Goal: Task Accomplishment & Management: Use online tool/utility

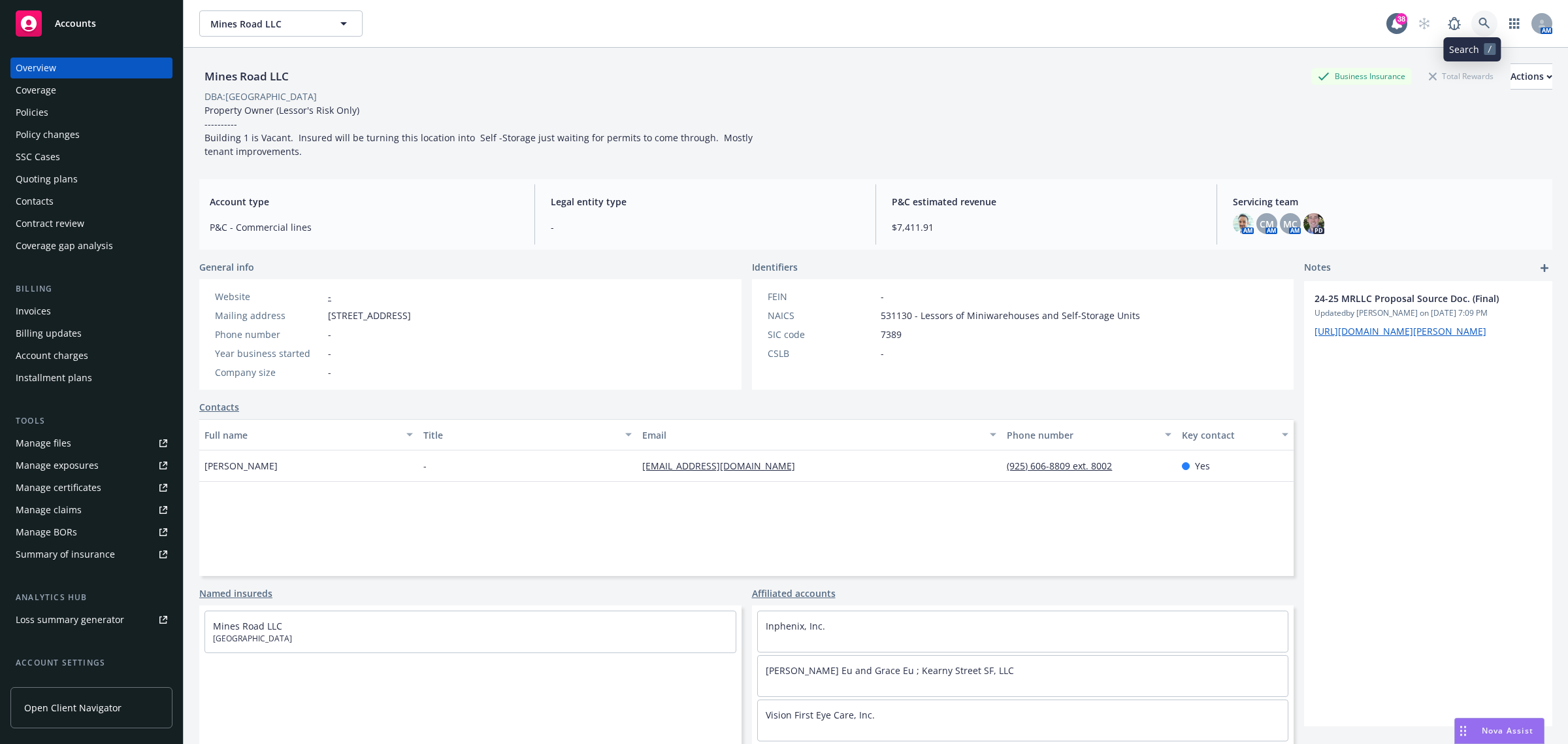
click at [1478, 28] on icon at bounding box center [1484, 23] width 12 height 12
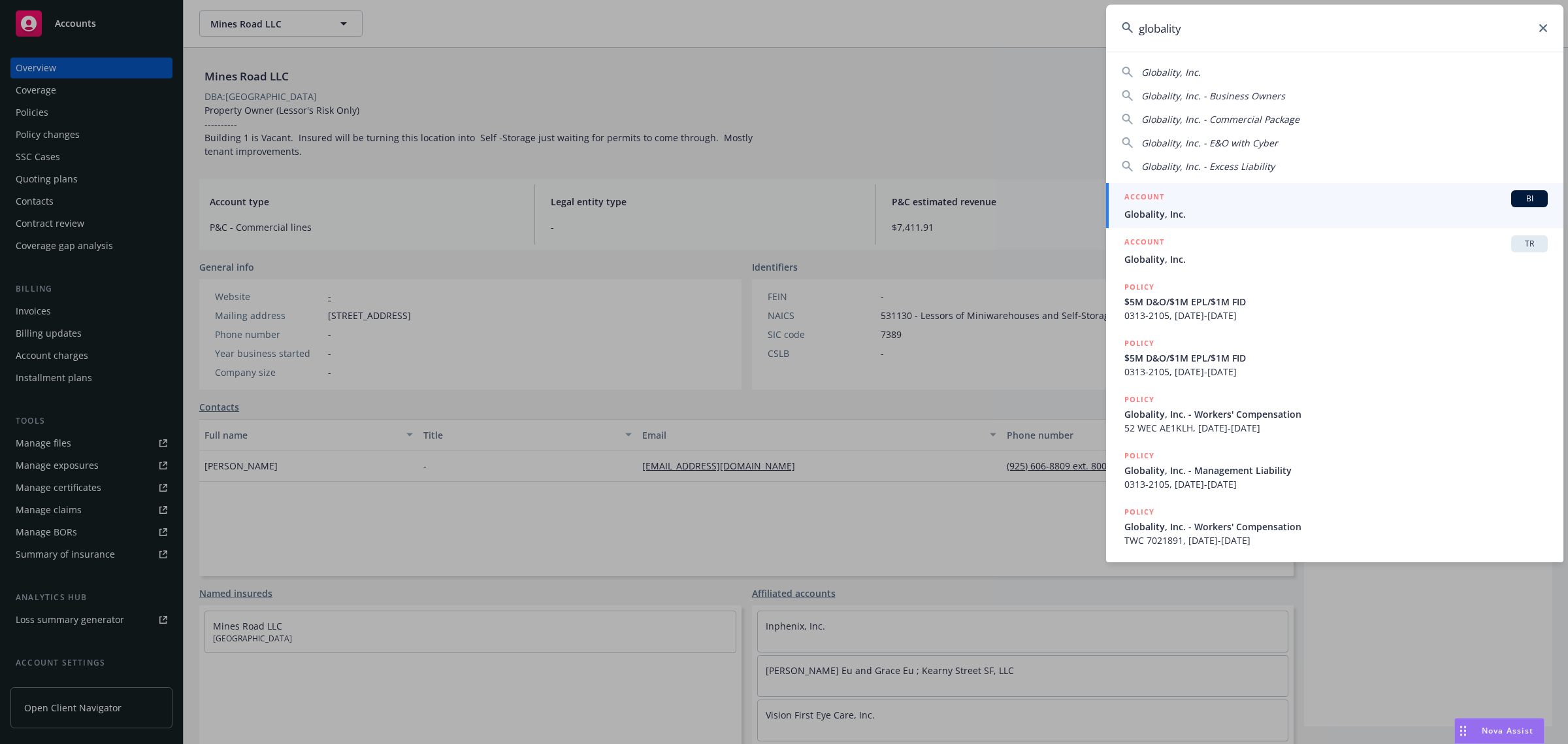
type input "globality"
click at [1198, 208] on span "Globality, Inc." at bounding box center [1335, 214] width 423 height 13
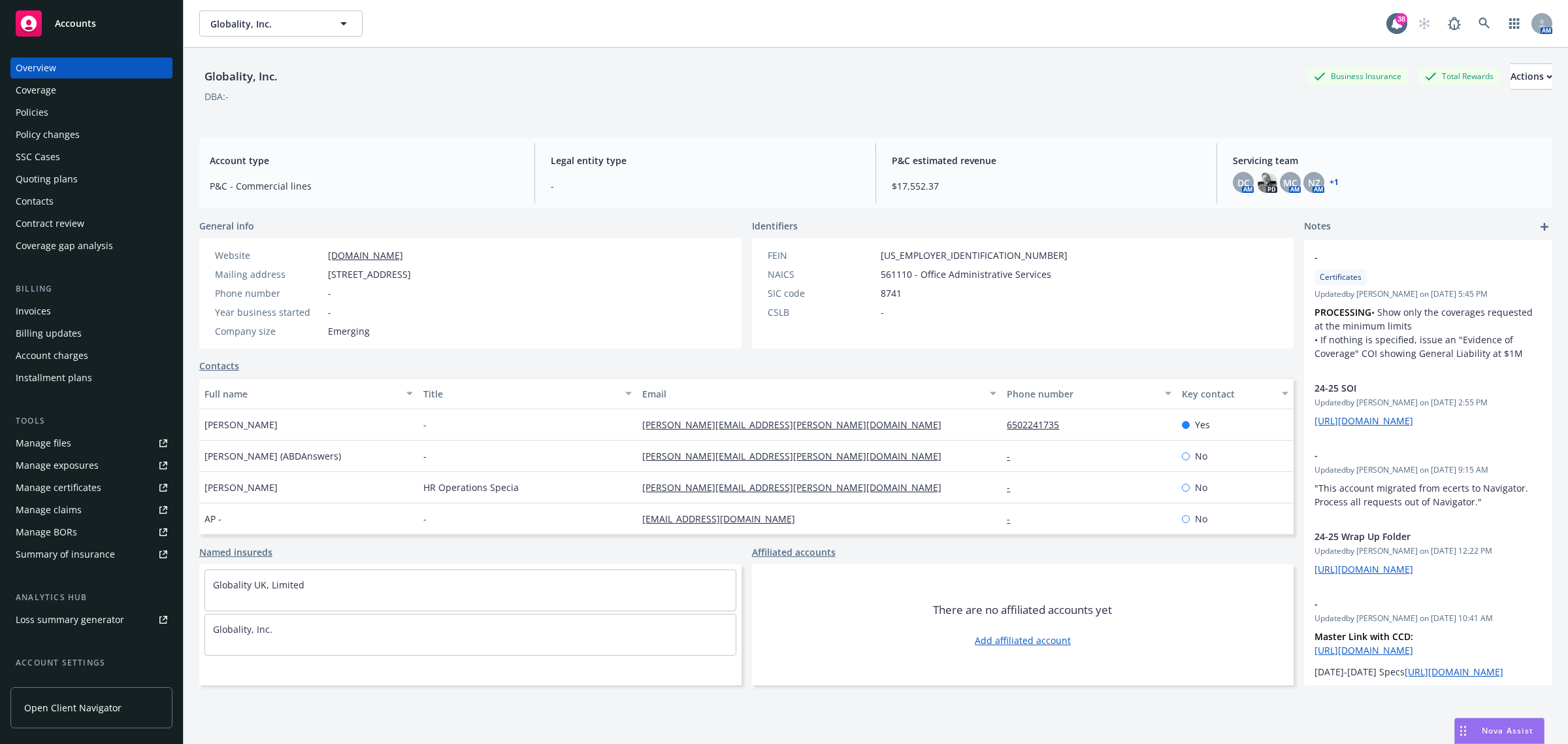
click at [75, 116] on div "Policies" at bounding box center [91, 111] width 152 height 21
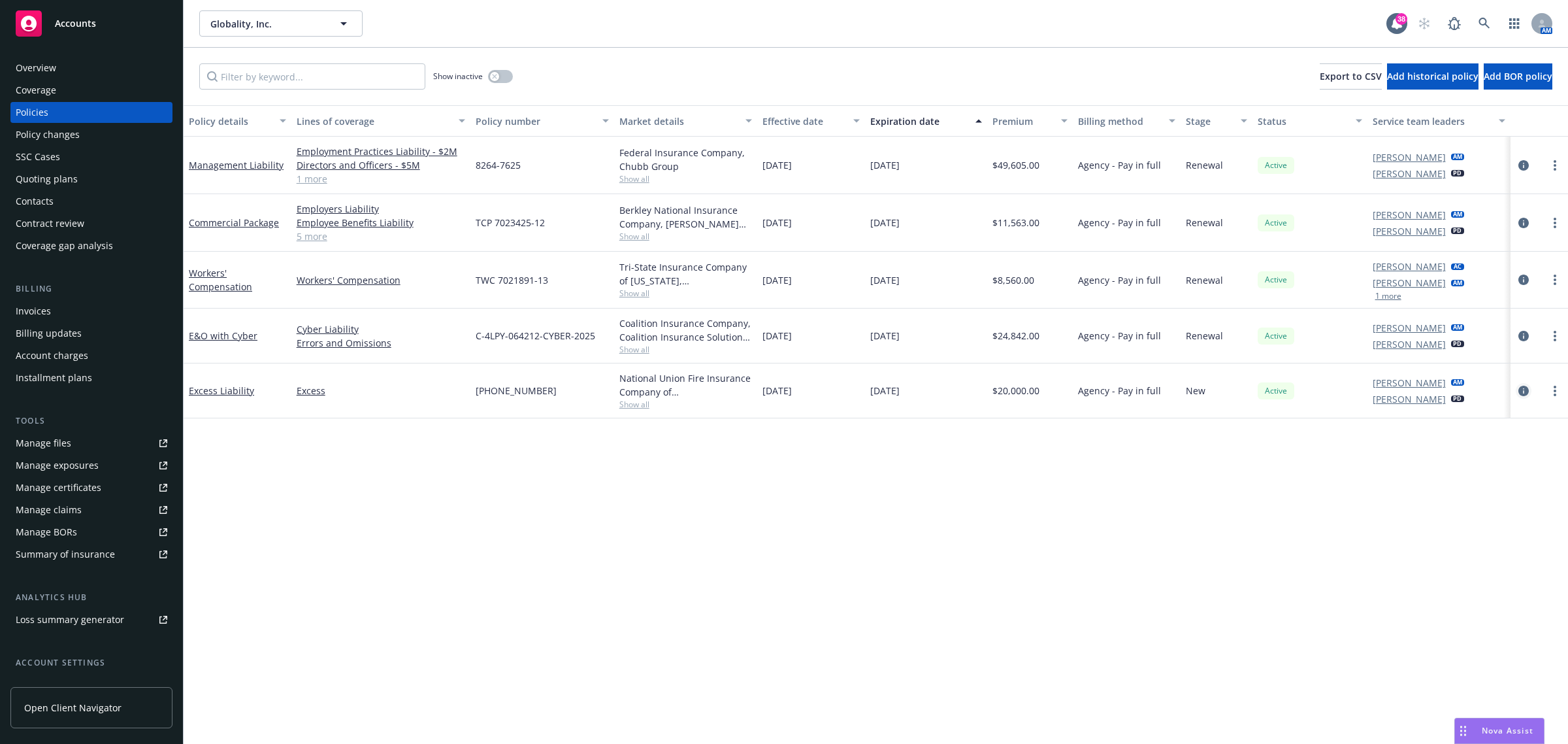
click at [1519, 385] on link "circleInformation" at bounding box center [1523, 390] width 15 height 15
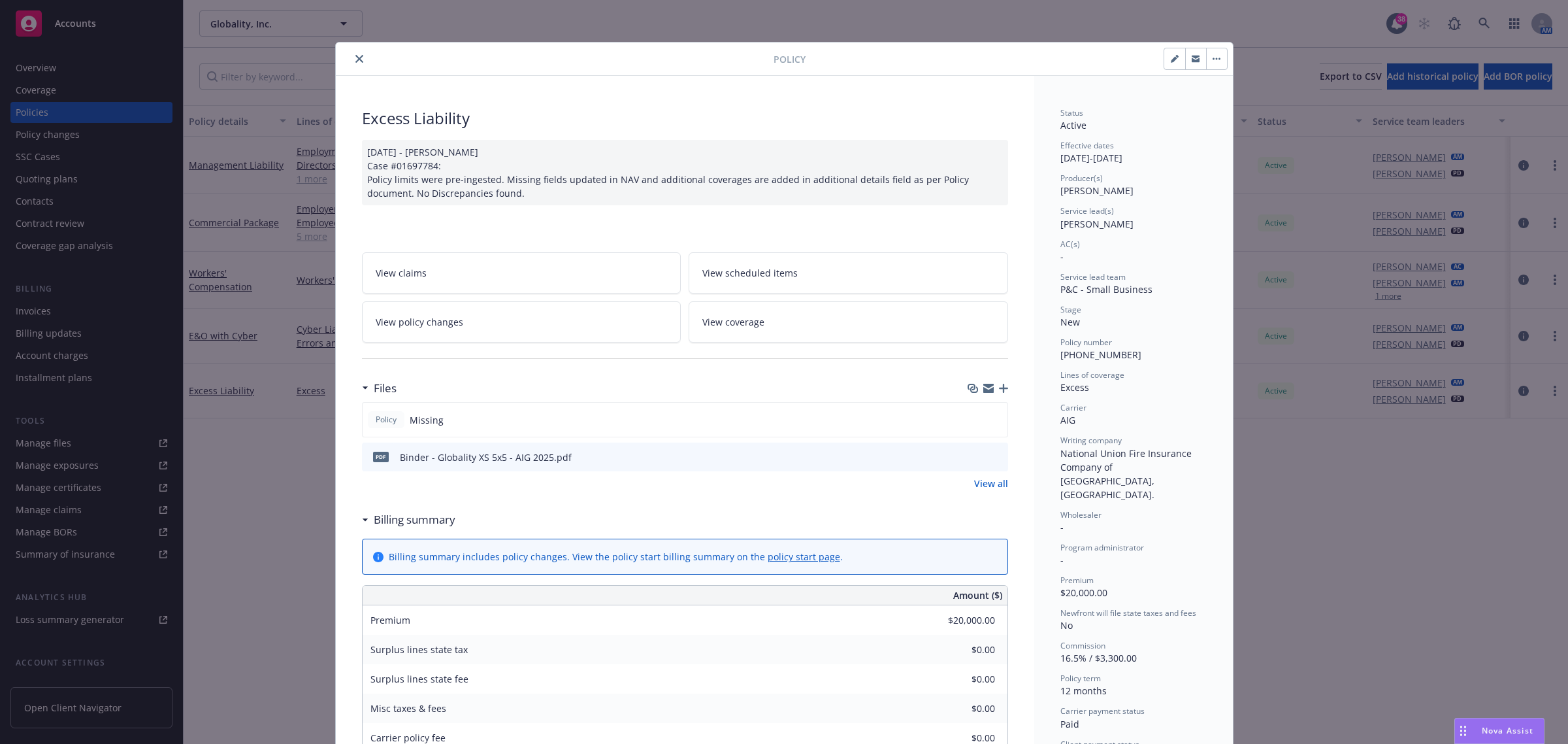
click at [993, 384] on div at bounding box center [987, 388] width 40 height 11
click at [999, 393] on icon "button" at bounding box center [1003, 388] width 9 height 9
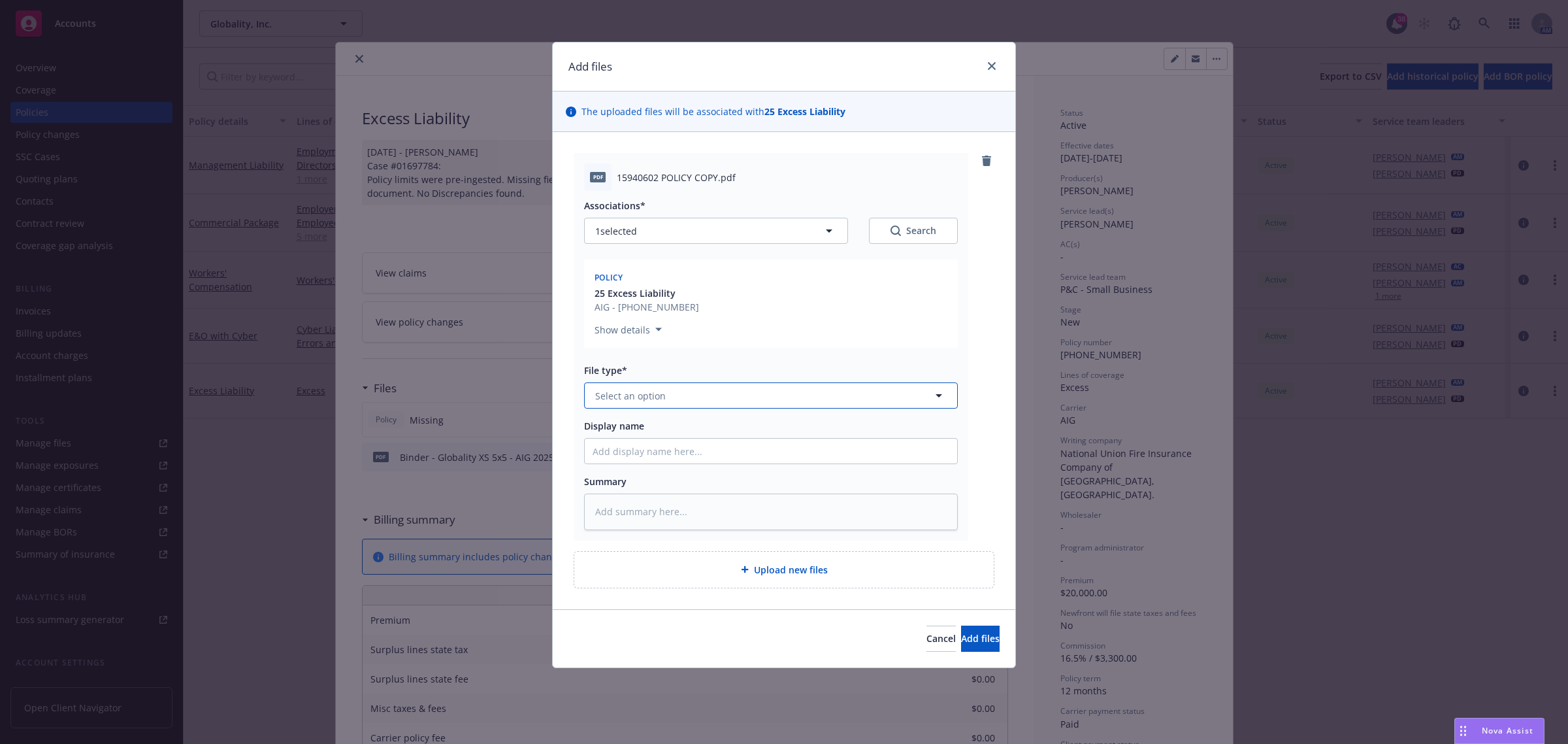
click at [724, 410] on div "Associations* 1 selected Search Policy 25 Excess Liability AIG - 01-594-06-02 S…" at bounding box center [771, 360] width 374 height 340
click at [723, 384] on button "Select an option" at bounding box center [771, 395] width 374 height 26
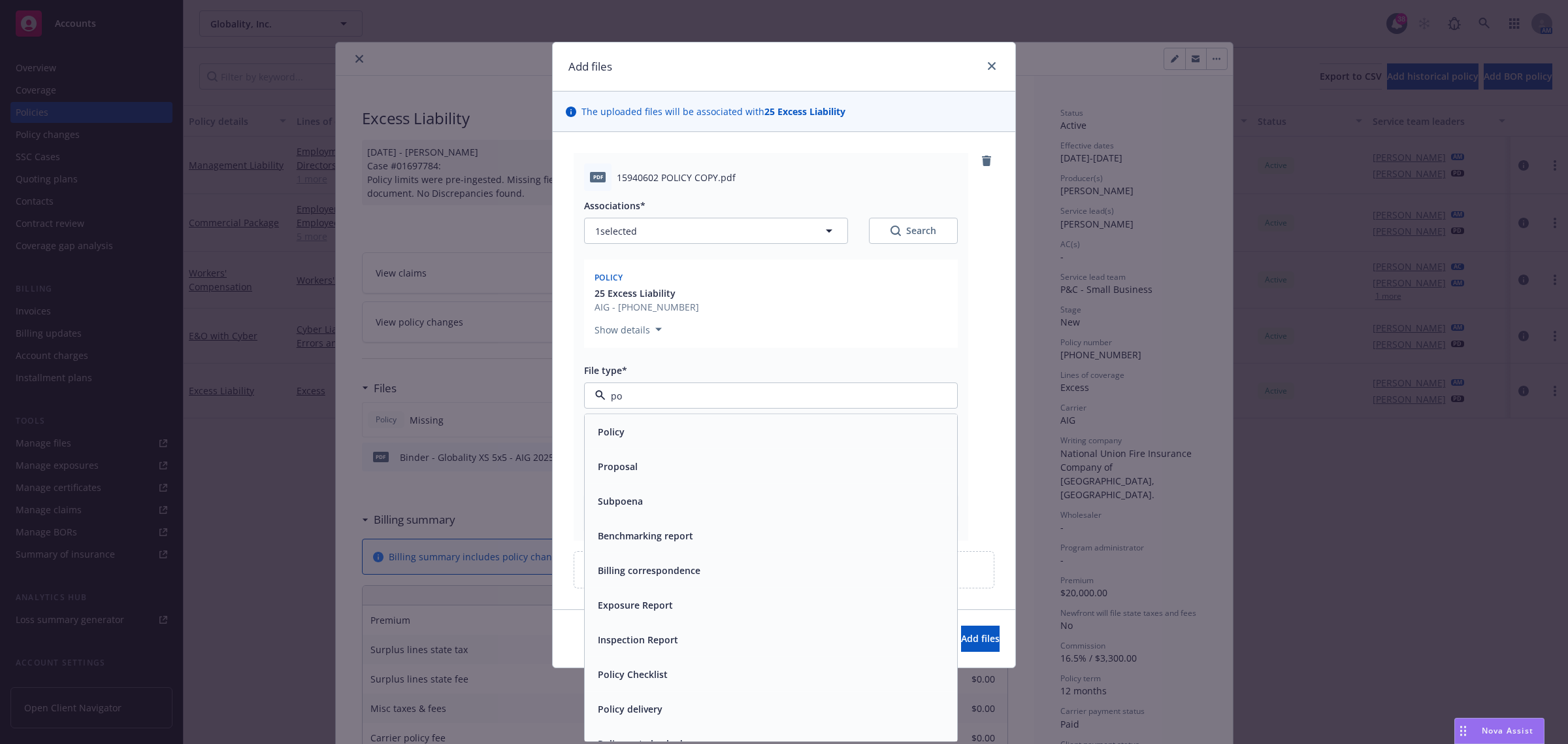
type input "pol"
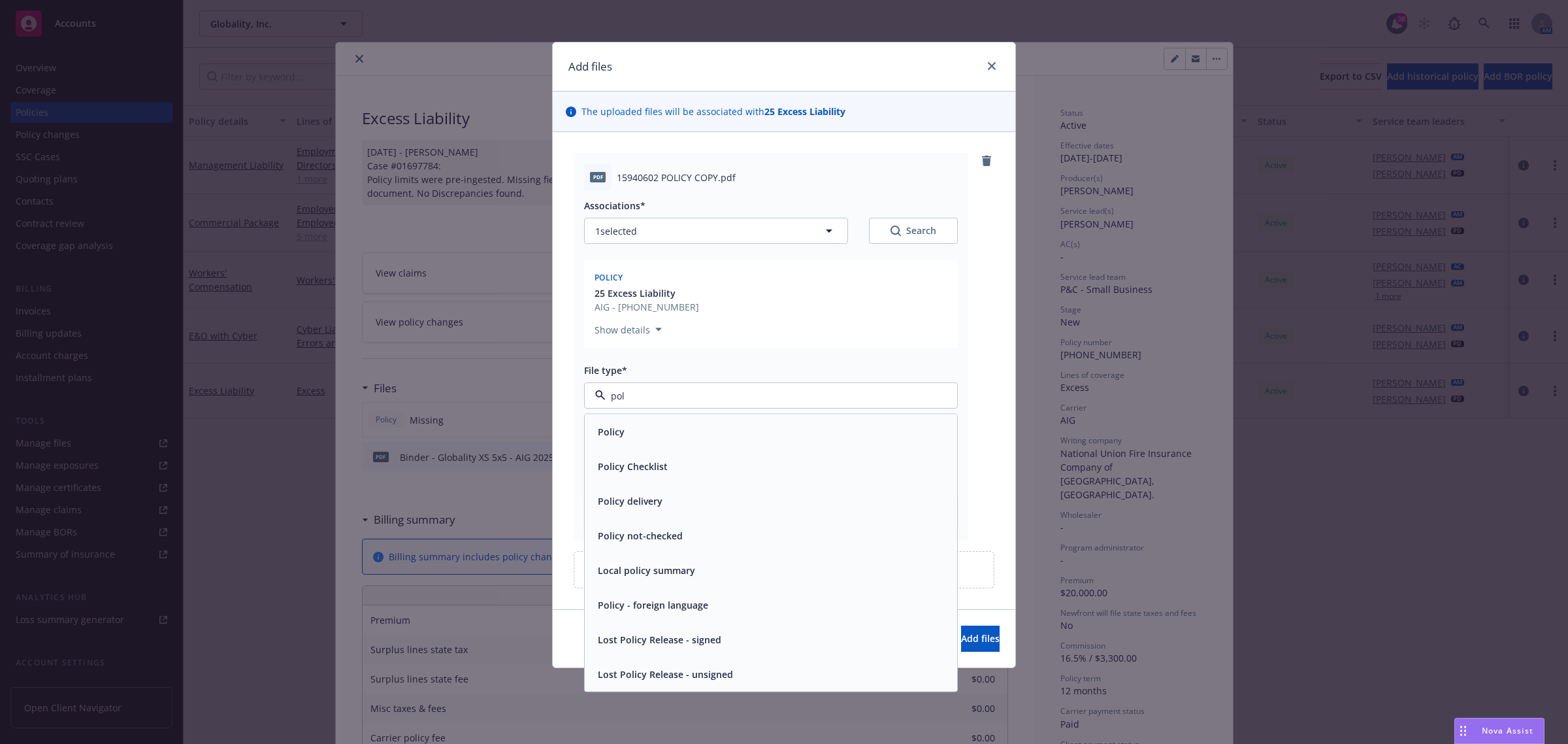
click at [682, 440] on div "Policy" at bounding box center [771, 431] width 357 height 19
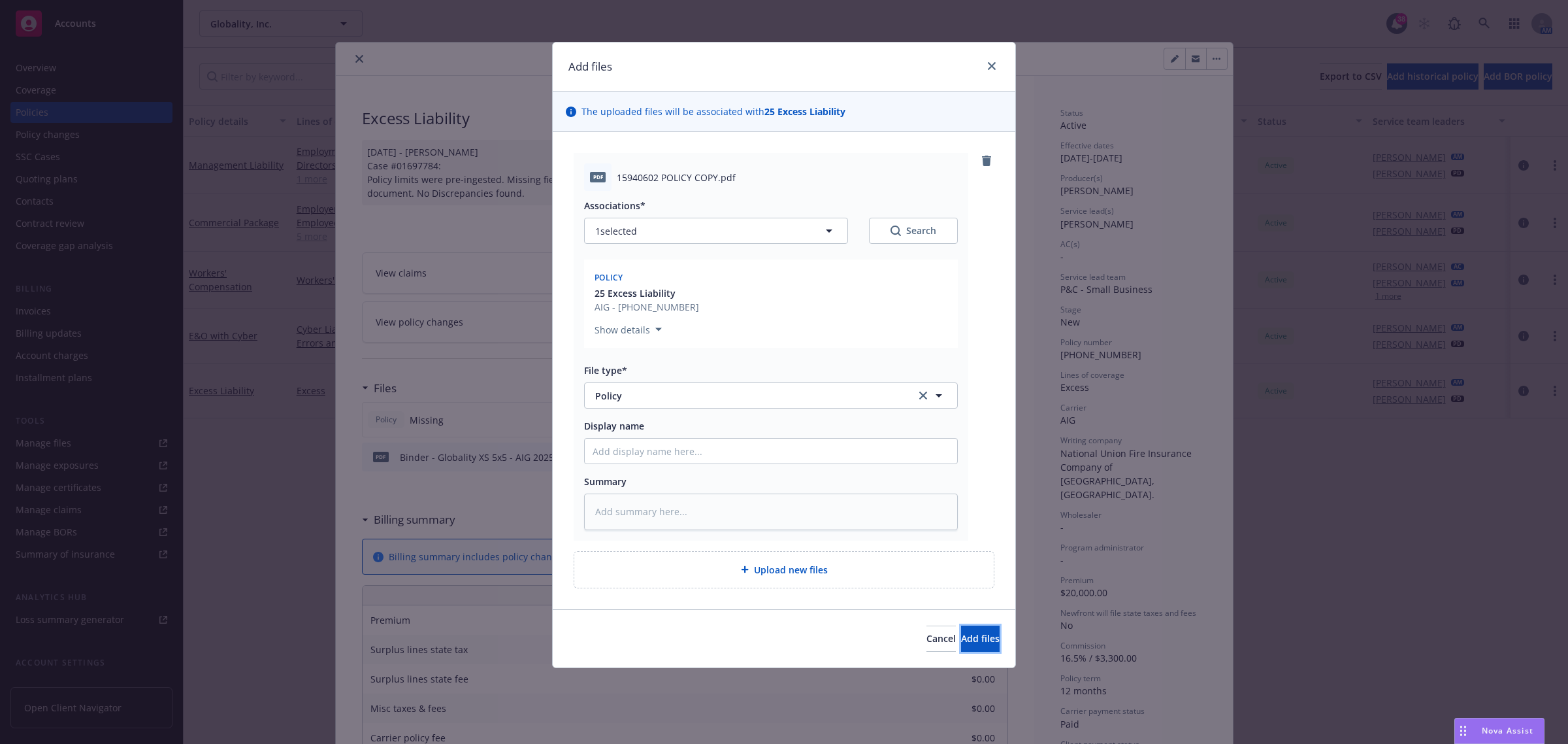
click at [961, 634] on span "Add files" at bounding box center [980, 638] width 39 height 13
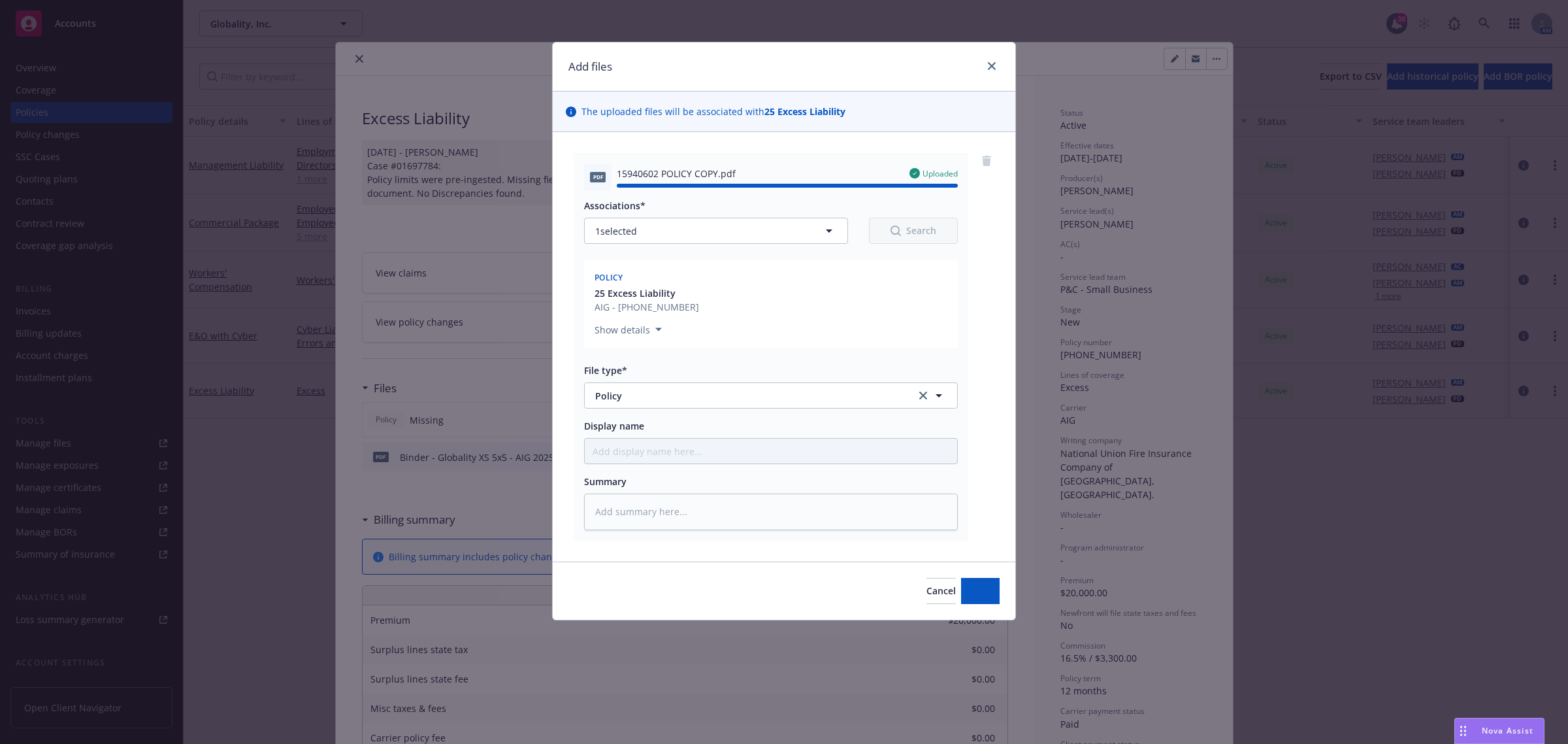
type textarea "x"
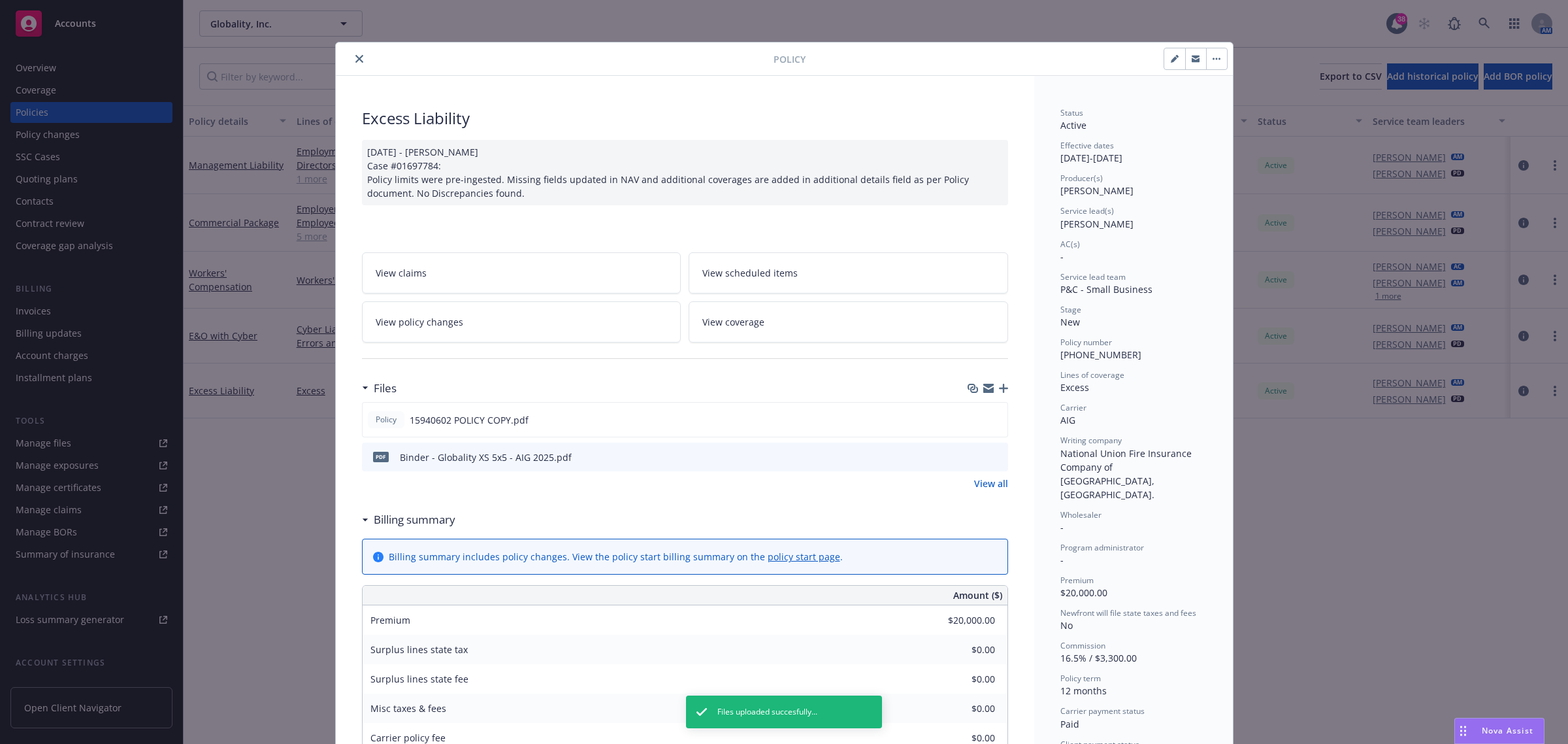
click at [351, 52] on button "close" at bounding box center [358, 58] width 15 height 15
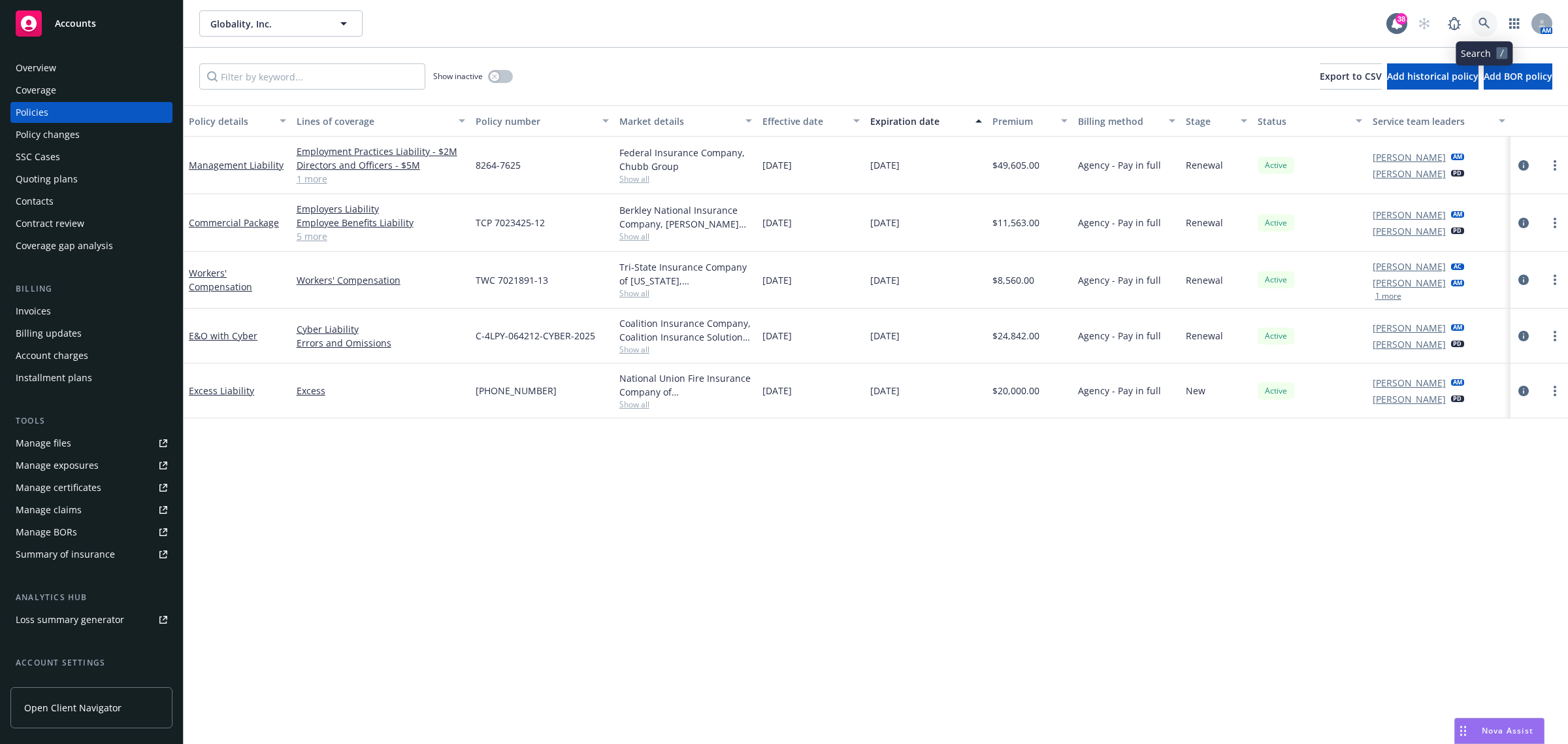
click at [1477, 25] on link at bounding box center [1484, 23] width 26 height 26
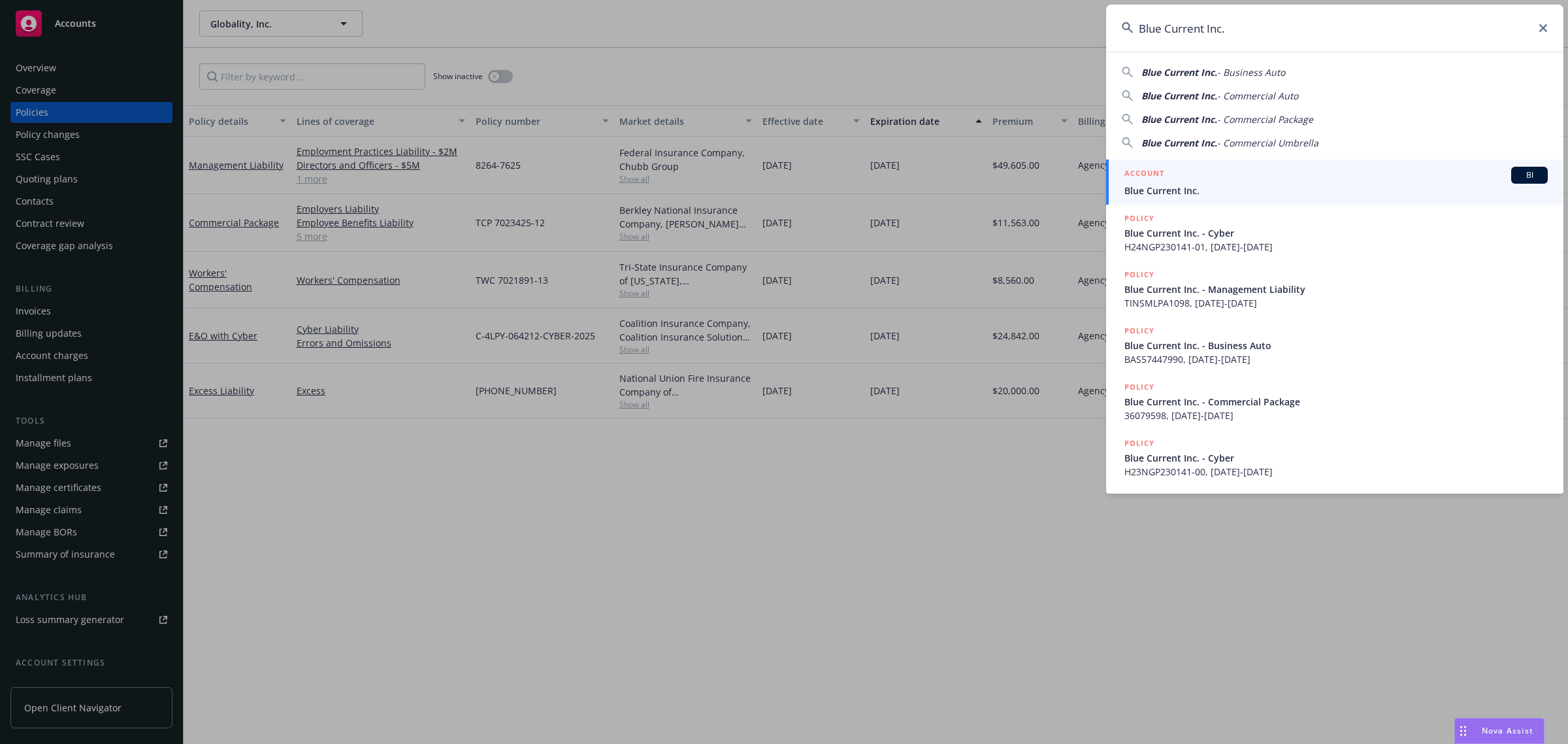
type input "Blue Current Inc."
click at [1178, 177] on div "ACCOUNT BI" at bounding box center [1335, 175] width 423 height 17
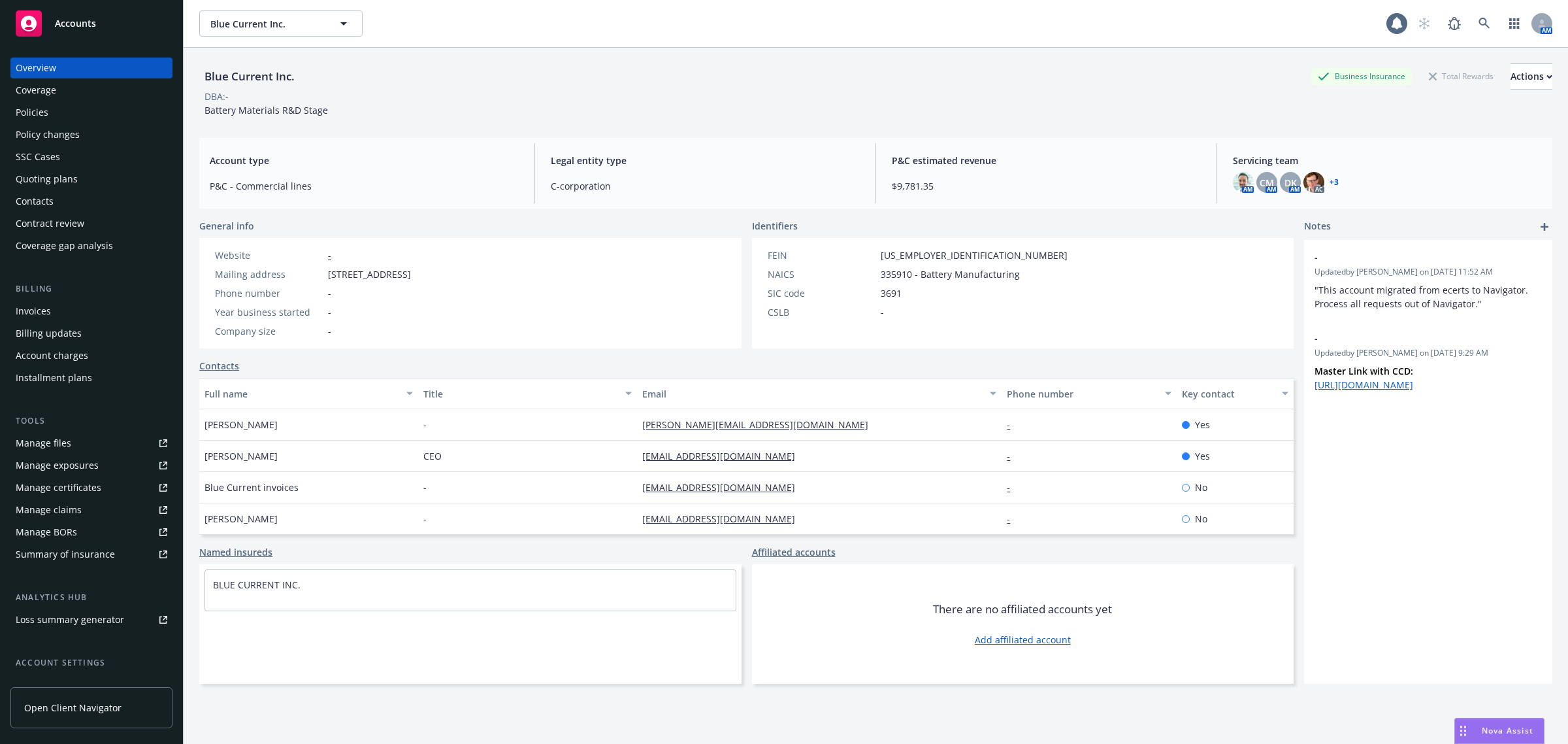
click at [34, 119] on div "Policies" at bounding box center [31, 111] width 32 height 21
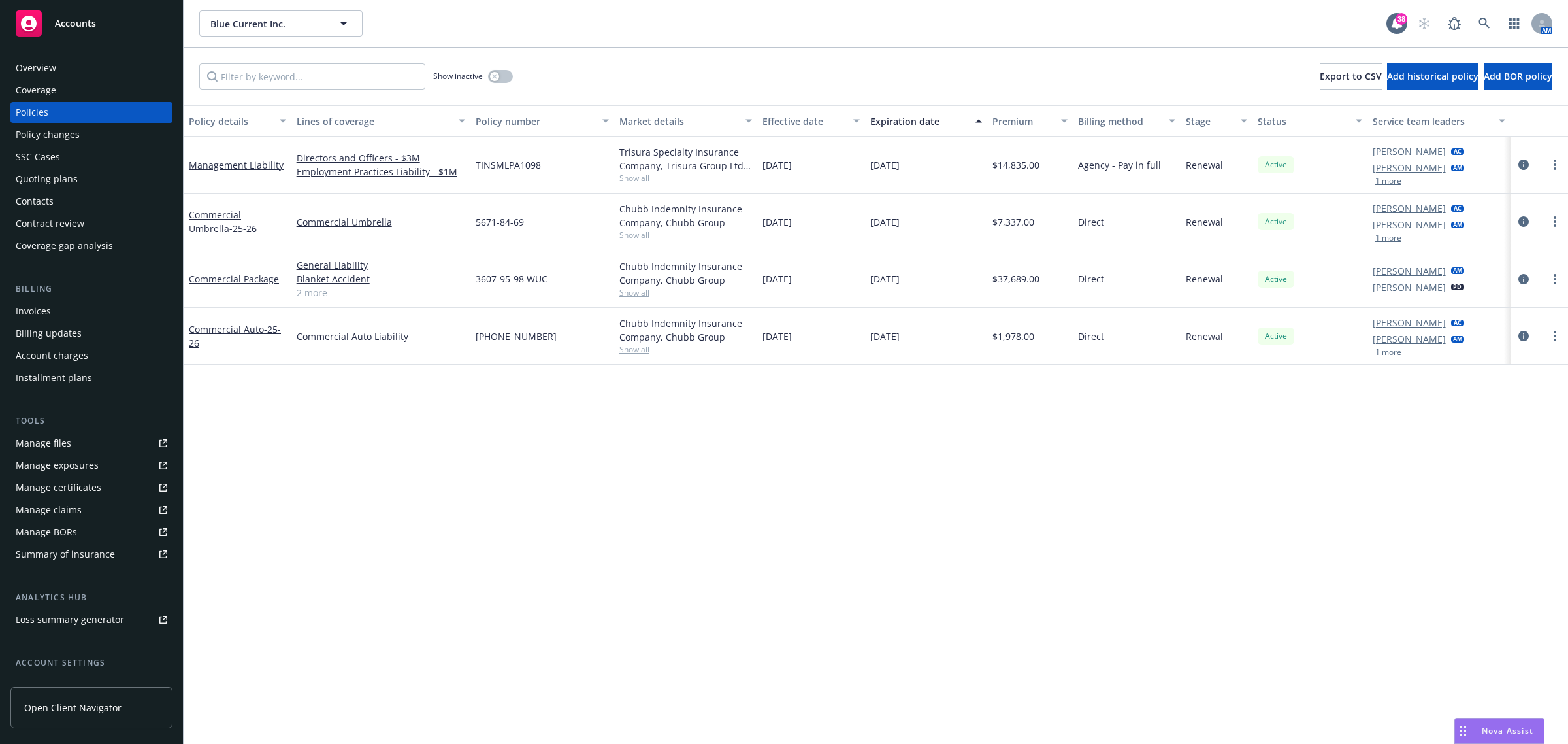
click at [30, 313] on div "Invoices" at bounding box center [32, 311] width 35 height 21
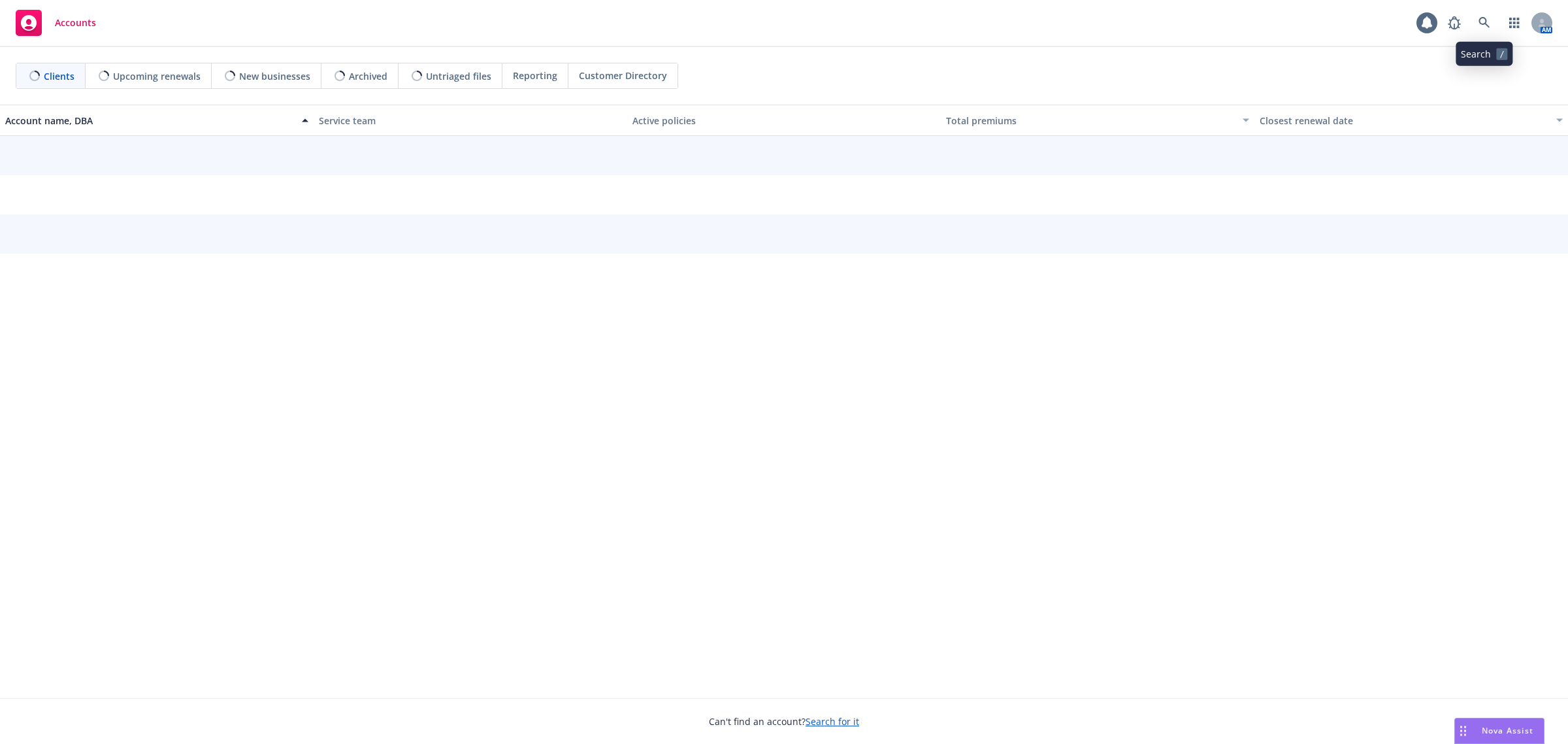
click at [1483, 20] on icon at bounding box center [1484, 22] width 12 height 12
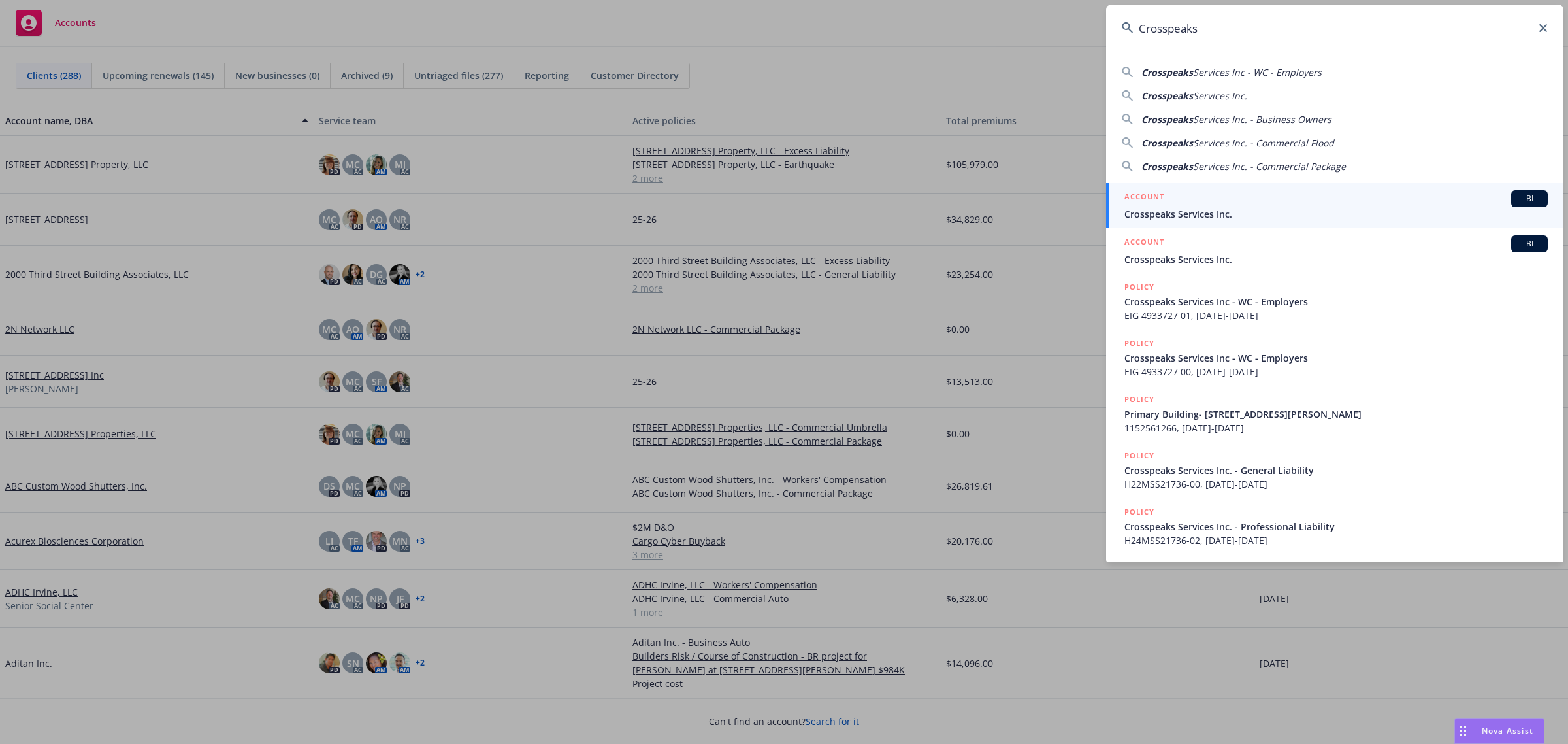
type input "Crosspeaks"
click at [1188, 208] on span "Crosspeaks Services Inc." at bounding box center [1335, 214] width 423 height 13
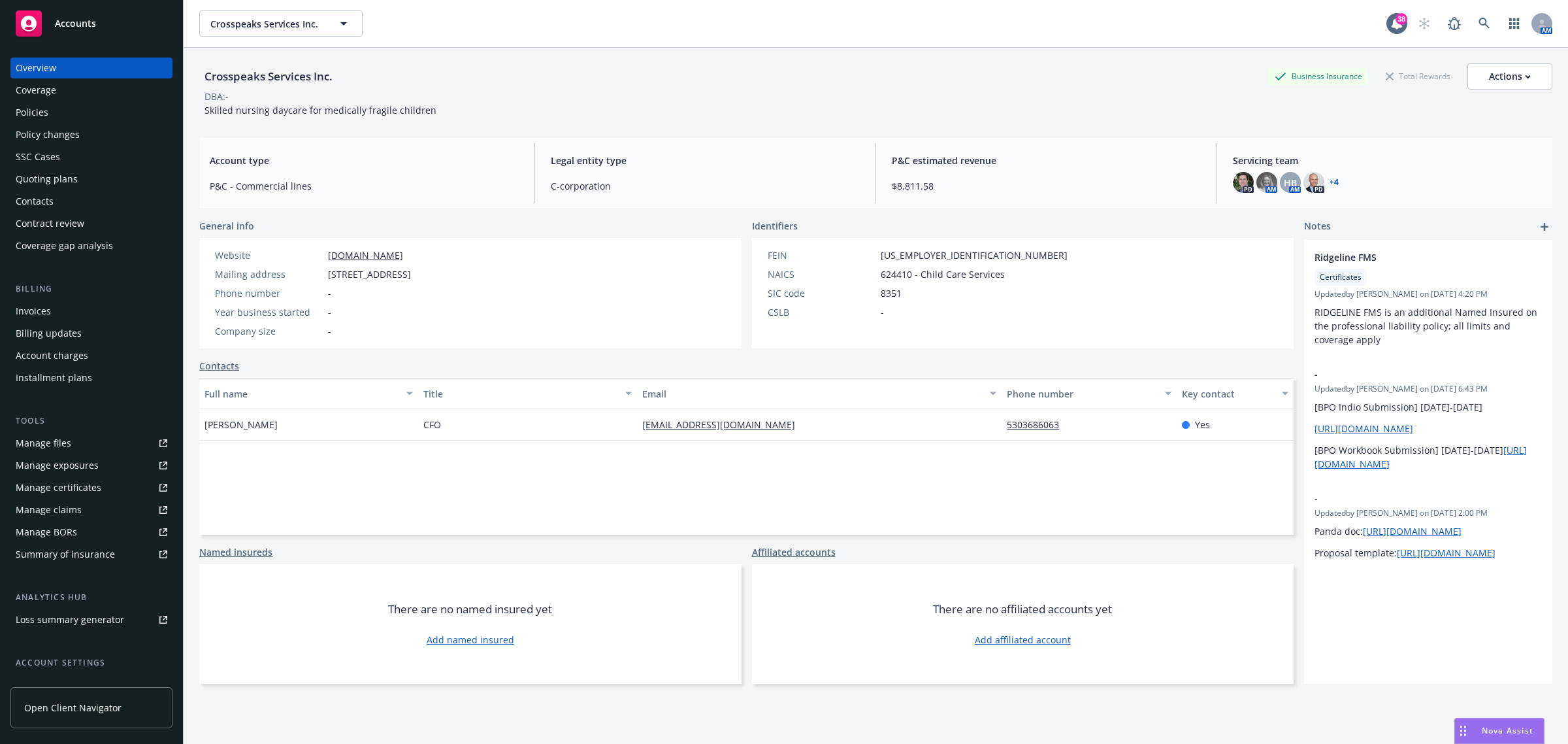
click at [67, 120] on div "Policies" at bounding box center [91, 111] width 152 height 21
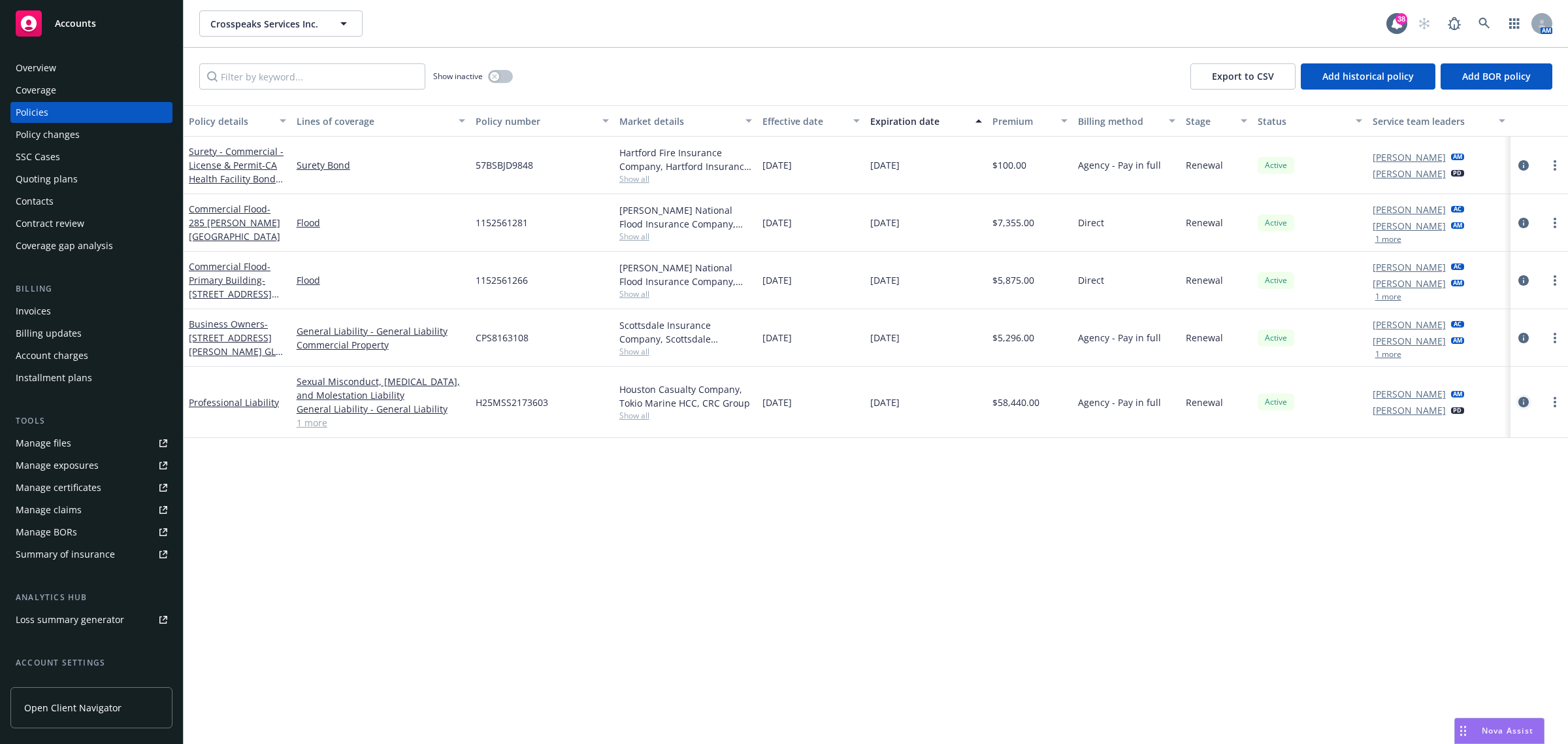
click at [1526, 400] on icon "circleInformation" at bounding box center [1524, 403] width 11 height 11
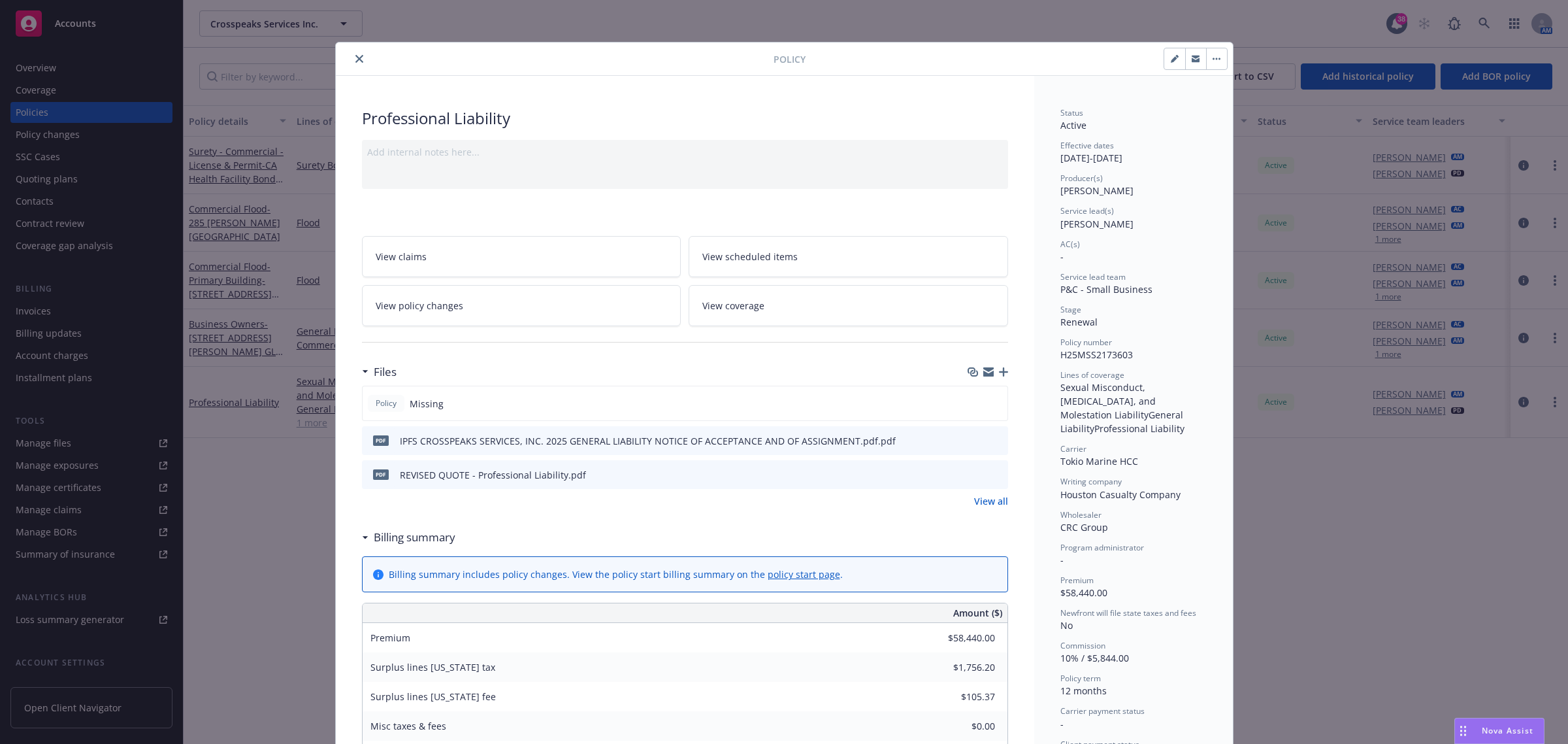
click at [356, 57] on icon "close" at bounding box center [359, 58] width 8 height 8
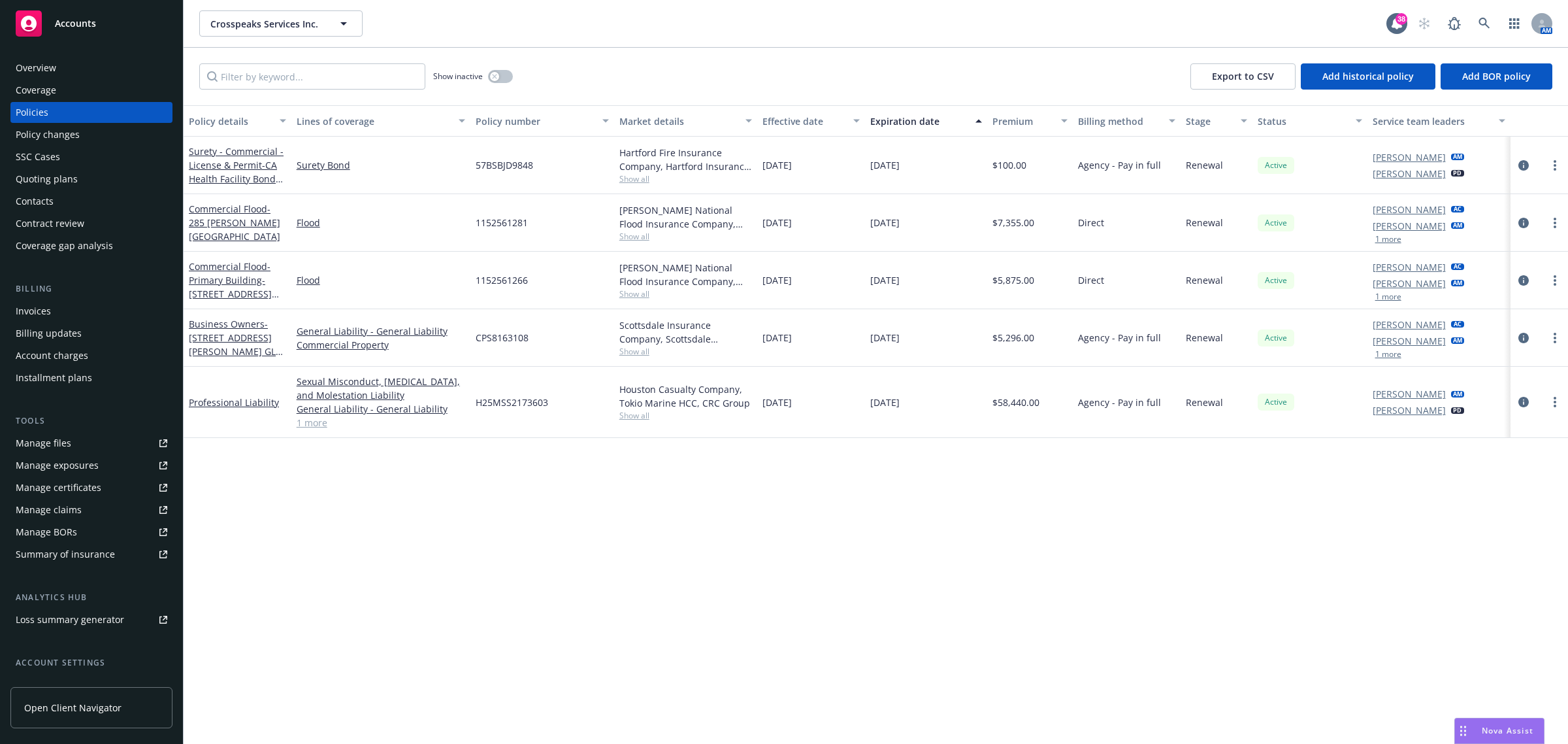
click at [44, 308] on div "Invoices" at bounding box center [32, 311] width 35 height 21
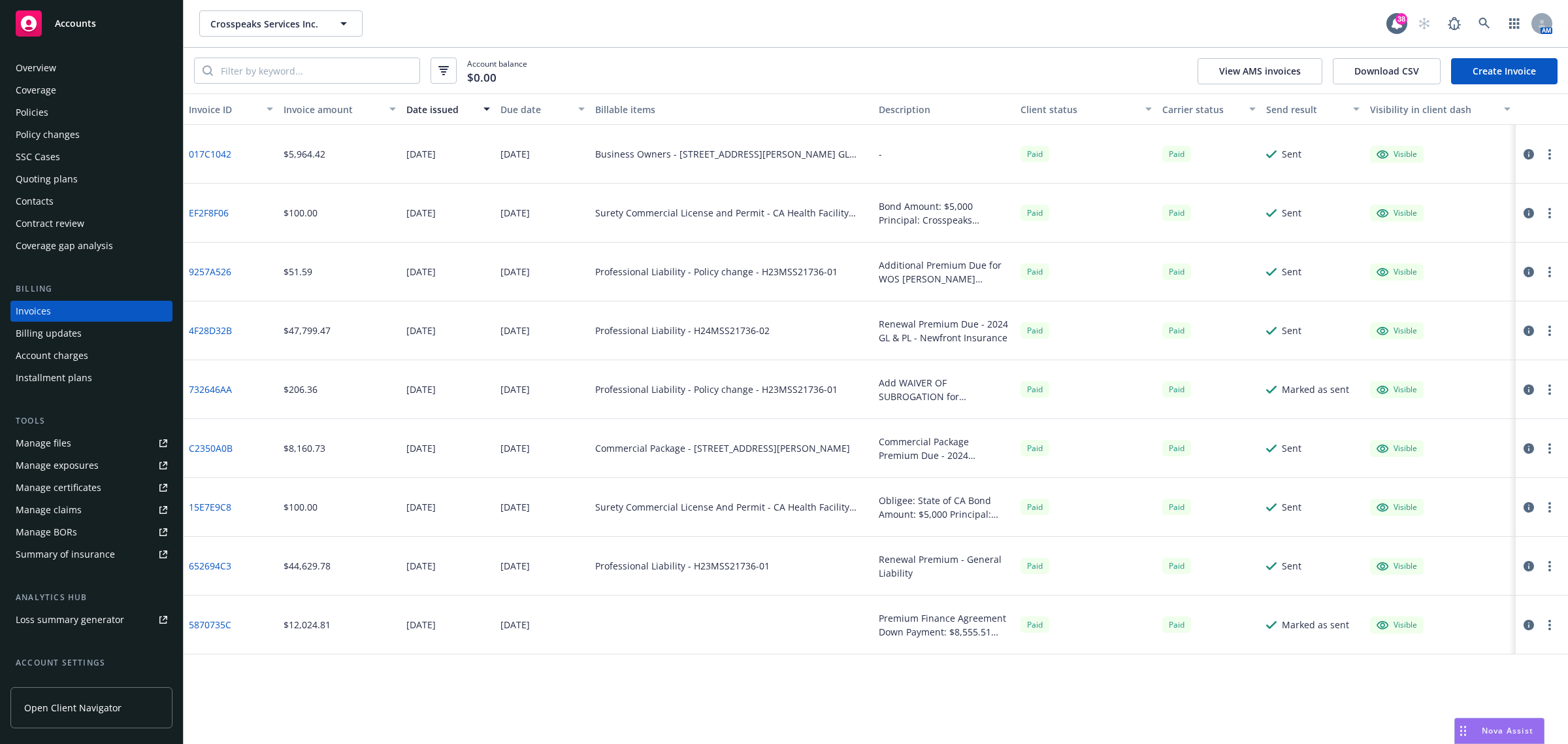
click at [1514, 77] on link "Create Invoice" at bounding box center [1504, 71] width 107 height 26
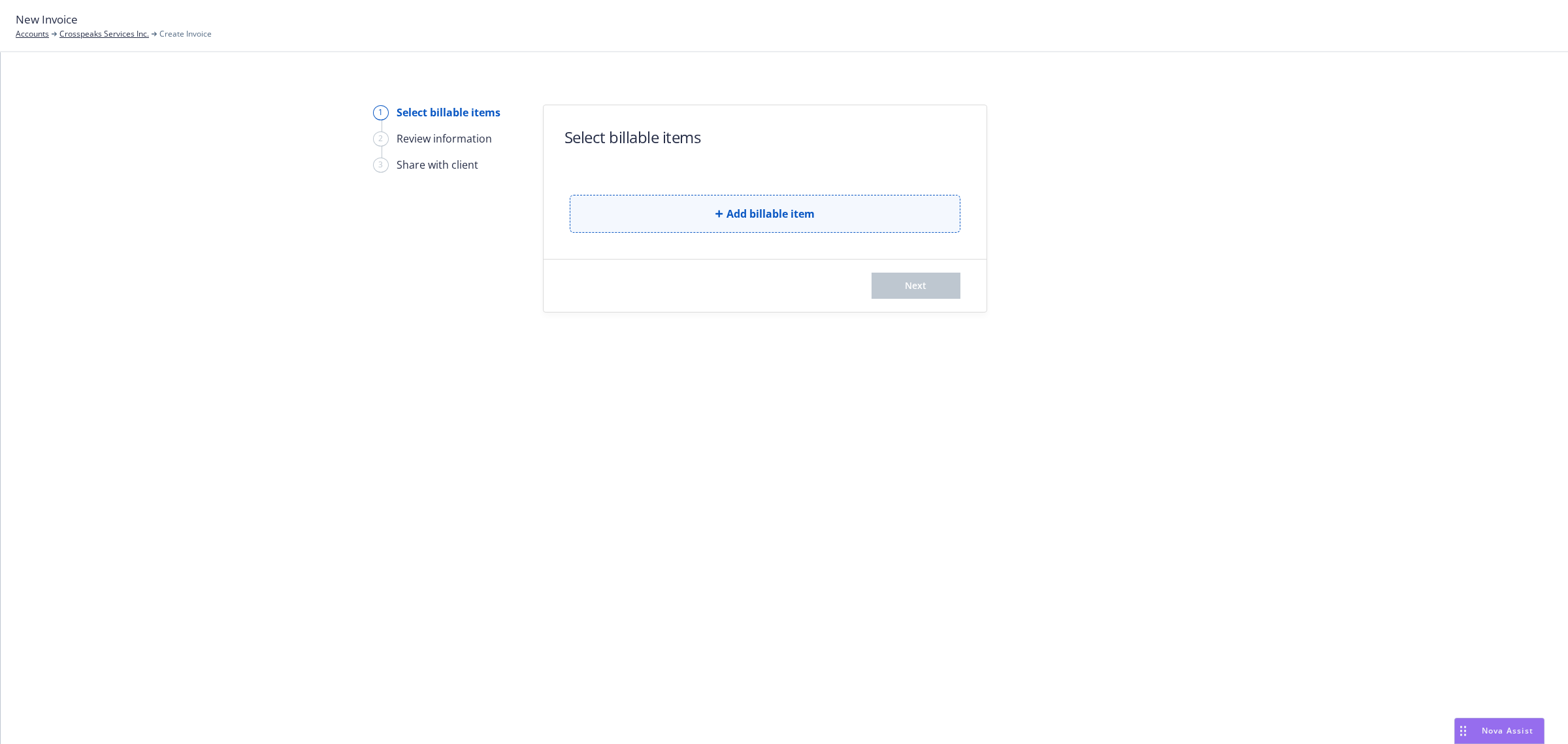
click at [687, 226] on button "Add billable item" at bounding box center [764, 214] width 391 height 38
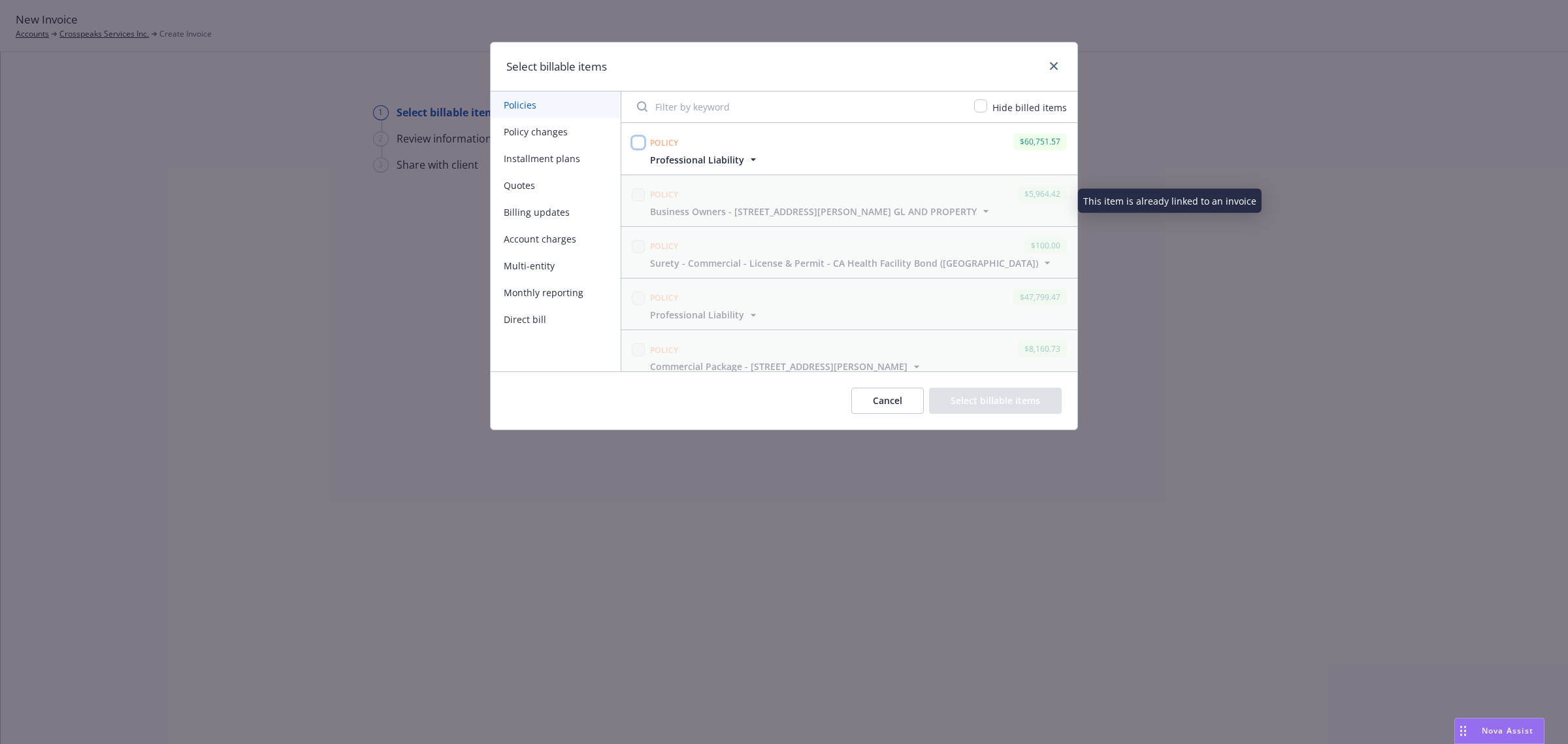
click at [639, 138] on input "checkbox" at bounding box center [638, 142] width 13 height 13
checkbox input "true"
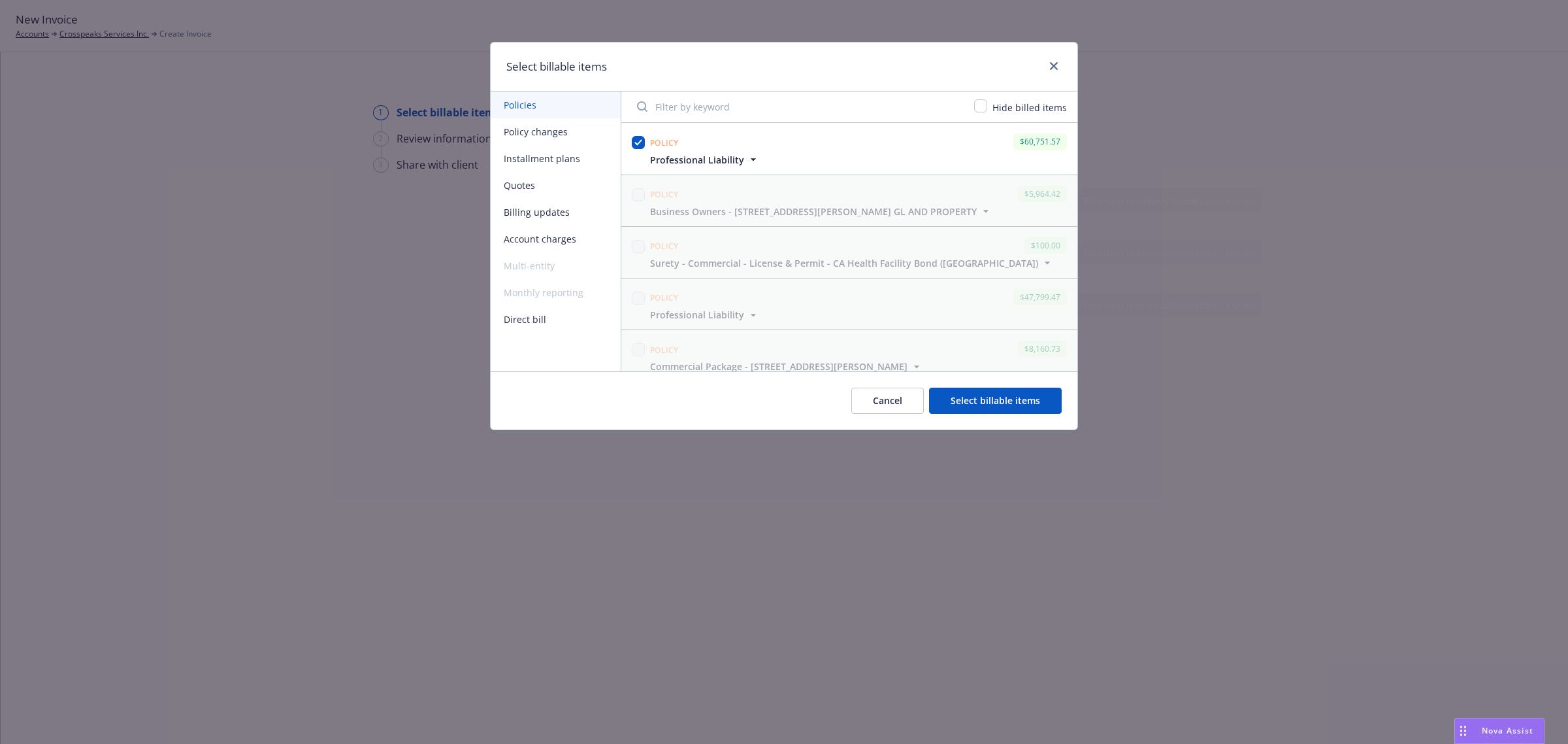
click at [997, 394] on button "Select billable items" at bounding box center [996, 400] width 133 height 26
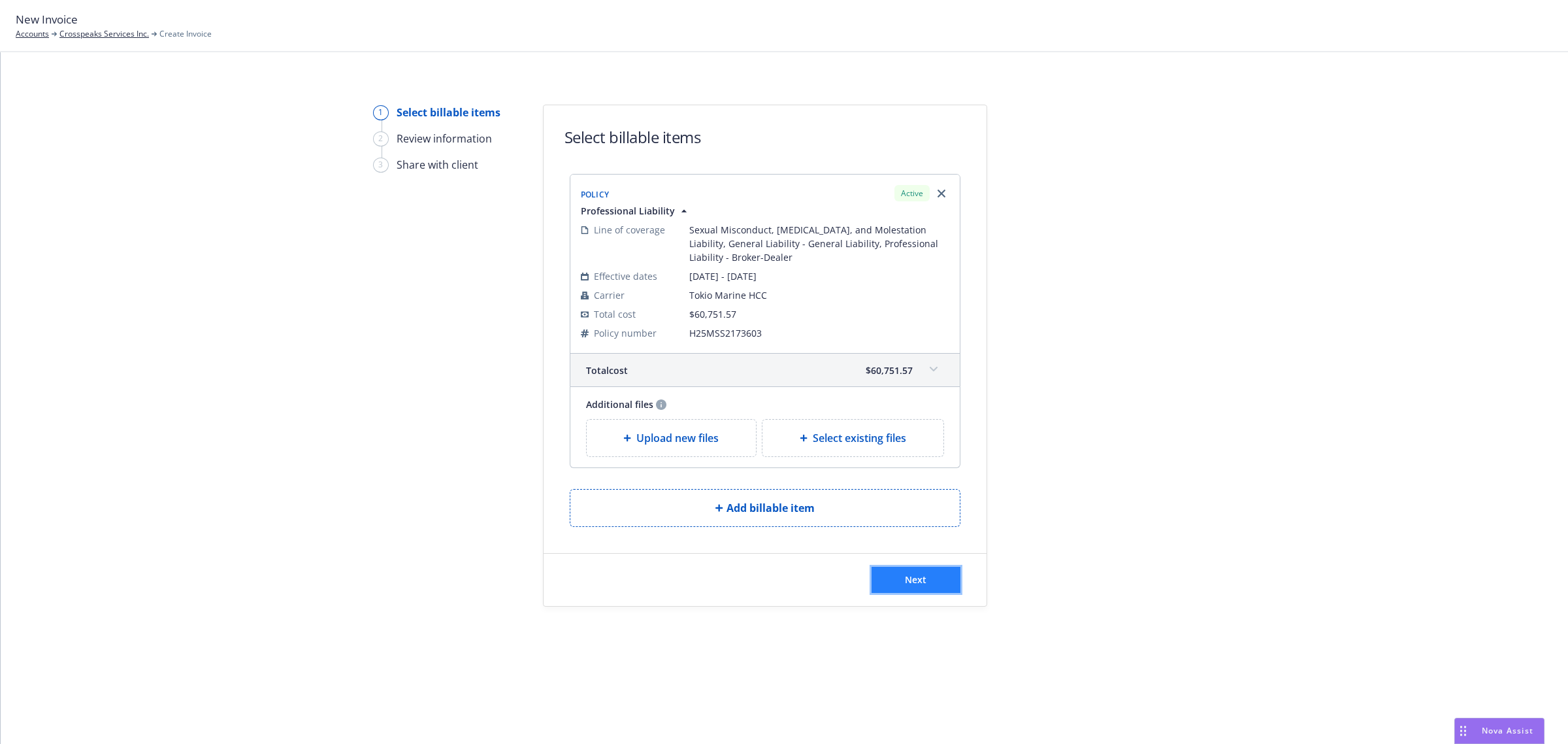
click at [906, 580] on span "Next" at bounding box center [916, 580] width 22 height 13
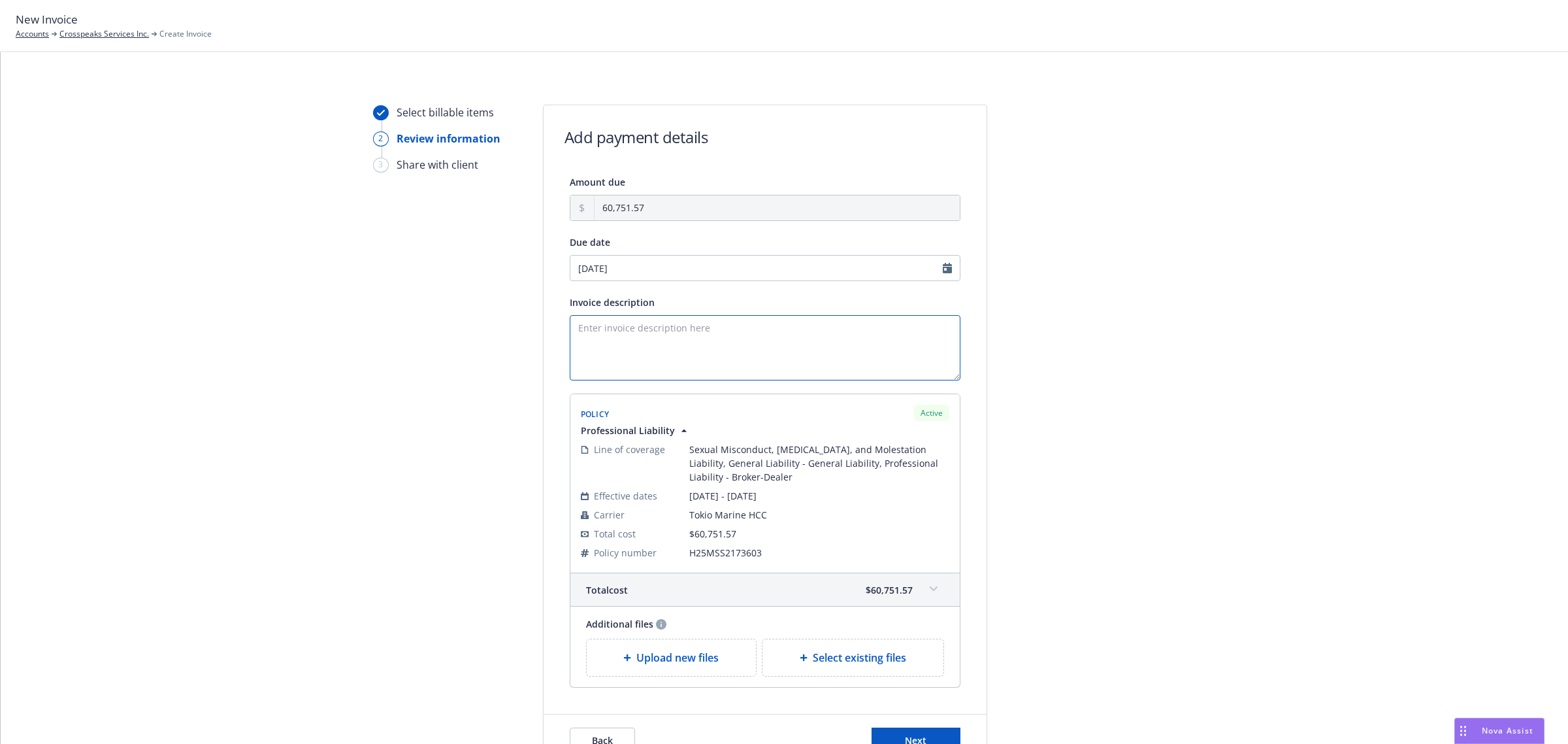
click at [662, 328] on textarea "Invoice description" at bounding box center [764, 348] width 391 height 66
paste textarea "Professional Liability"
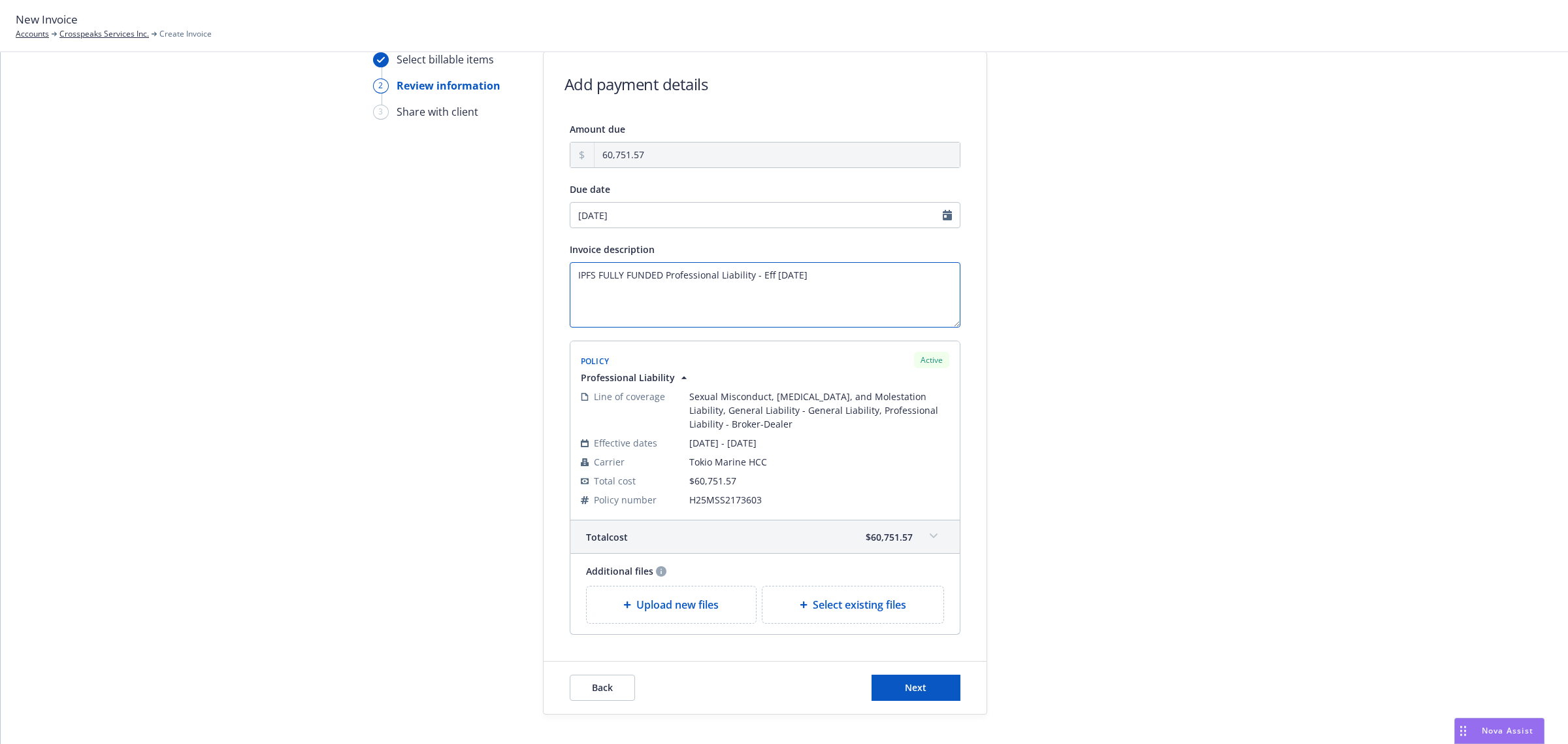
scroll to position [109, 0]
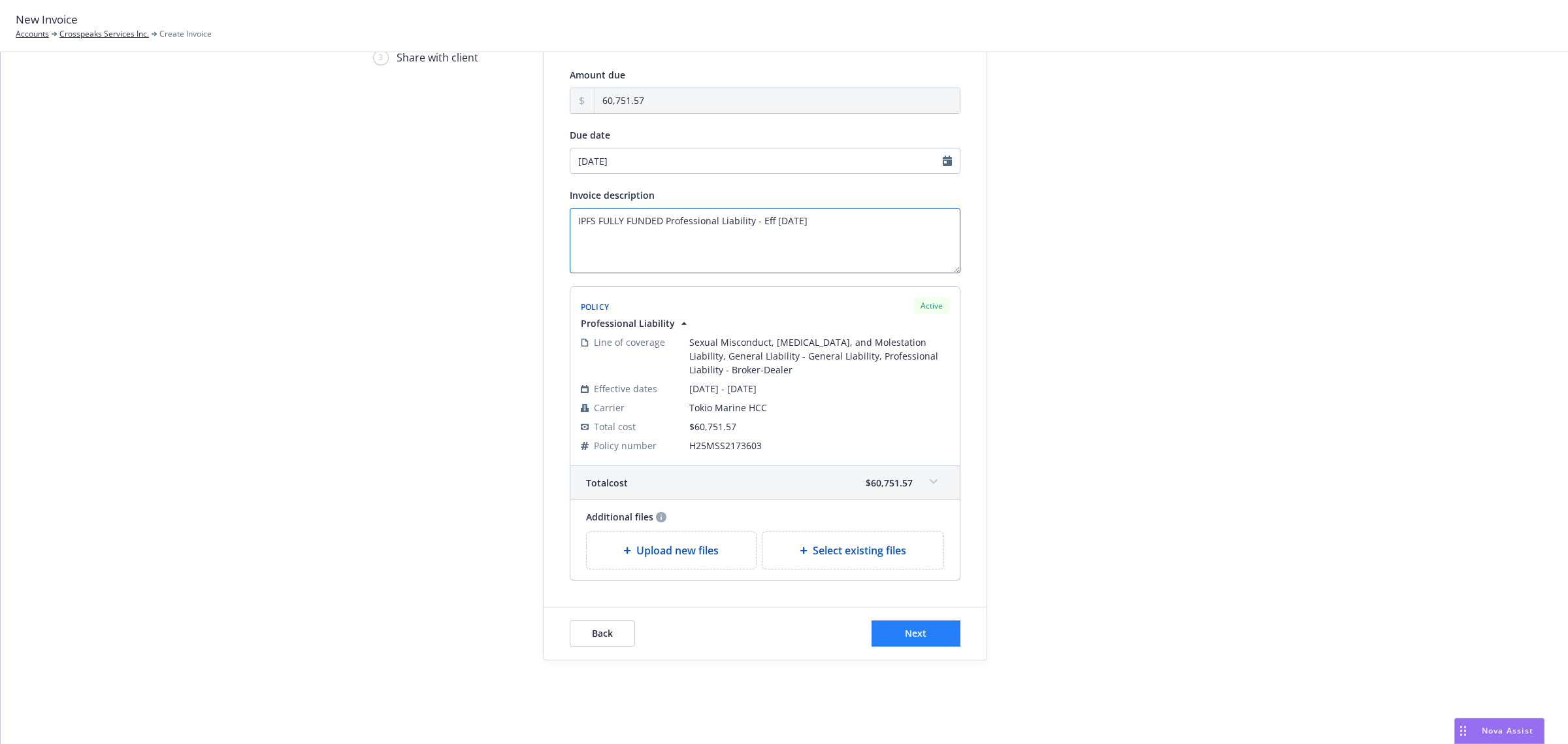
type textarea "IPFS FULLY FUNDED Professional Liability - Eff [DATE]"
click at [905, 634] on span "Next" at bounding box center [916, 633] width 22 height 13
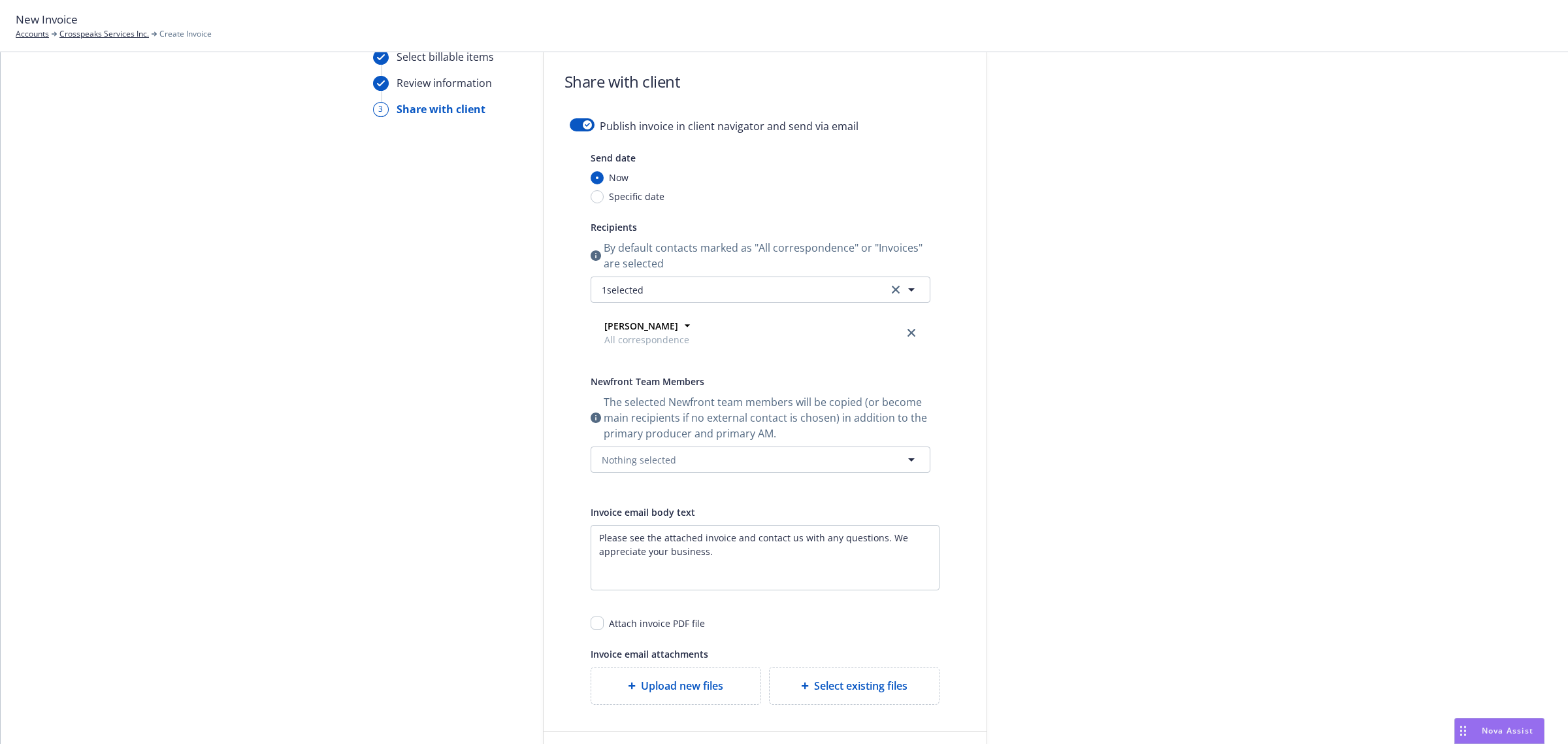
scroll to position [0, 0]
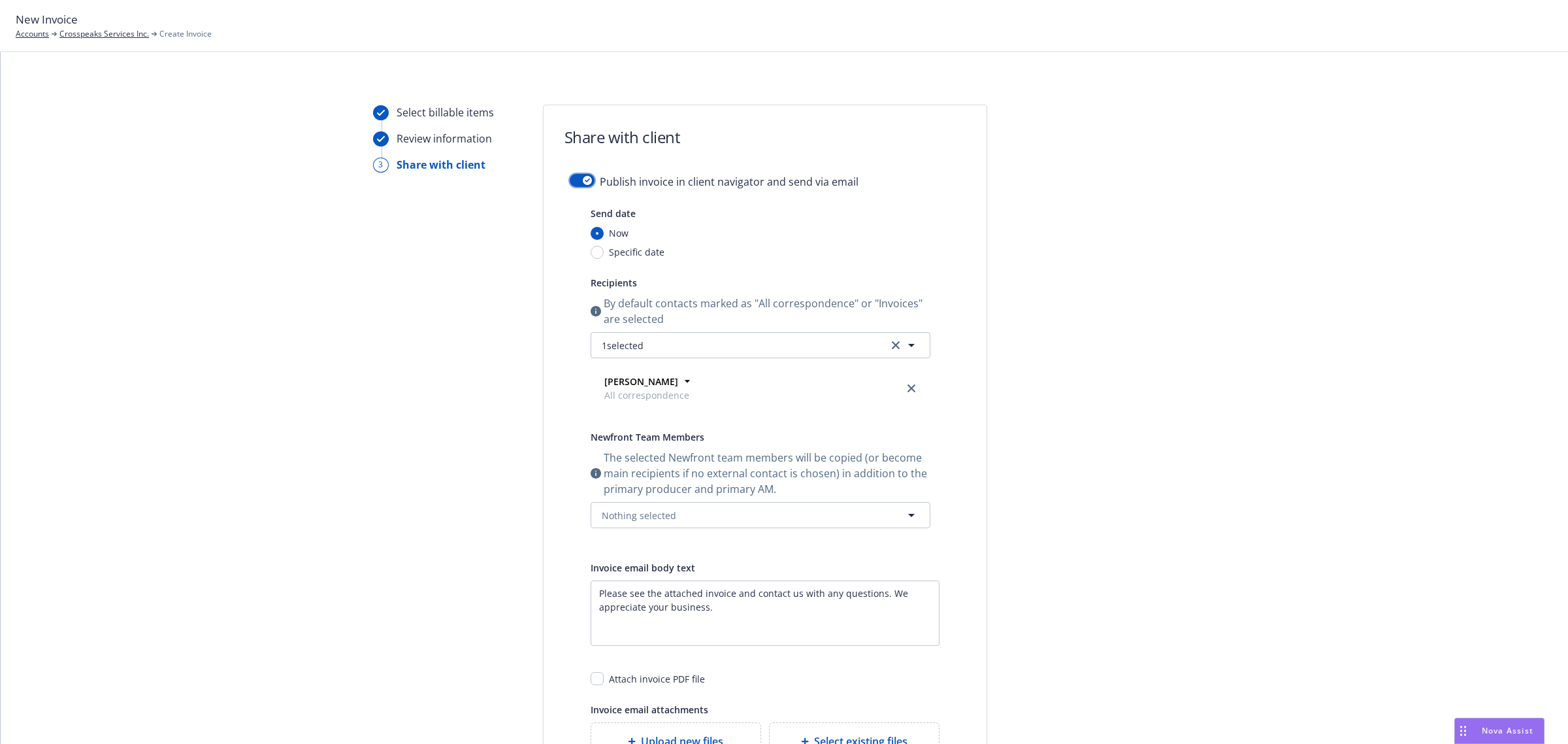
click at [583, 176] on div "button" at bounding box center [587, 181] width 9 height 9
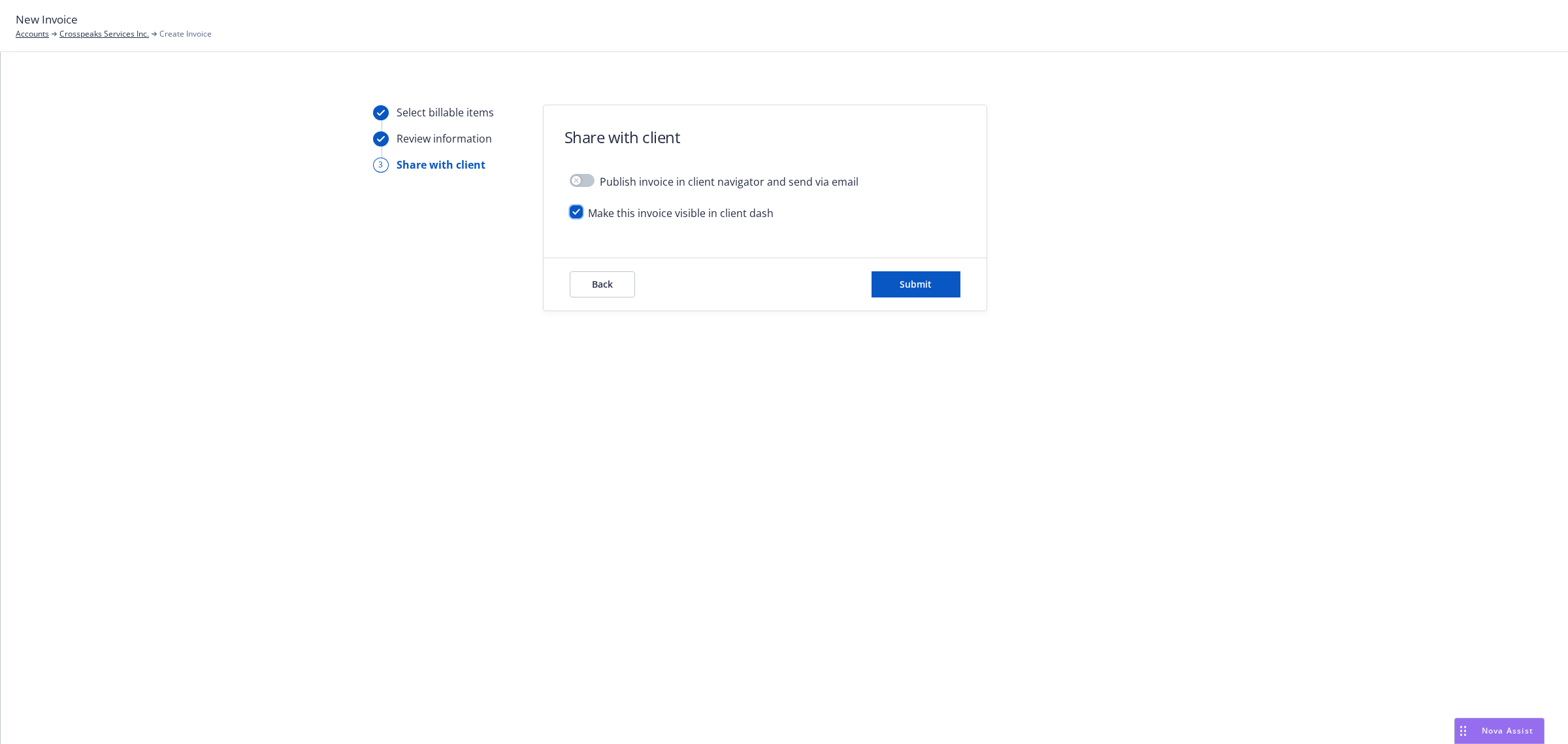
click at [577, 216] on input "checkbox" at bounding box center [576, 211] width 13 height 13
checkbox input "false"
click at [886, 287] on button "Submit" at bounding box center [915, 284] width 89 height 26
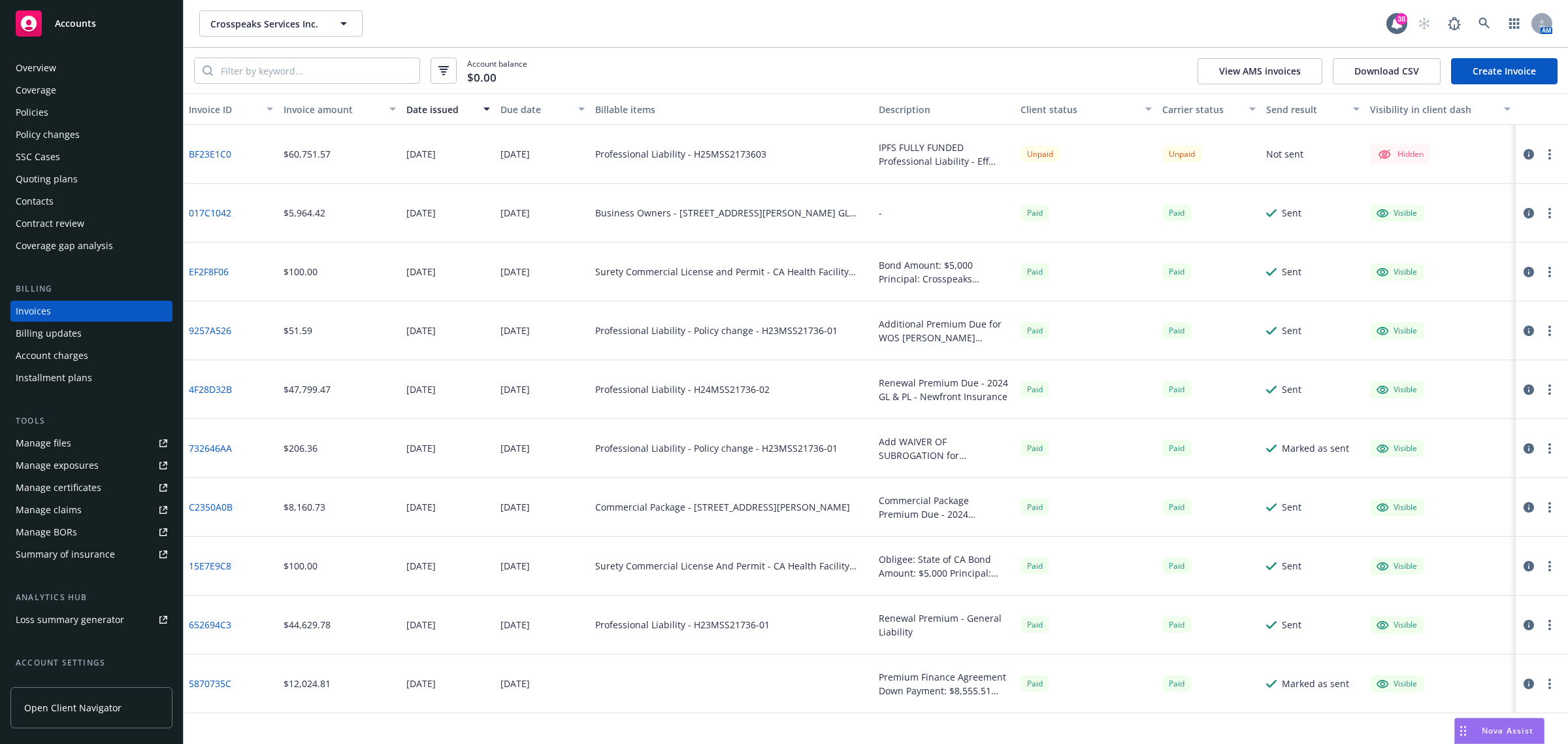
click at [1546, 155] on button "button" at bounding box center [1549, 154] width 15 height 15
click at [1532, 155] on icon "button" at bounding box center [1529, 155] width 11 height 11
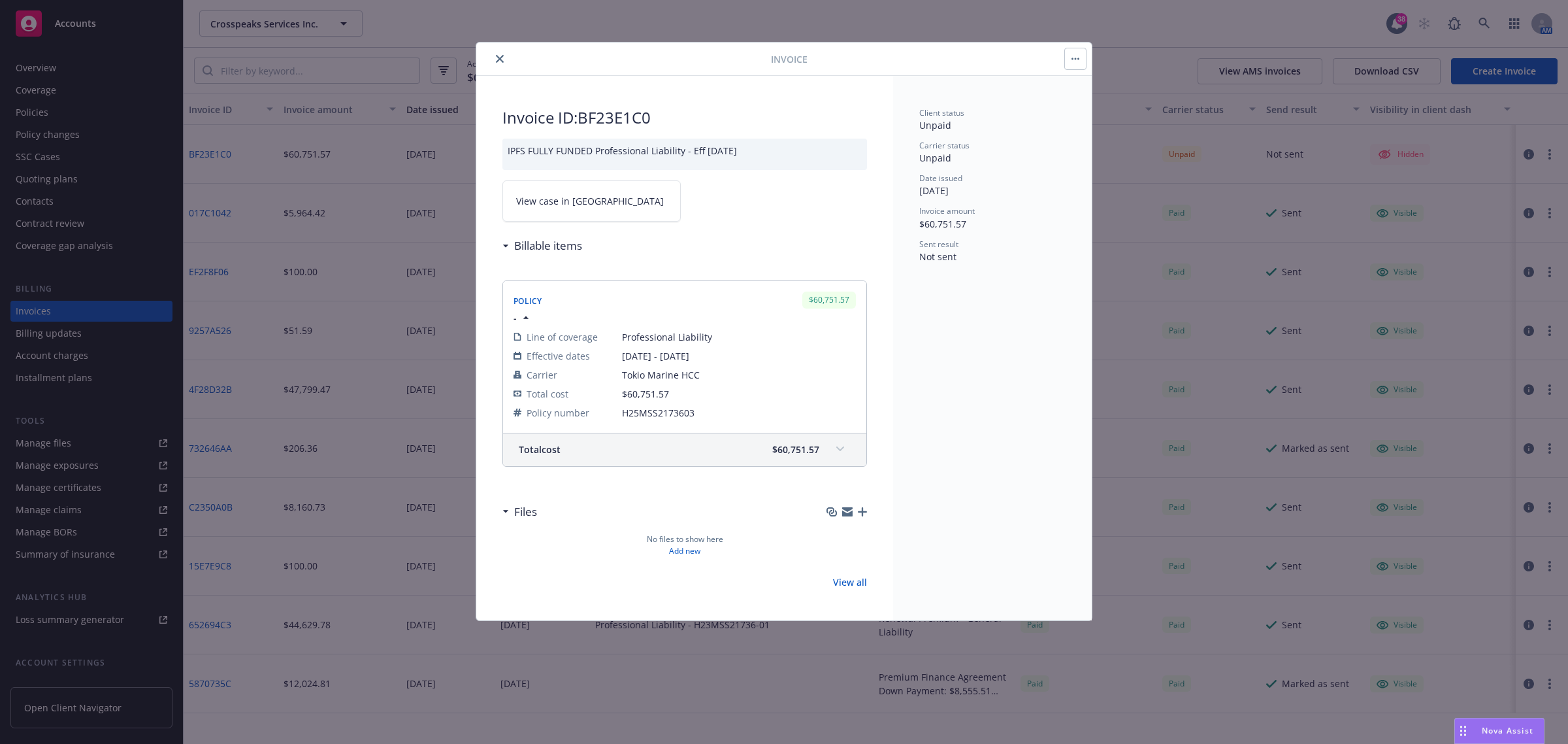
click at [599, 190] on link "View case in SSC" at bounding box center [591, 201] width 179 height 41
click at [498, 63] on icon "close" at bounding box center [499, 58] width 8 height 8
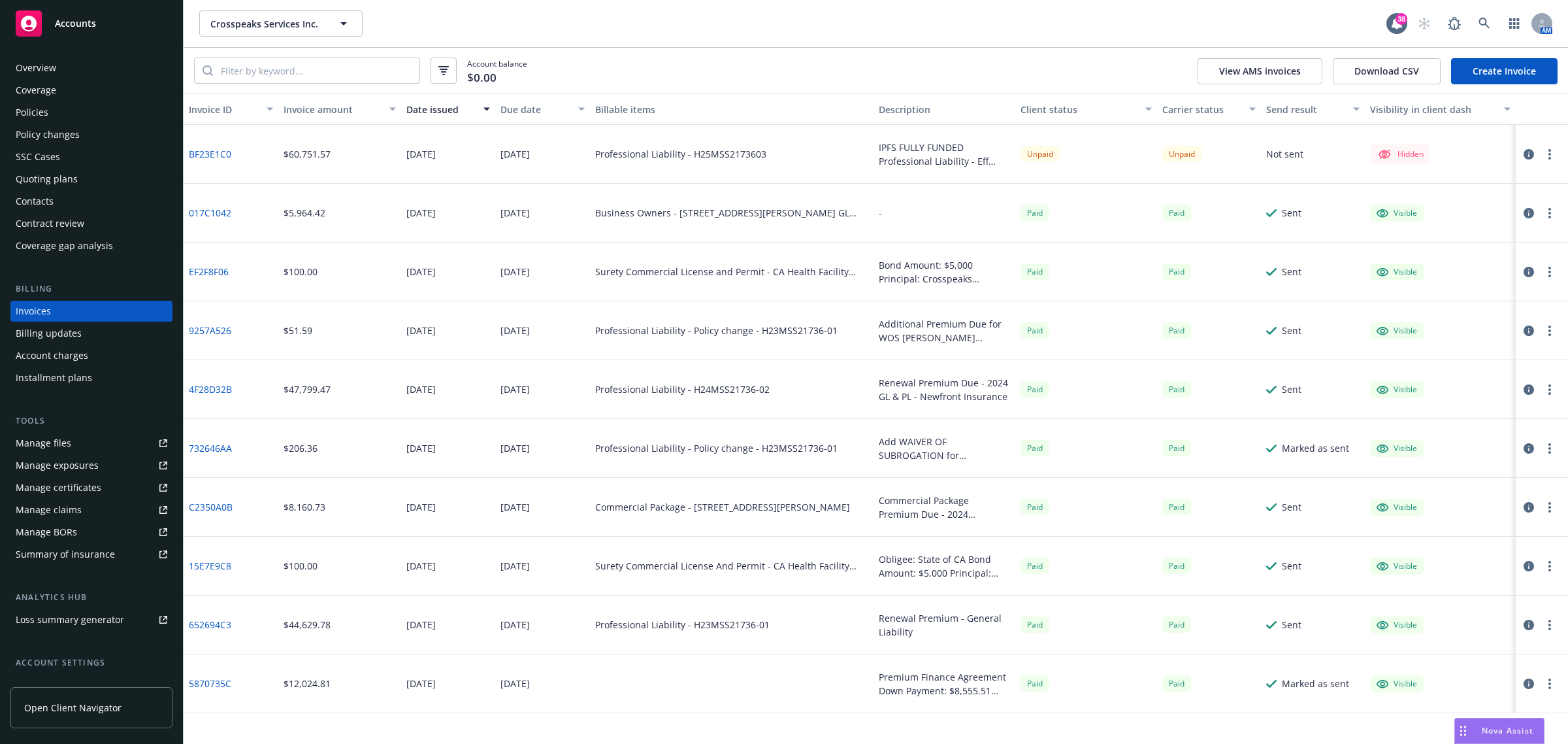
click at [21, 108] on div "Policies" at bounding box center [31, 111] width 32 height 21
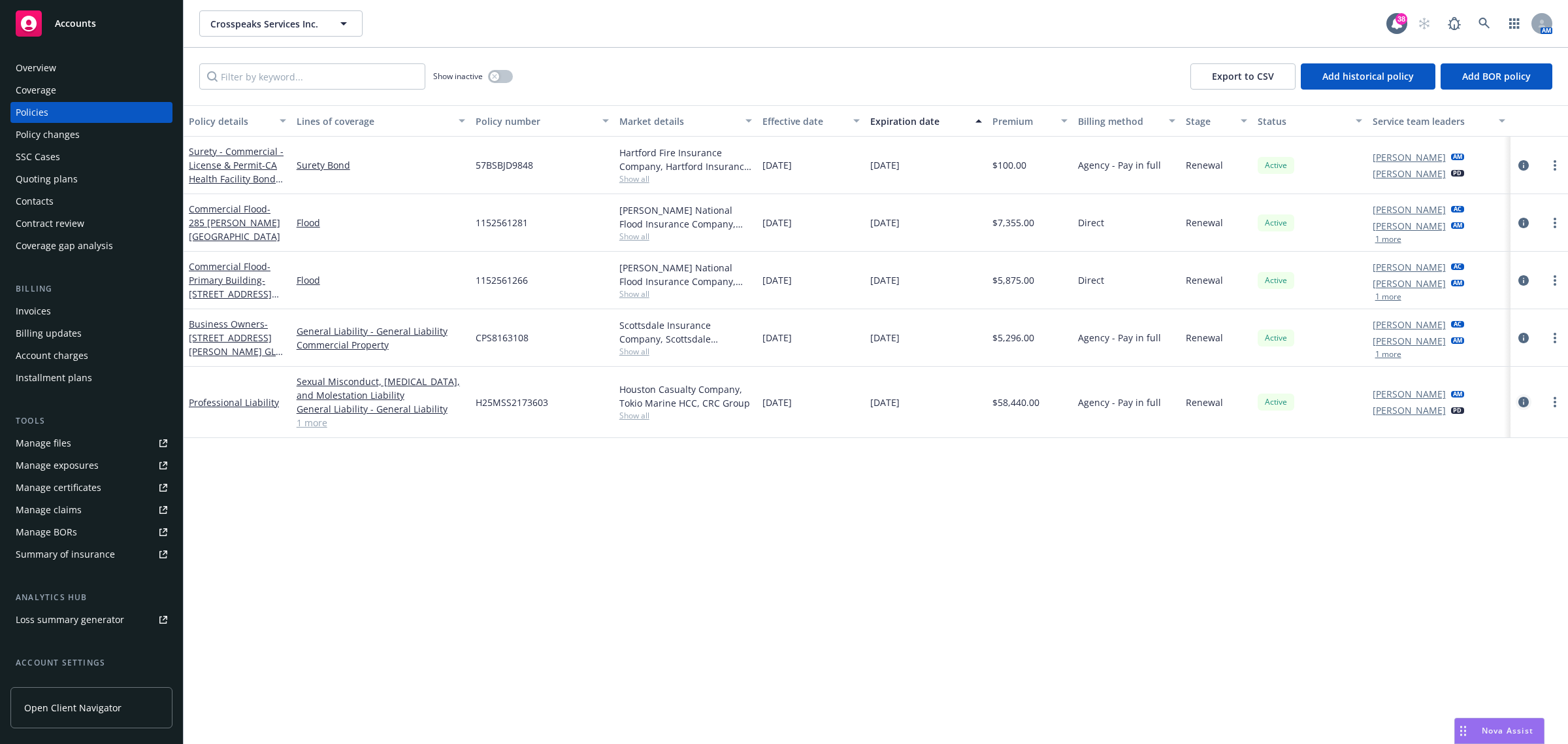
click at [1523, 400] on icon "circleInformation" at bounding box center [1524, 403] width 11 height 11
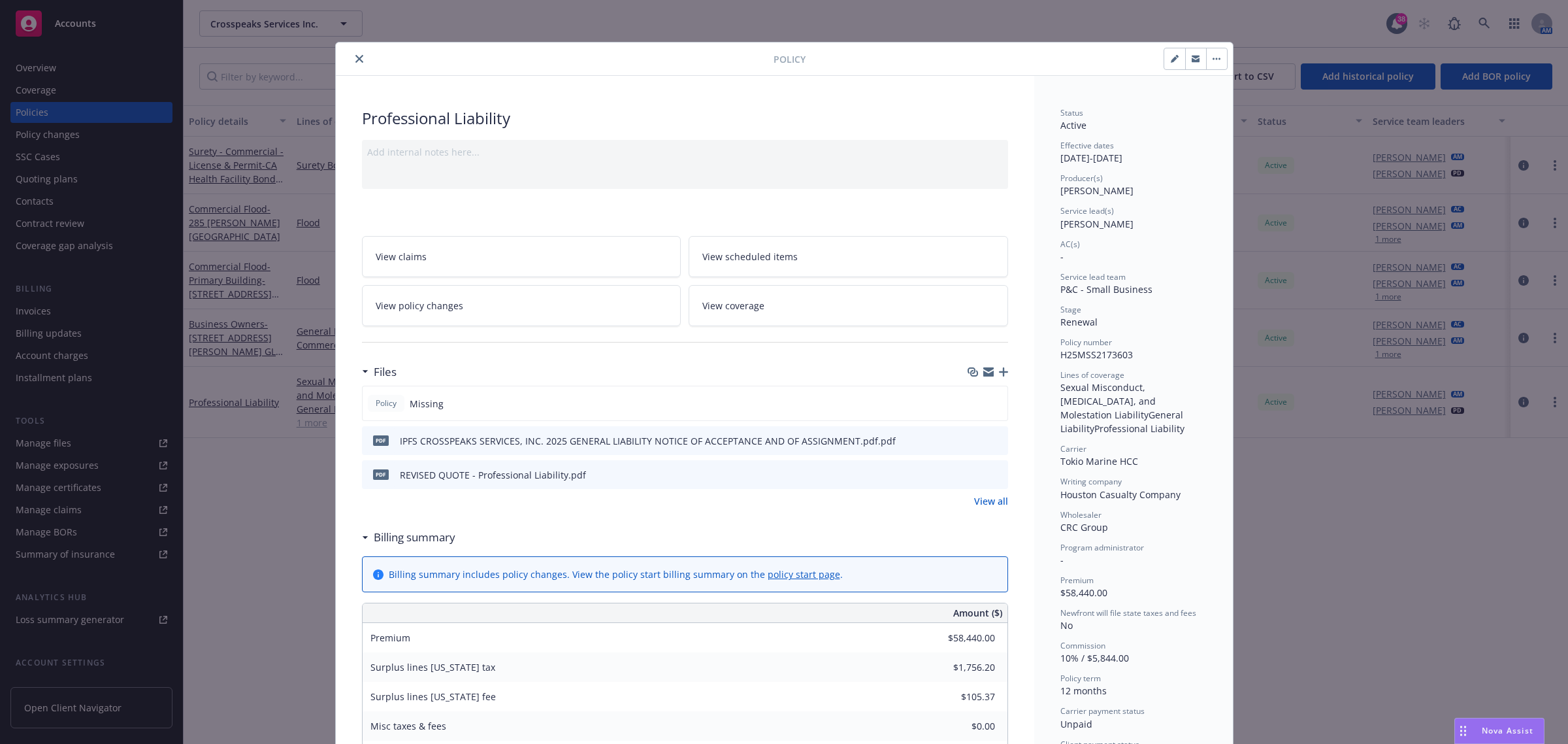
click at [1000, 374] on icon "button" at bounding box center [1003, 372] width 9 height 9
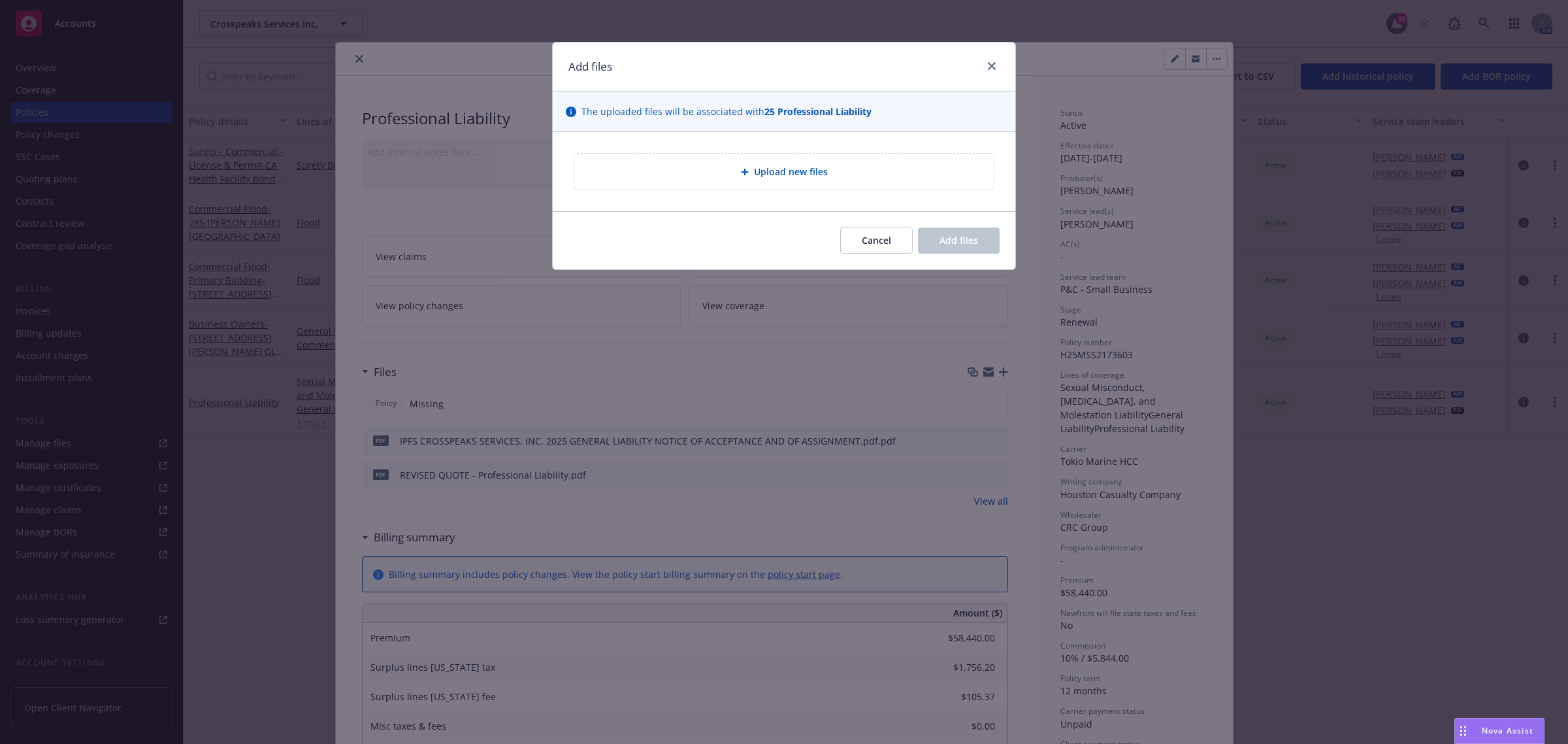
click at [807, 162] on div "Upload new files" at bounding box center [783, 172] width 419 height 36
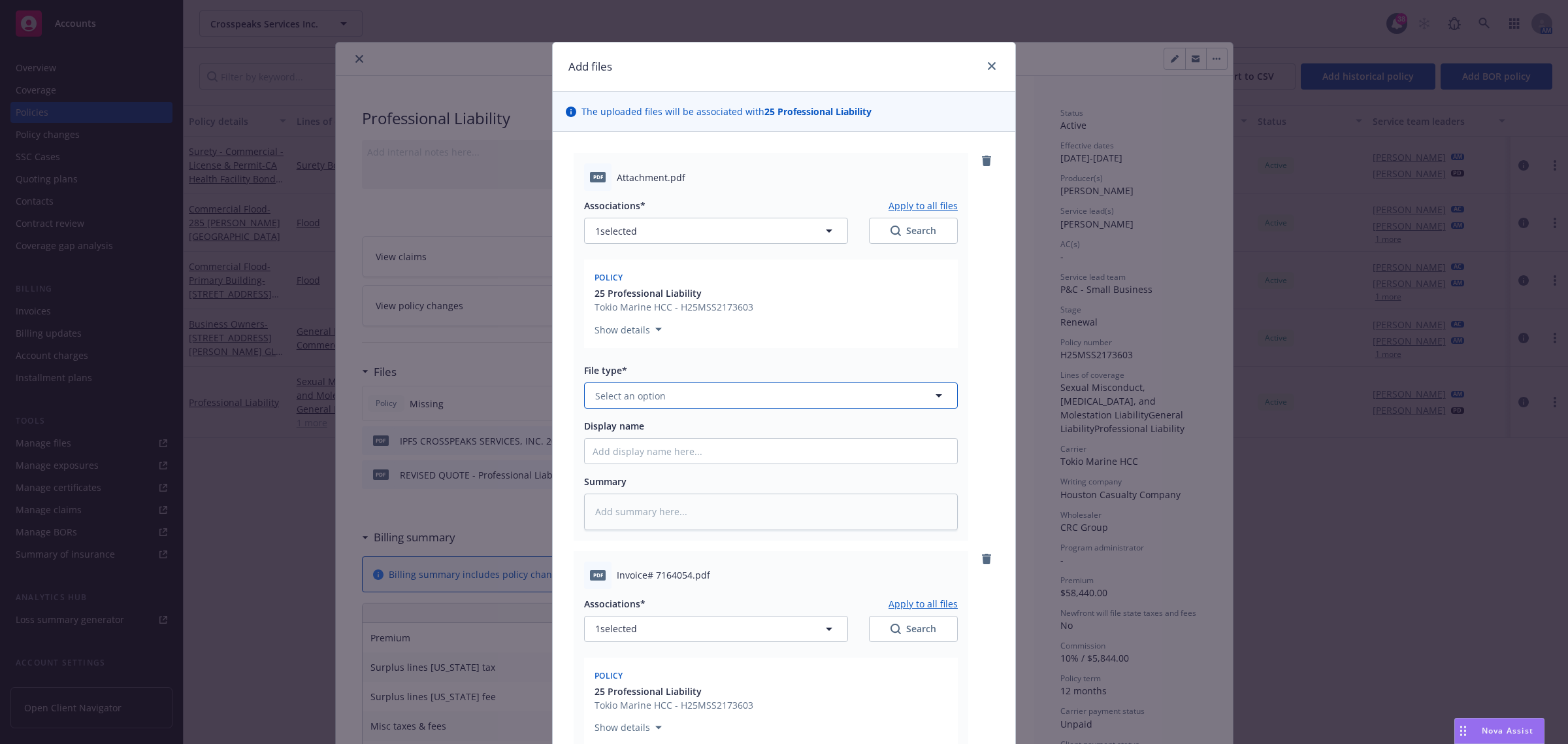
click at [644, 394] on span "Select an option" at bounding box center [630, 395] width 71 height 13
type input "bi"
click at [641, 426] on div "Binder" at bounding box center [771, 431] width 357 height 19
type textarea "x"
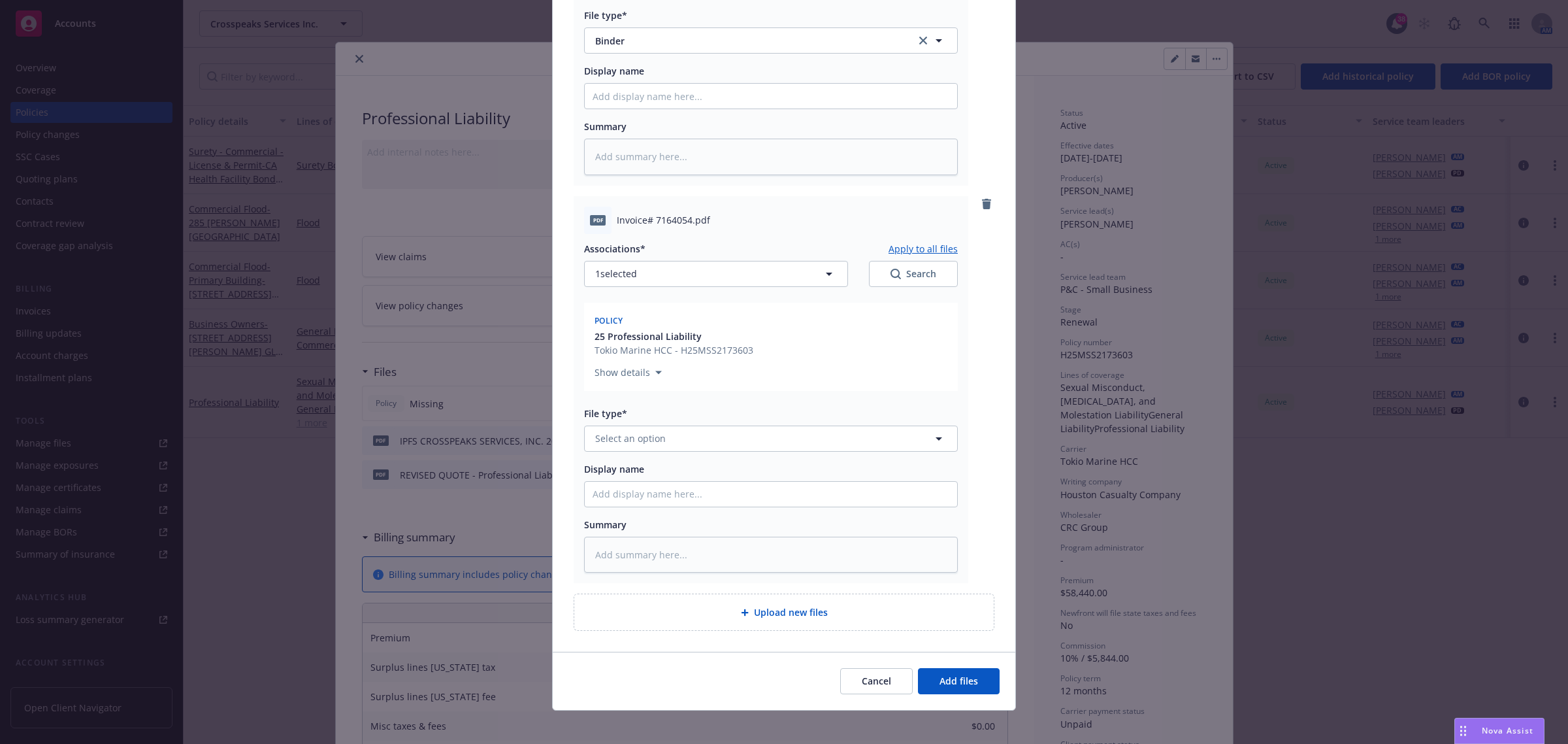
scroll to position [363, 0]
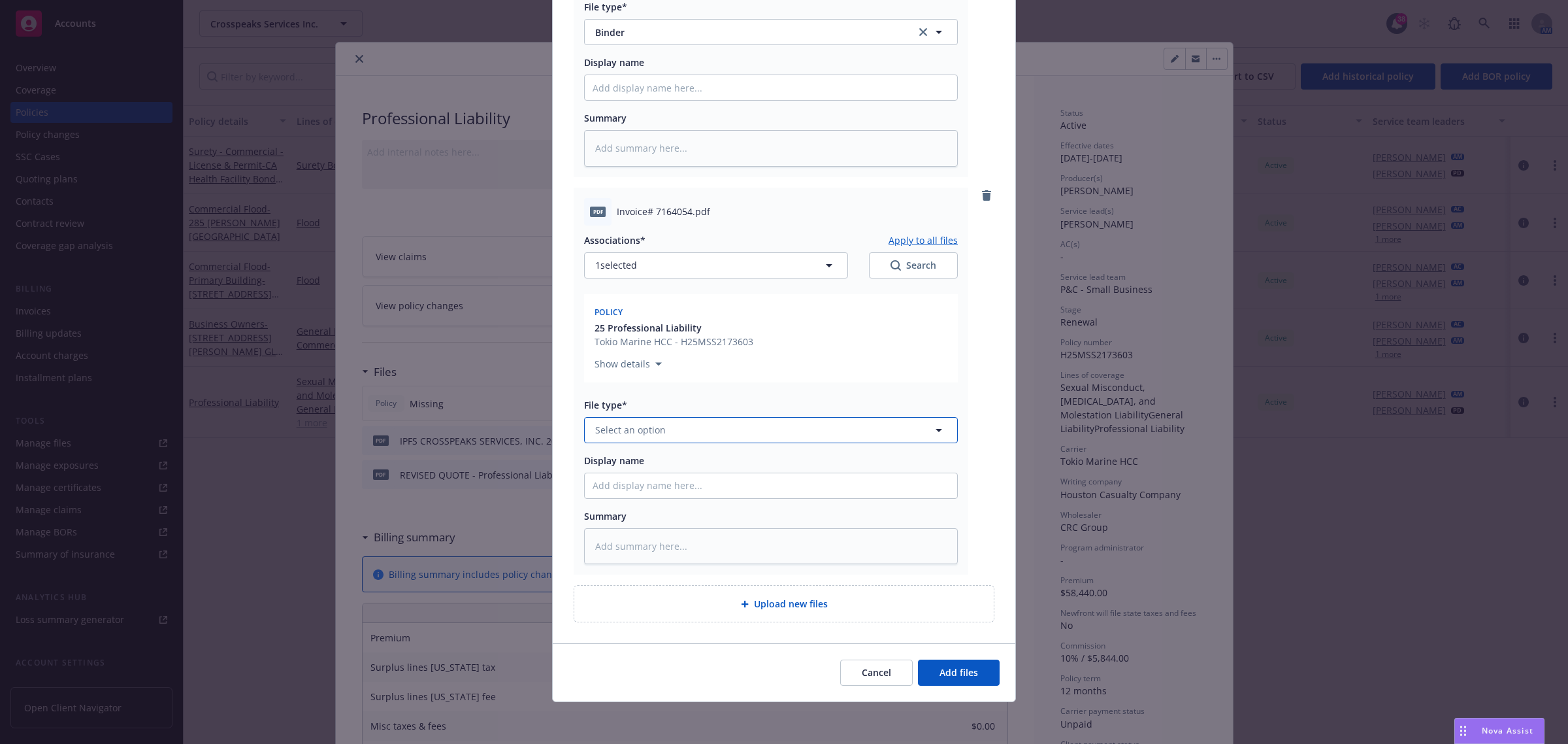
click at [620, 437] on button "Select an option" at bounding box center [771, 430] width 374 height 26
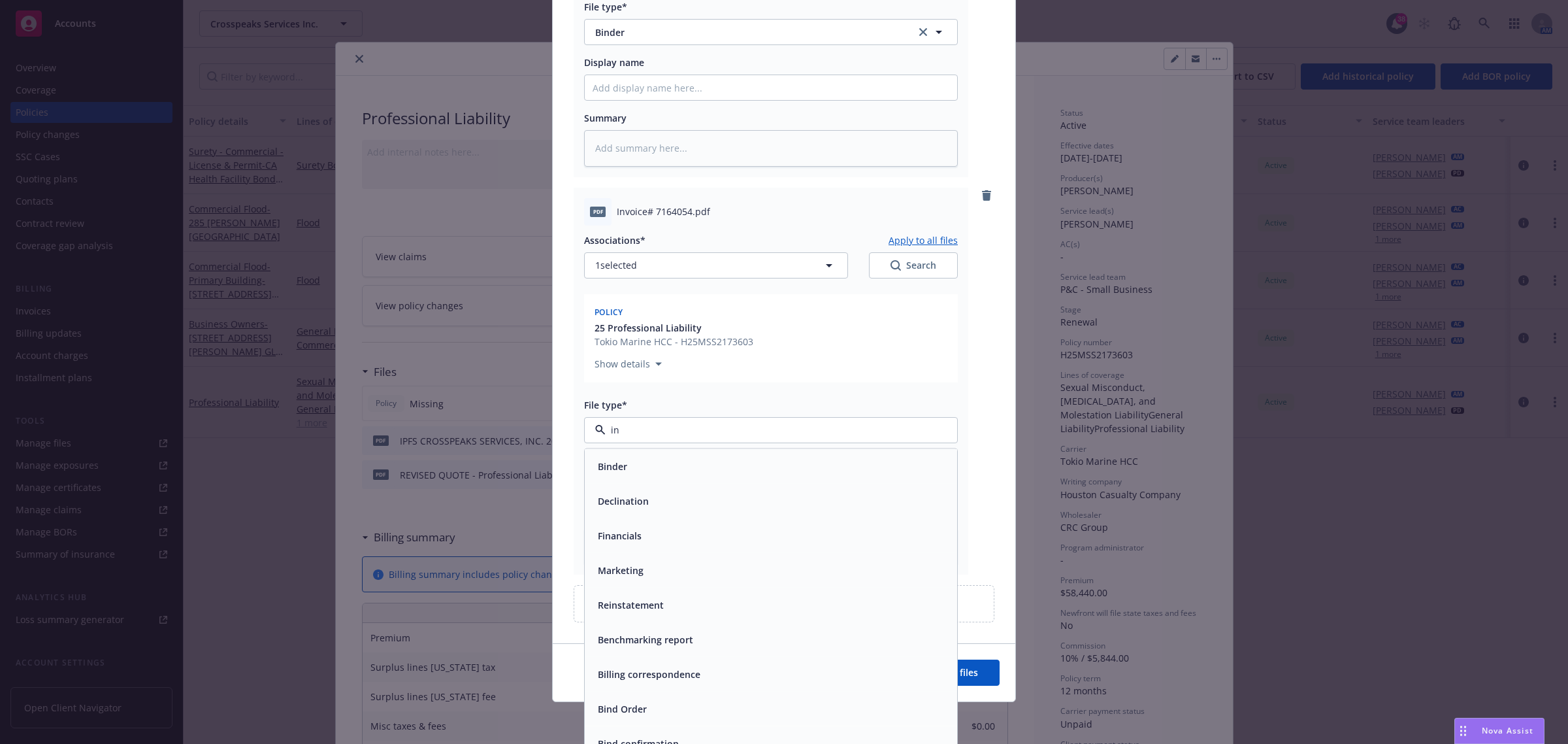
type input "inv"
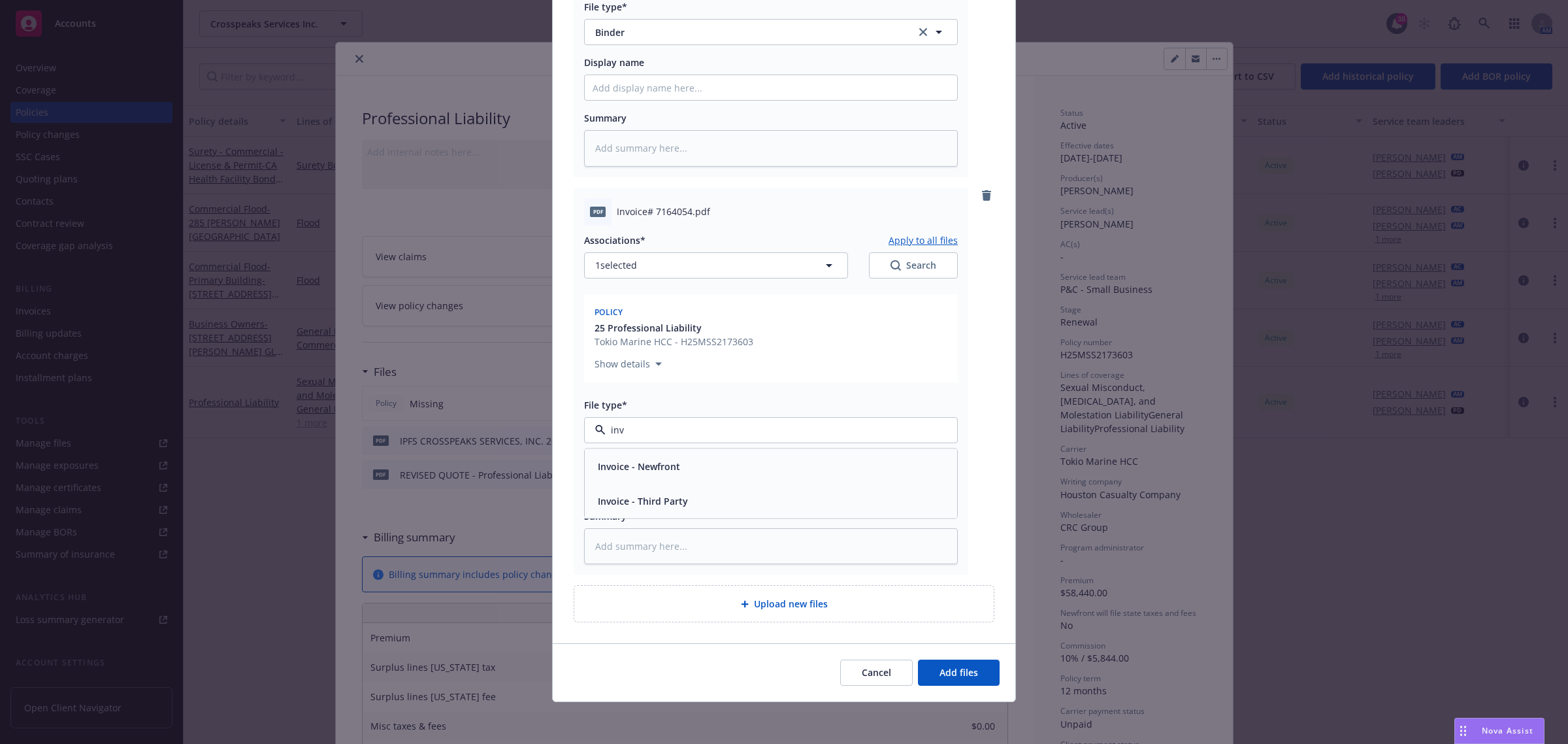
click at [651, 500] on span "Invoice - Third Party" at bounding box center [643, 500] width 90 height 13
drag, startPoint x: 949, startPoint y: 678, endPoint x: 939, endPoint y: 657, distance: 23.3
click at [951, 677] on span "Add files" at bounding box center [958, 672] width 39 height 13
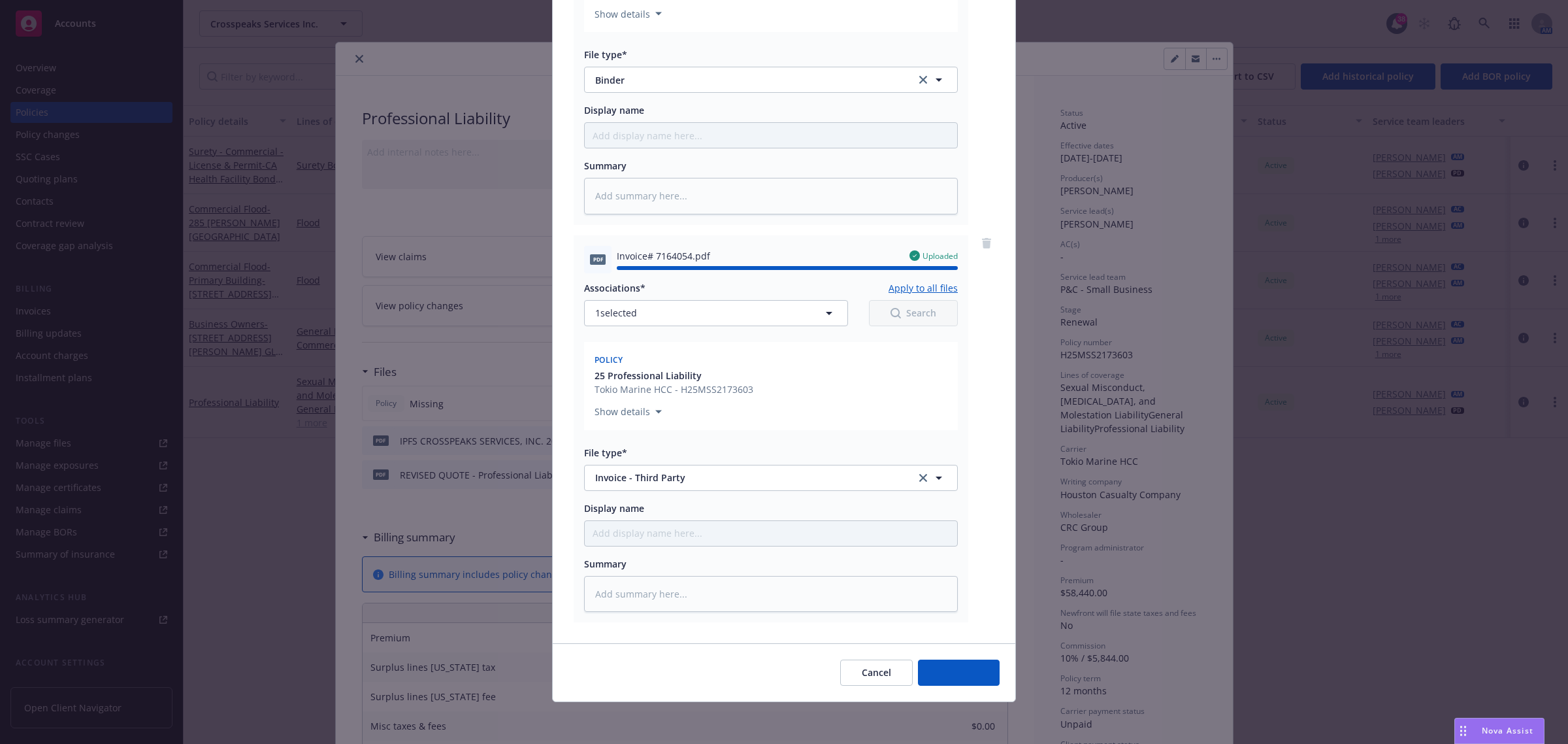
type textarea "x"
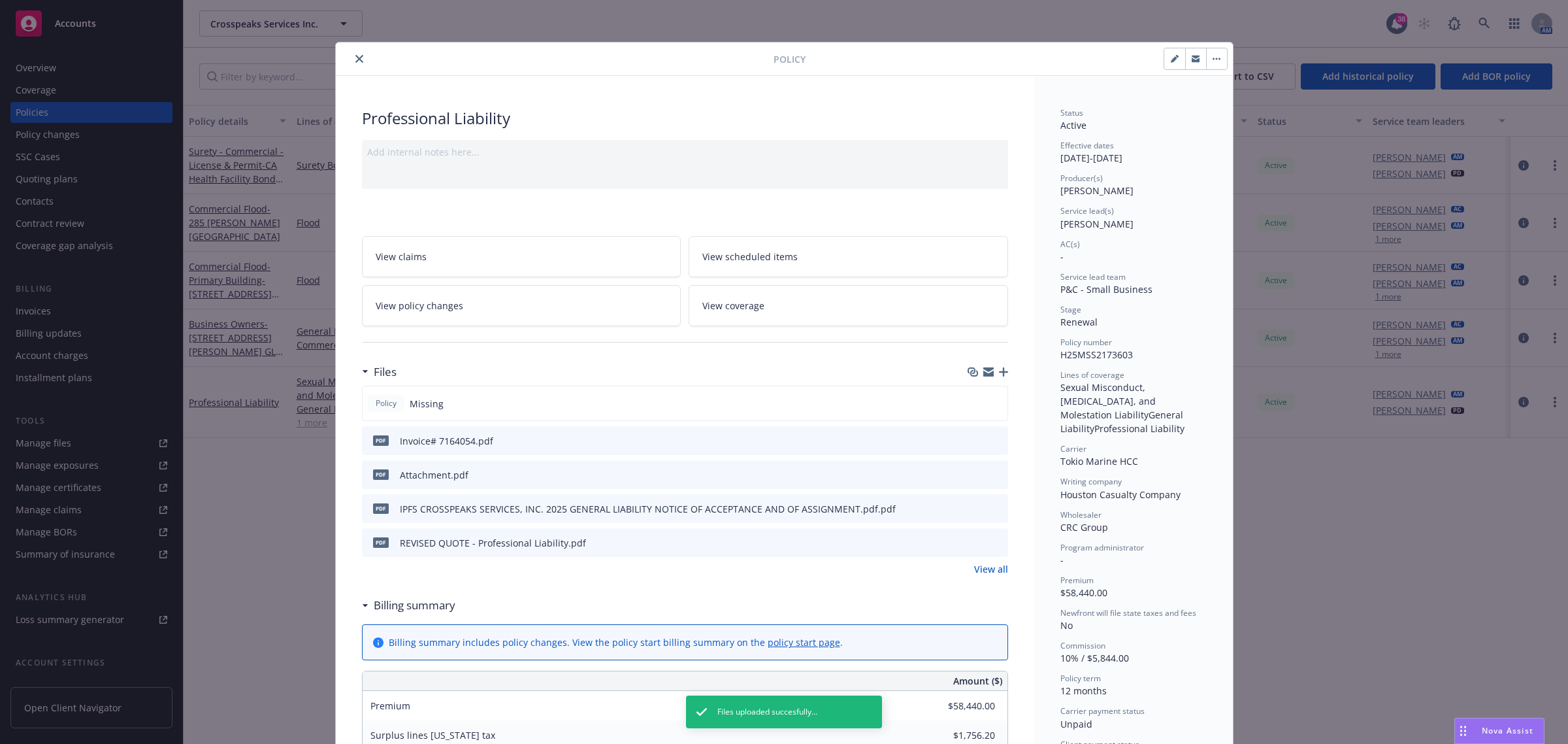
click at [356, 57] on icon "close" at bounding box center [359, 58] width 8 height 8
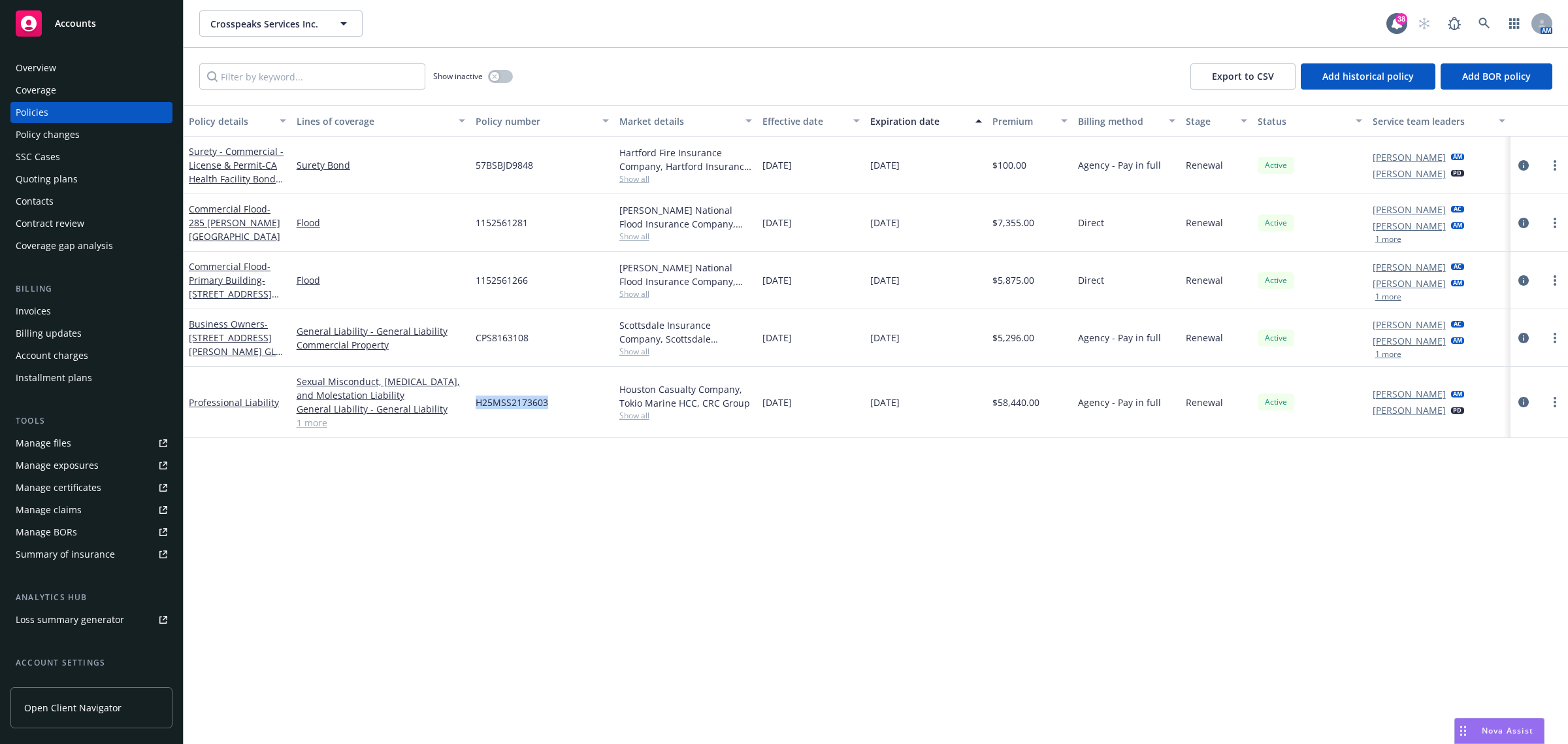
drag, startPoint x: 536, startPoint y: 404, endPoint x: 474, endPoint y: 407, distance: 62.1
click at [474, 407] on div "H25MSS2173603" at bounding box center [542, 402] width 144 height 71
copy span "H25MSS2173603"
click at [1478, 21] on icon at bounding box center [1484, 23] width 11 height 11
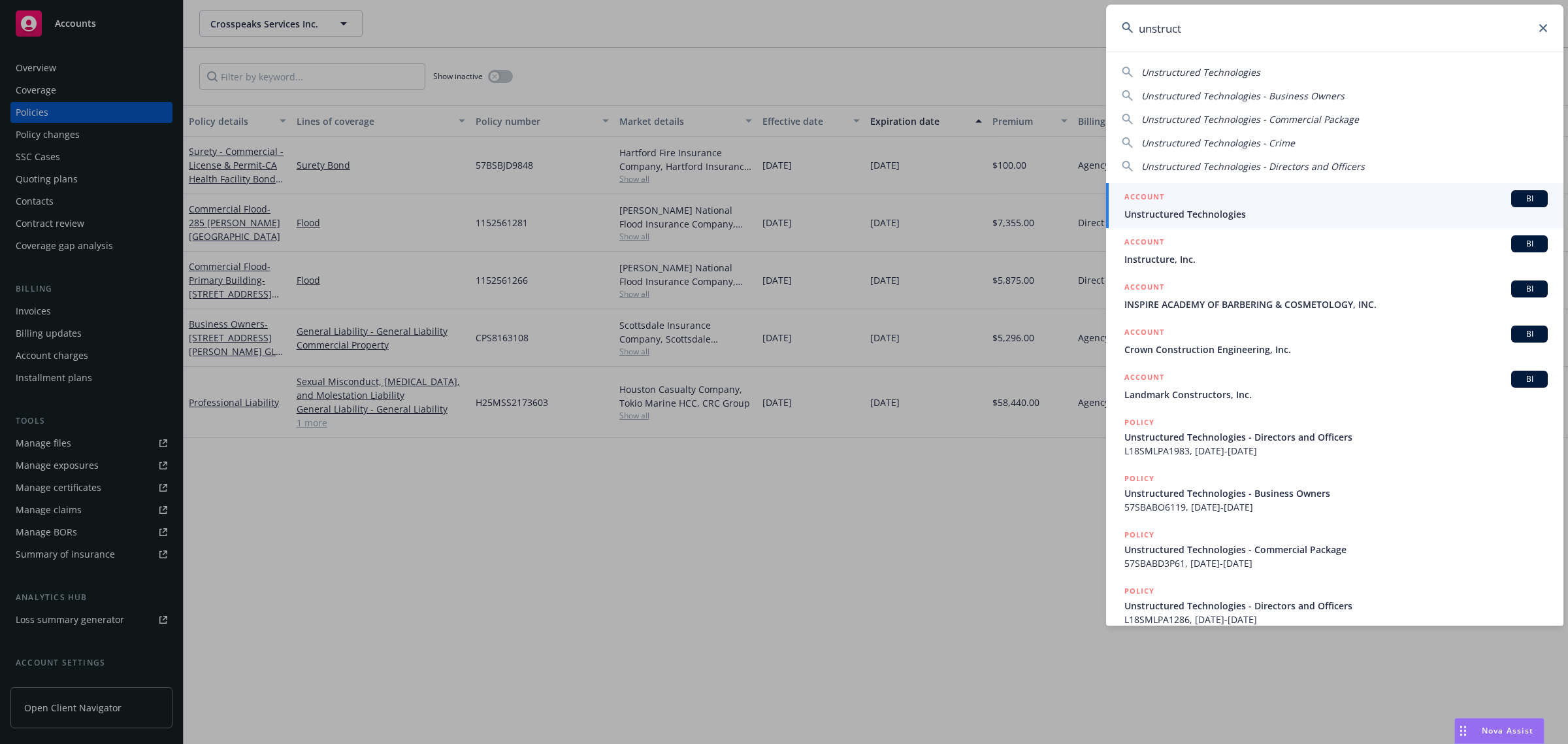
type input "unstruct"
click at [1229, 217] on span "Unstructured Technologies" at bounding box center [1335, 214] width 423 height 13
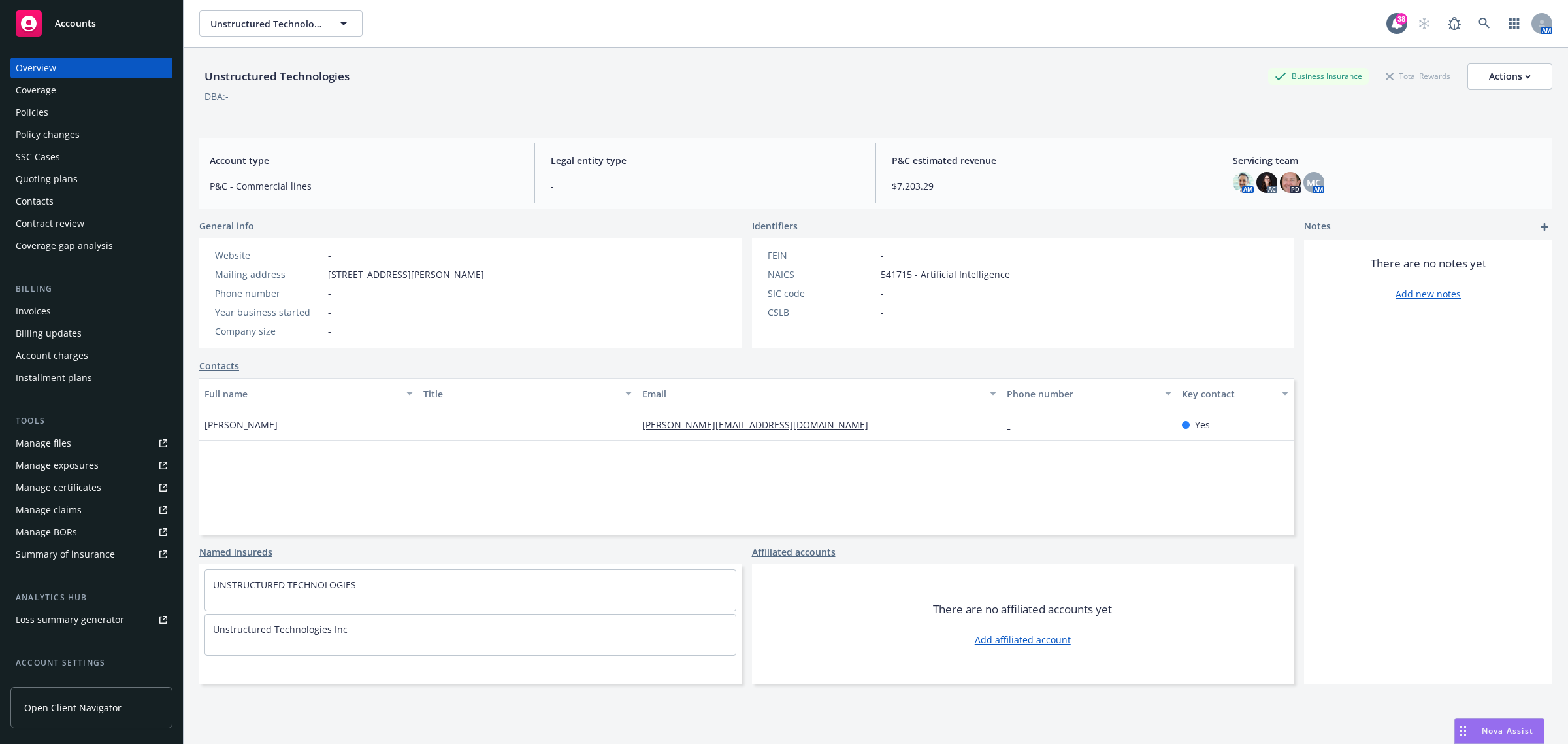
click at [70, 181] on div "Quoting plans" at bounding box center [46, 179] width 62 height 21
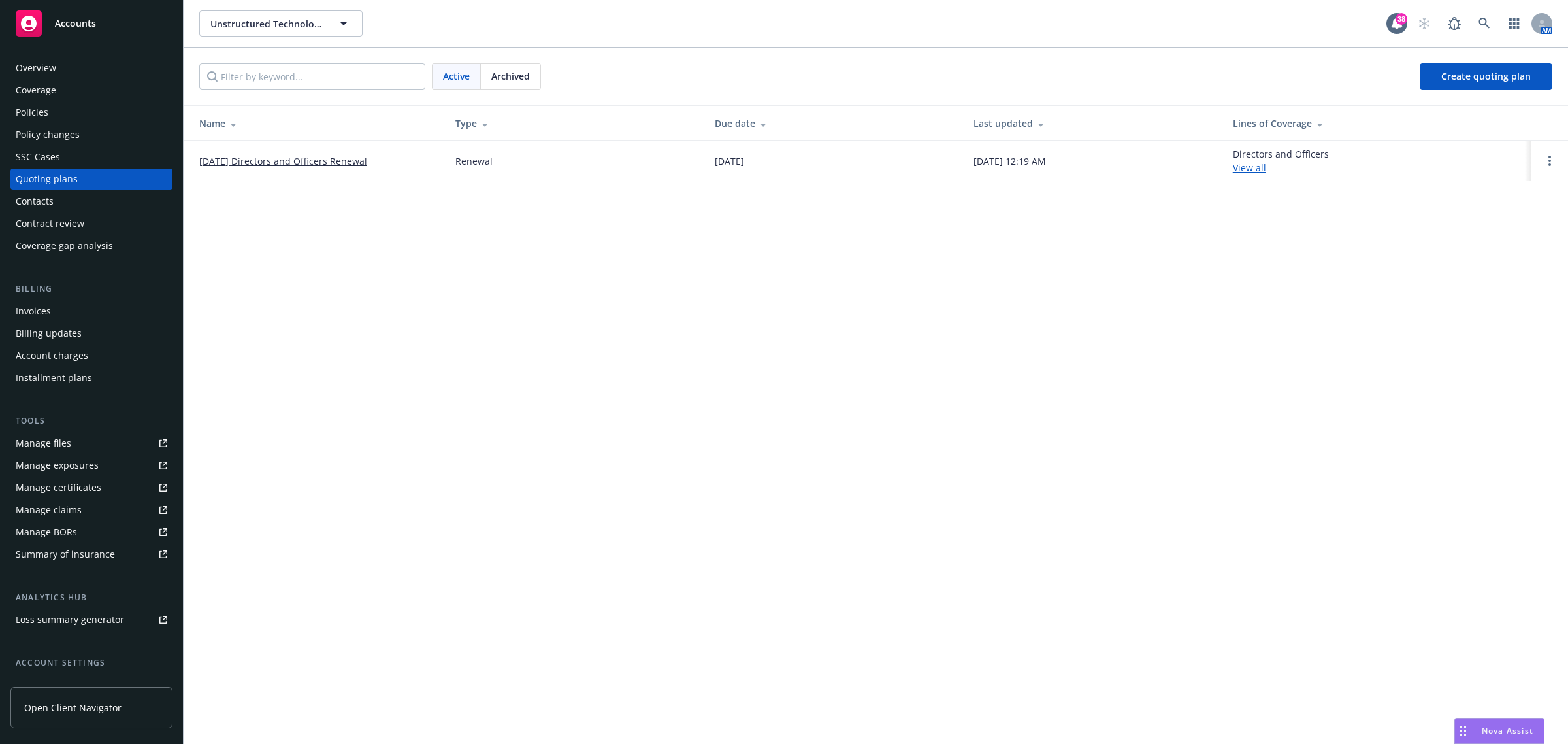
click at [243, 155] on link "09/22/25 Directors and Officers Renewal" at bounding box center [283, 161] width 168 height 13
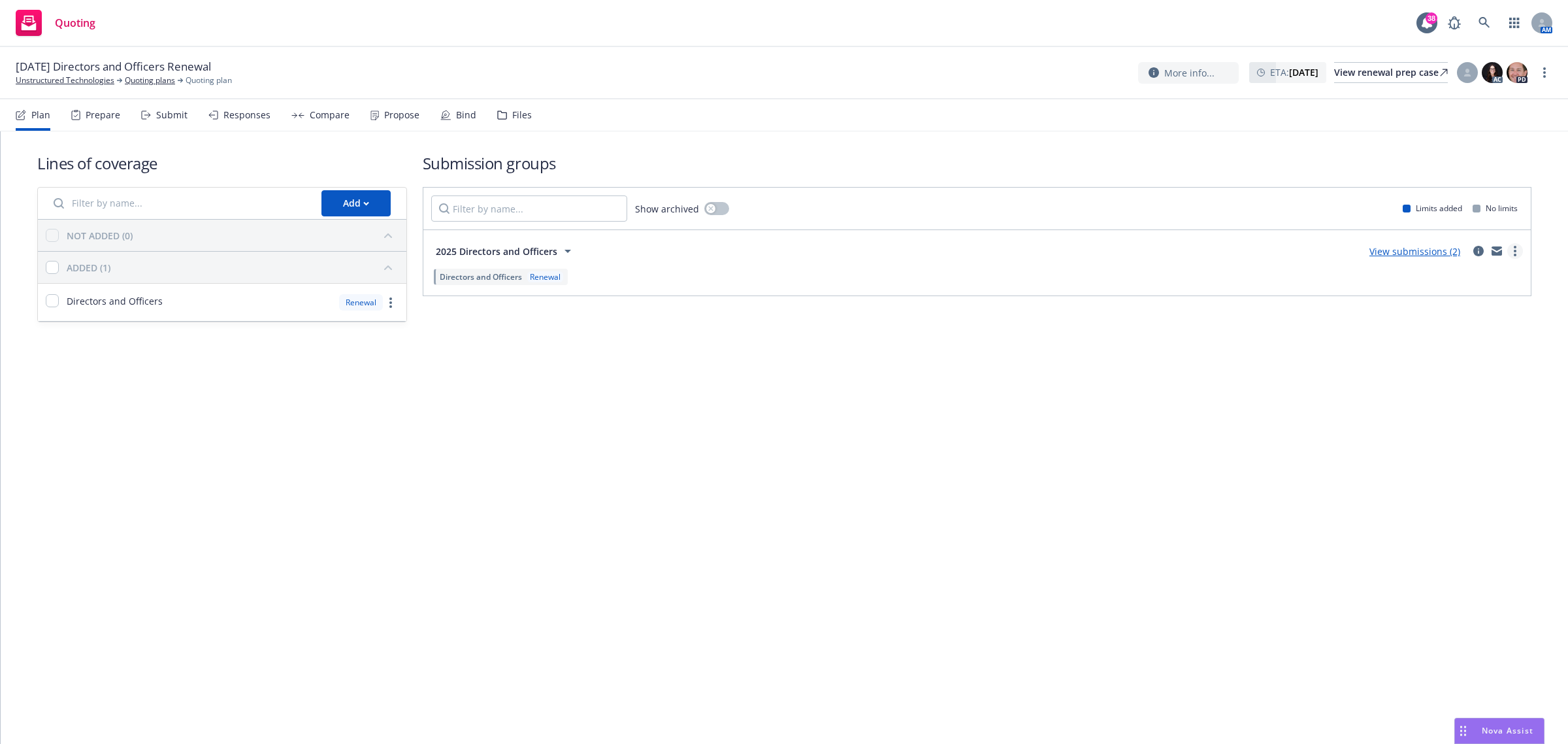
click at [1517, 248] on link "more" at bounding box center [1514, 251] width 15 height 15
click at [1542, 68] on link "more" at bounding box center [1544, 72] width 15 height 15
click at [1497, 75] on img at bounding box center [1492, 72] width 21 height 21
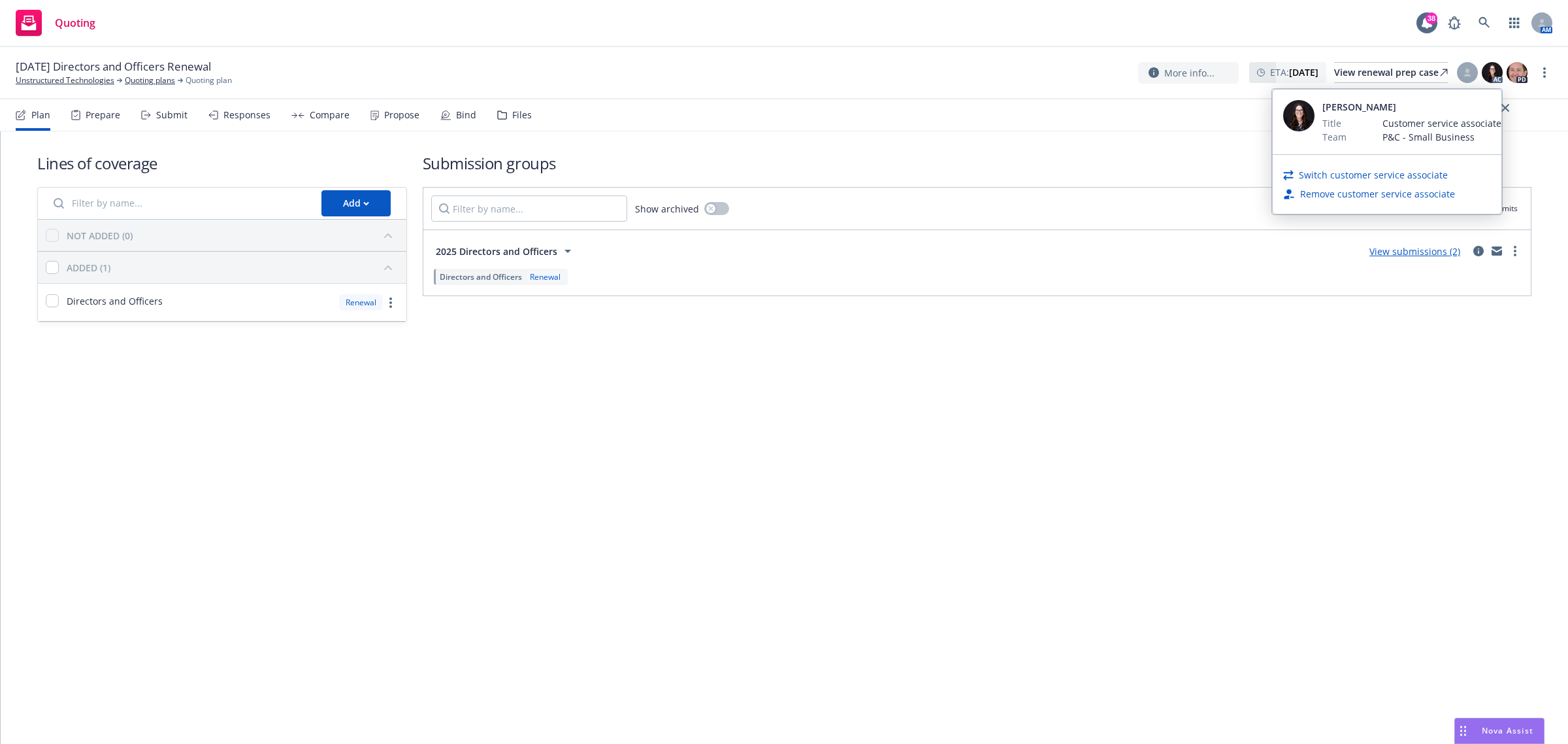
click at [1395, 176] on link "Switch customer service associate" at bounding box center [1373, 174] width 149 height 13
click at [1384, 152] on select "Select a customer service associate... [PERSON_NAME] [PERSON_NAME]" at bounding box center [1387, 153] width 207 height 26
select select "c779b0f1-a22e-41bd-a50a-b1711e2abe9c"
click at [1283, 140] on select "Select a customer service associate... Cassidy Maxwell Michael Chapman" at bounding box center [1387, 153] width 207 height 26
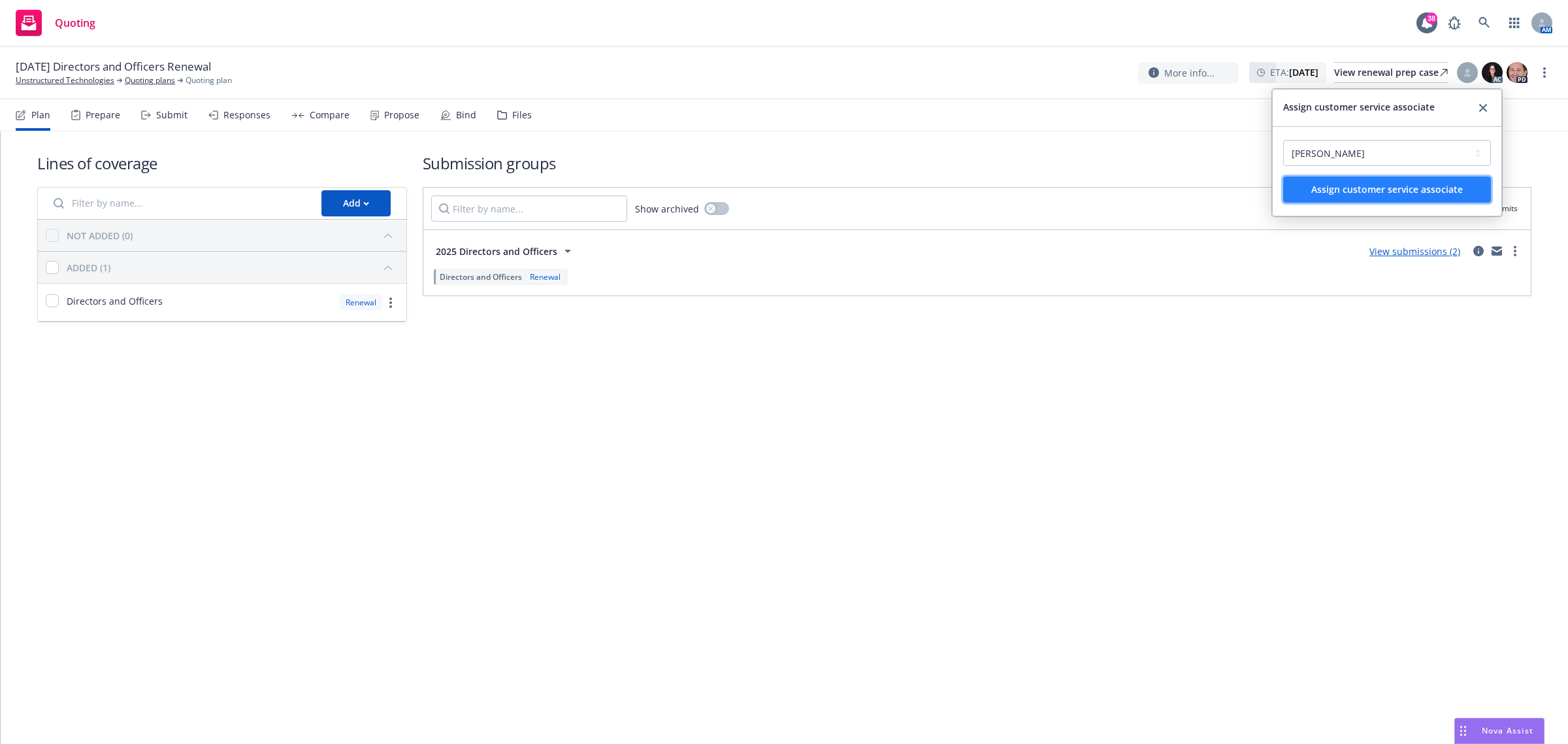
click at [1418, 190] on span "Assign customer service associate" at bounding box center [1387, 190] width 152 height 13
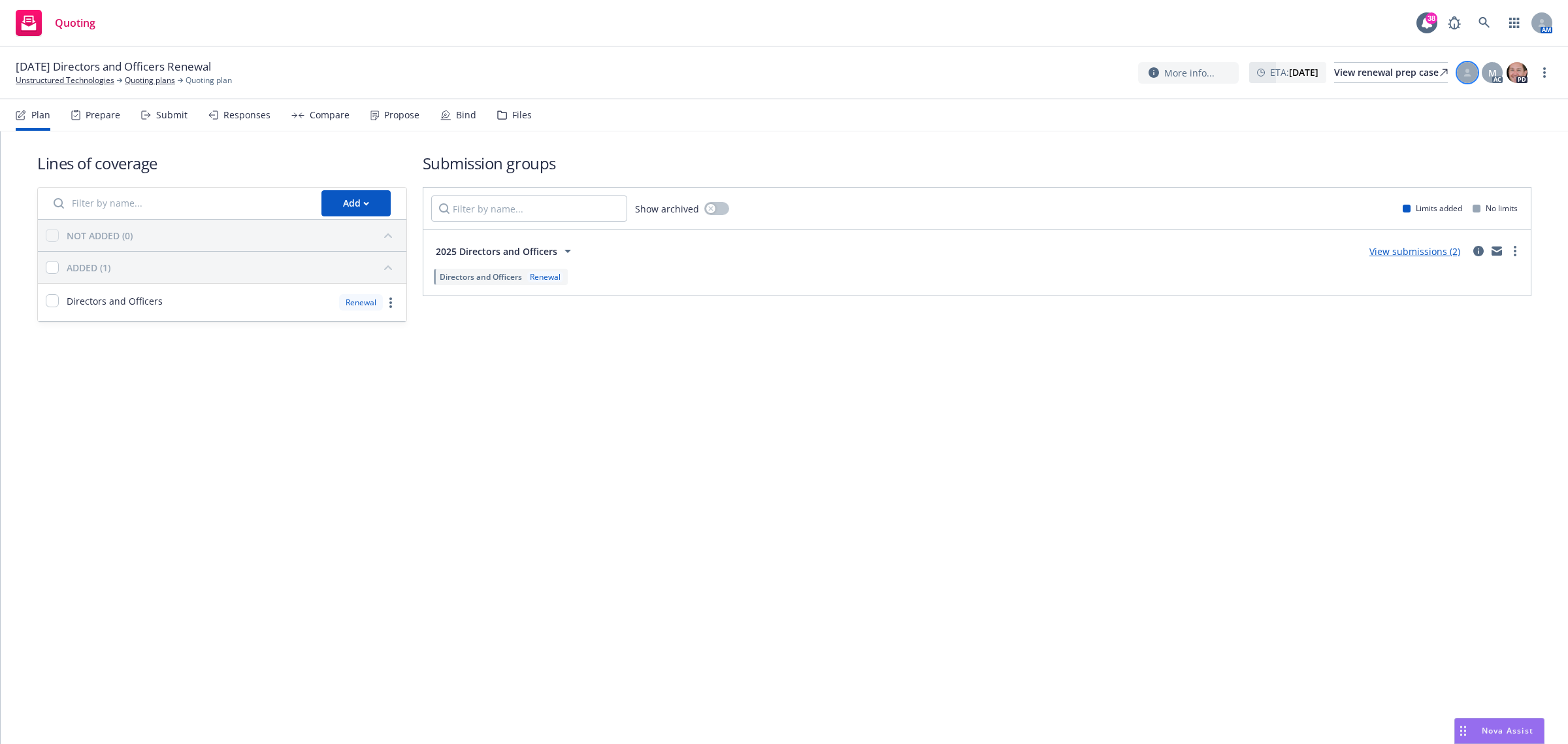
click at [1470, 72] on div at bounding box center [1467, 72] width 21 height 21
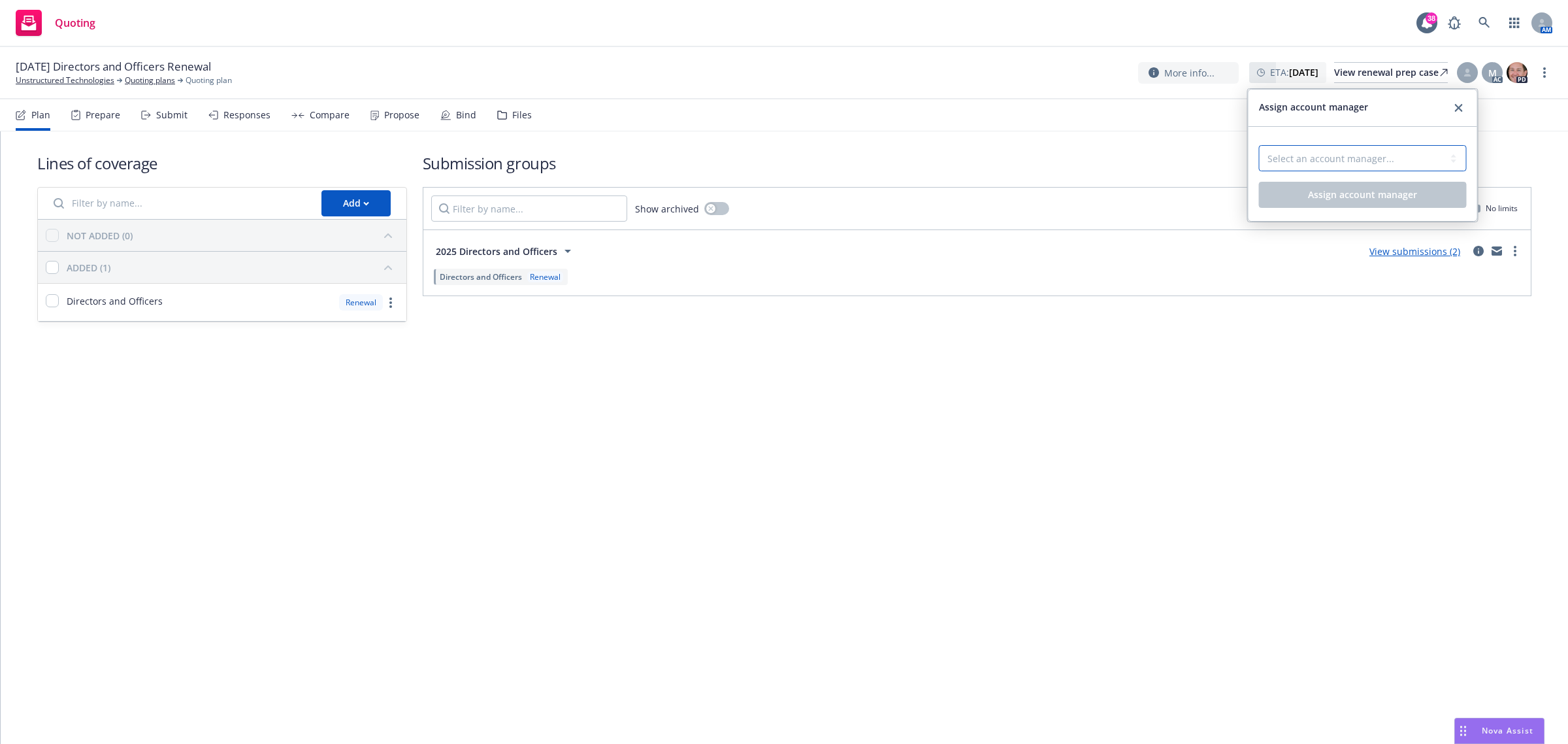
click at [1369, 155] on select "Select an account manager... Adnan Shaikh" at bounding box center [1362, 158] width 207 height 26
select select "41d4fdf2-e24d-424f-85d7-0a9f13f57b01"
click at [1259, 146] on select "Select an account manager... Adnan Shaikh" at bounding box center [1362, 158] width 207 height 26
click at [1352, 196] on span "Assign account manager" at bounding box center [1361, 195] width 109 height 13
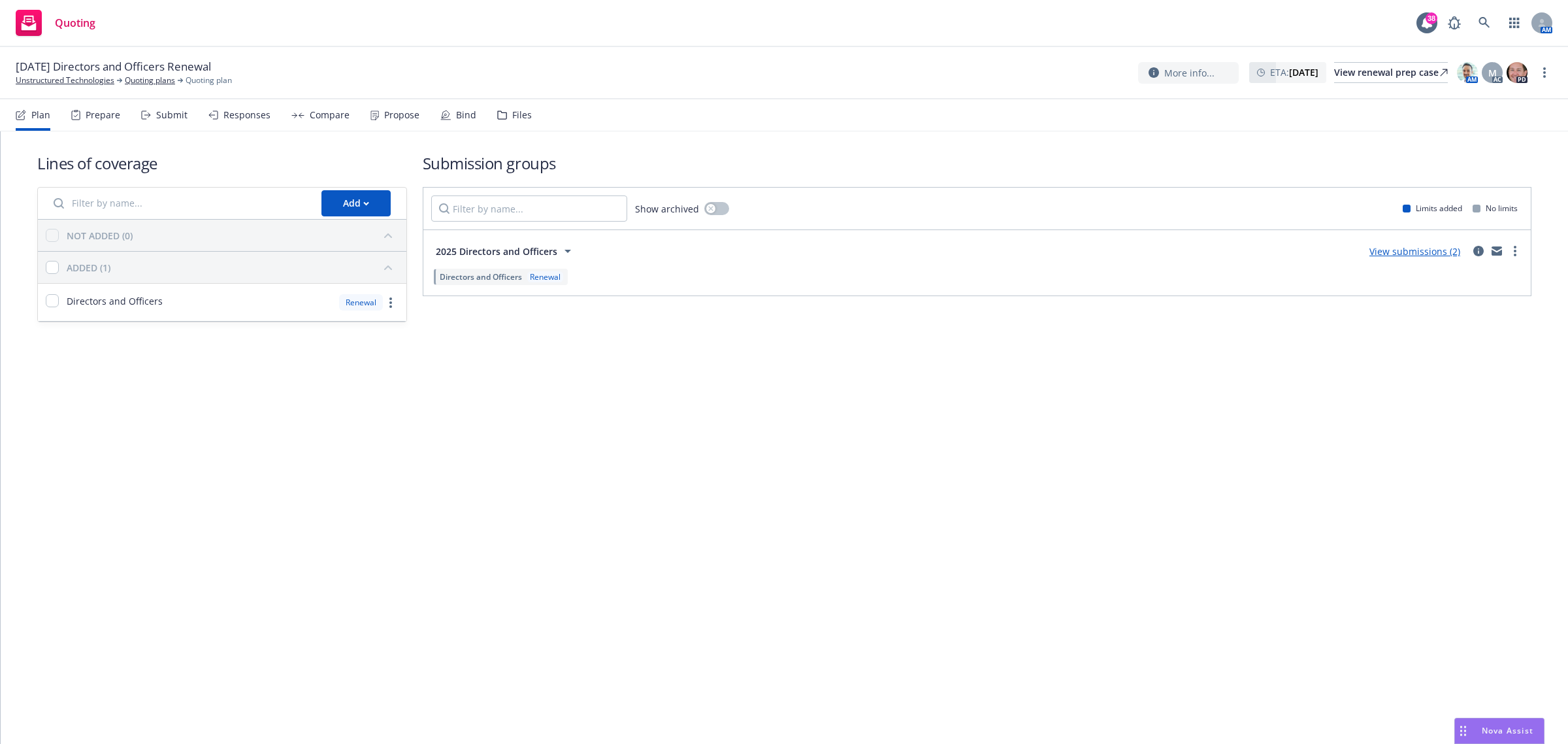
click at [384, 111] on div "Propose" at bounding box center [401, 115] width 35 height 11
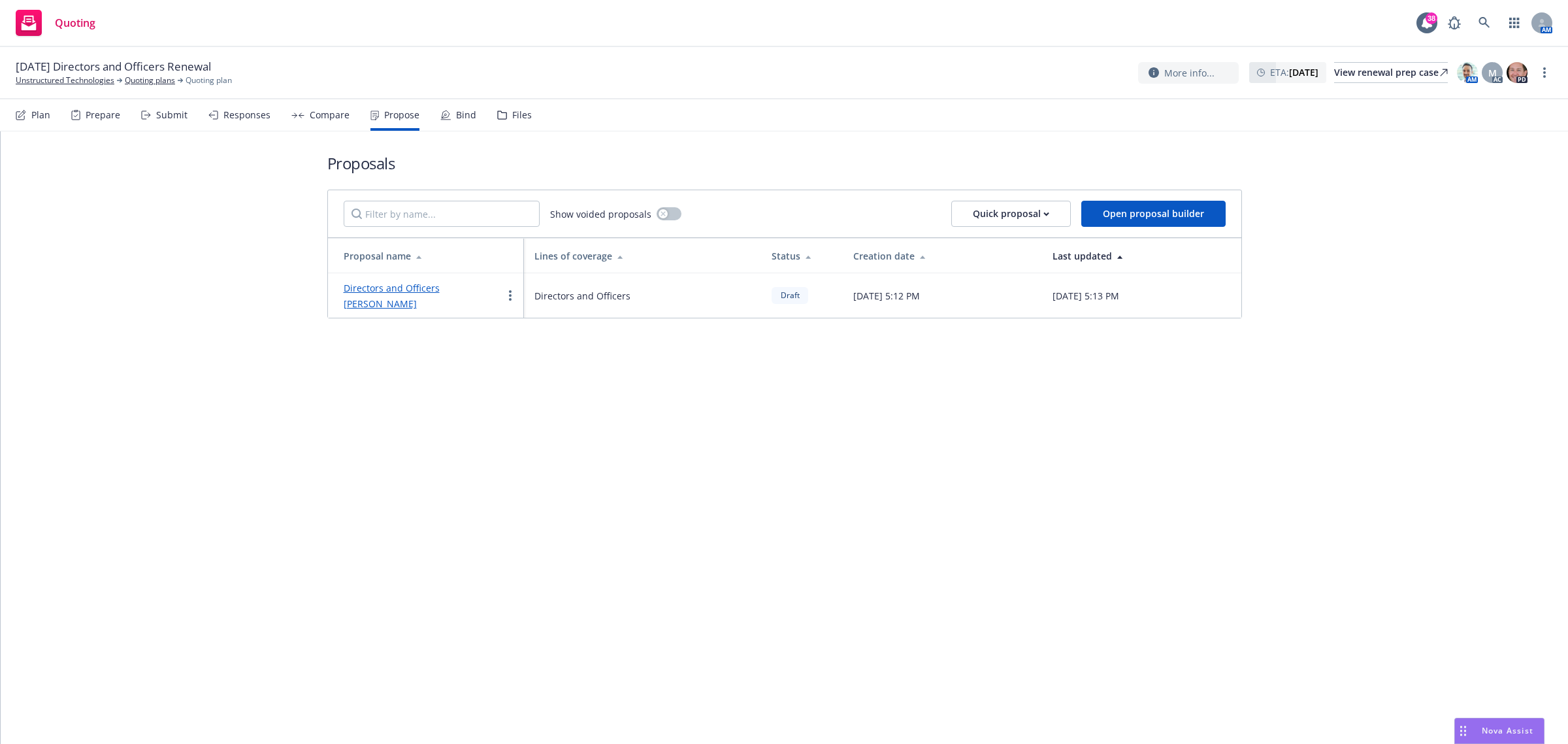
click at [407, 289] on link "Directors and Officers Renewal Proposal" at bounding box center [392, 296] width 96 height 28
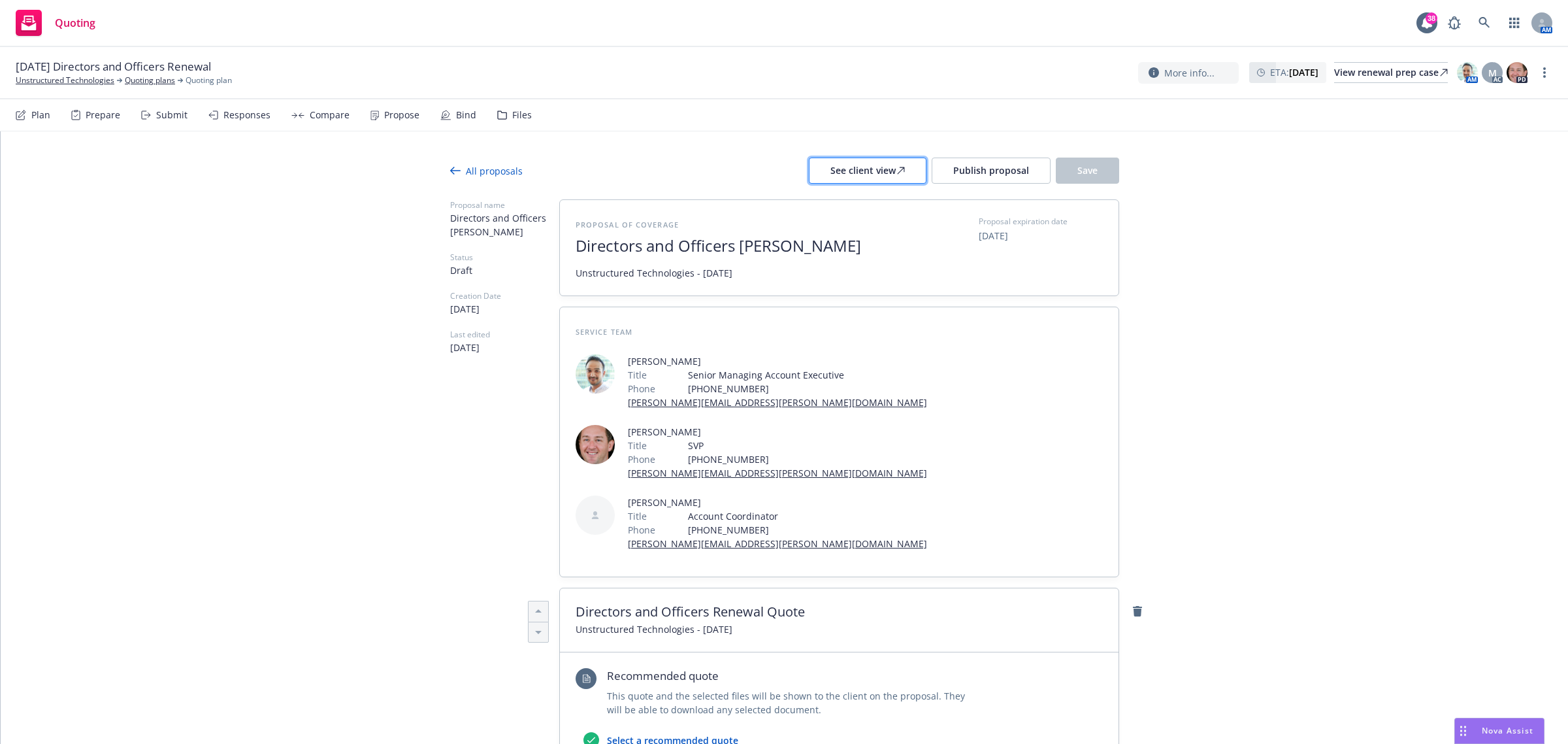
click at [870, 173] on div "See client view" at bounding box center [868, 171] width 75 height 25
click at [990, 167] on span "Publish proposal" at bounding box center [991, 171] width 75 height 13
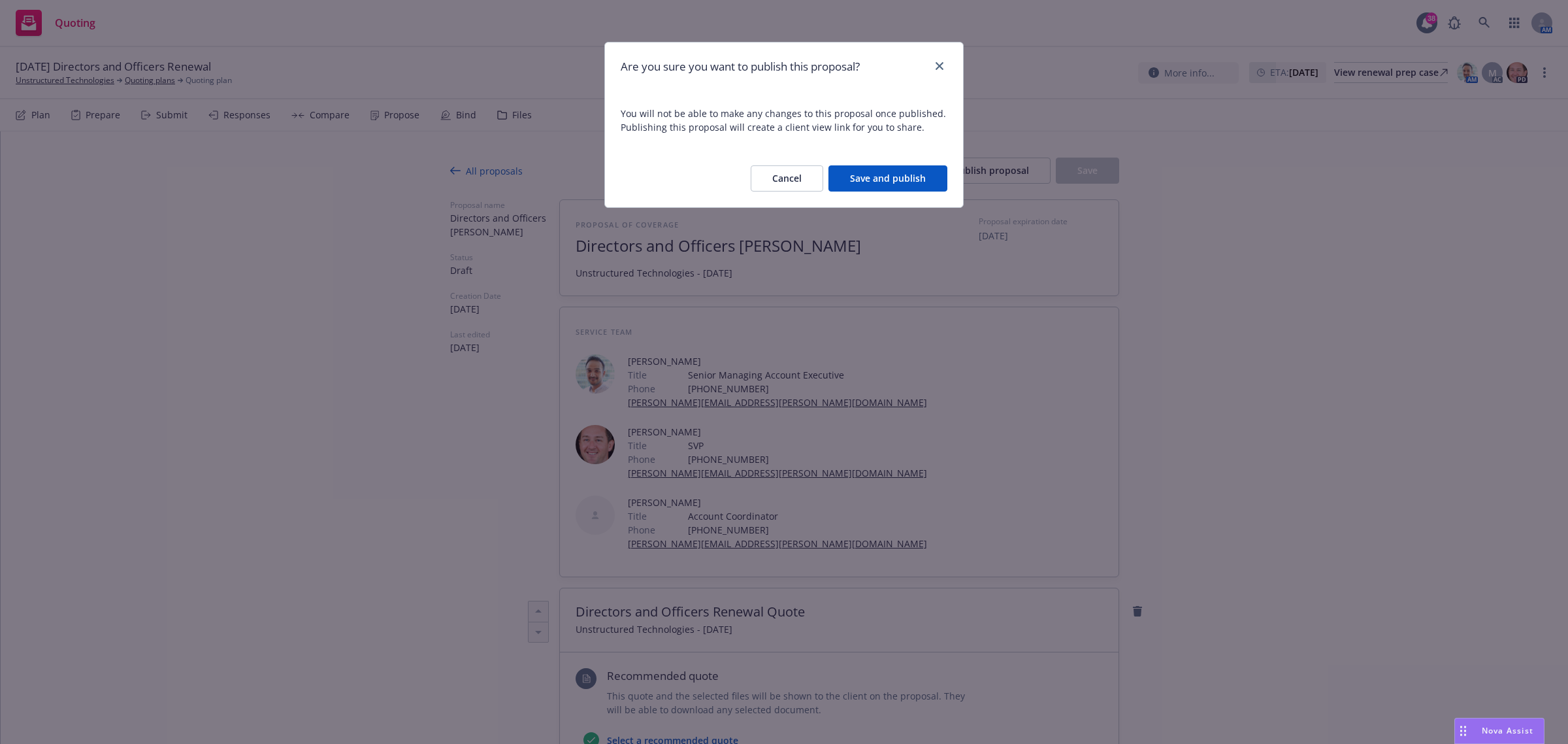
click at [879, 174] on button "Save and publish" at bounding box center [887, 178] width 119 height 26
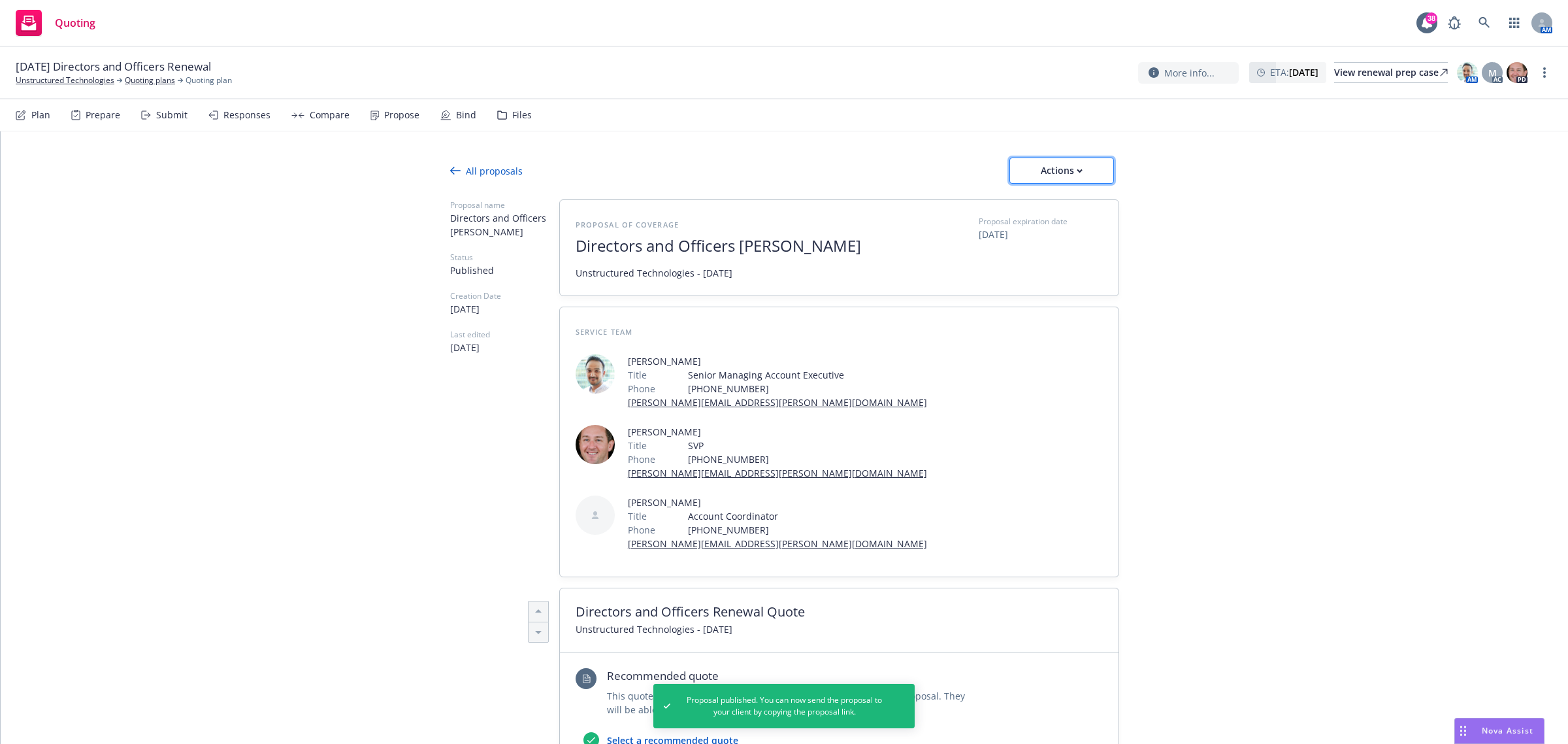
click at [1060, 164] on div "Actions" at bounding box center [1061, 171] width 61 height 25
drag, startPoint x: 1079, startPoint y: 201, endPoint x: 1077, endPoint y: 217, distance: 16.1
click at [1078, 201] on span "Copy proposal link" at bounding box center [1059, 204] width 112 height 13
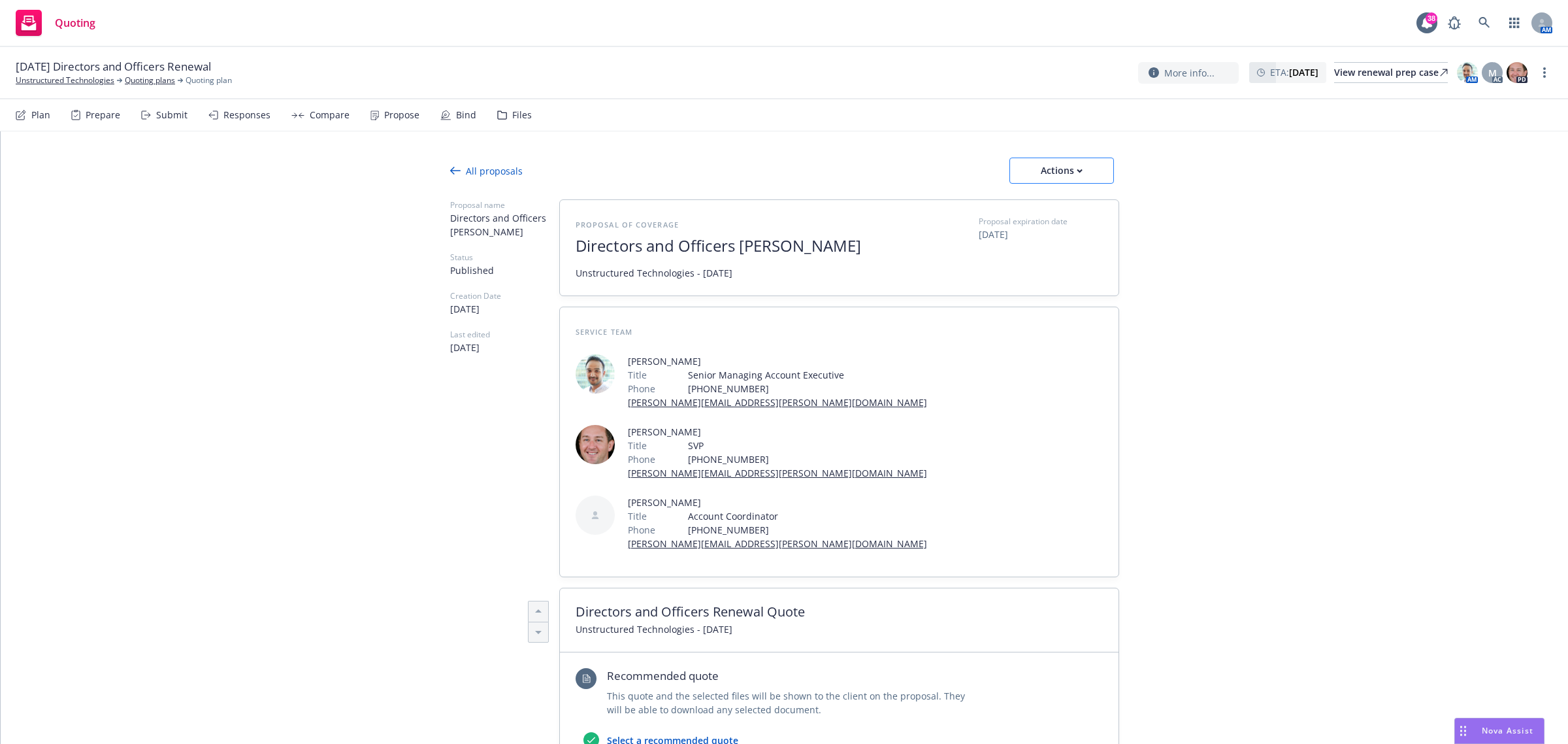
click at [1019, 174] on button "Actions" at bounding box center [1061, 170] width 104 height 26
click at [1077, 209] on span "Copy proposal link" at bounding box center [1059, 204] width 112 height 13
type textarea "x"
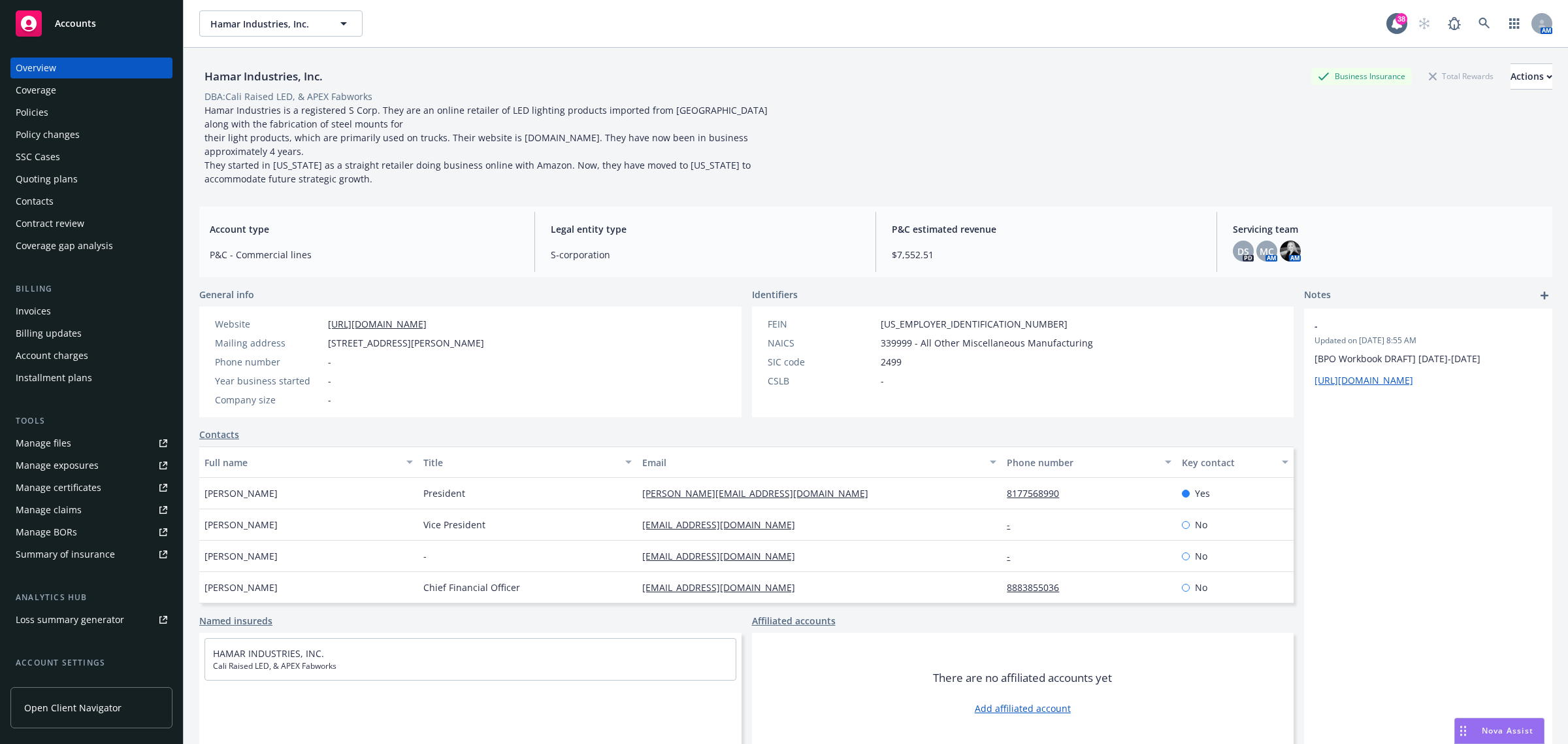
click at [18, 102] on div "Policies" at bounding box center [31, 111] width 32 height 21
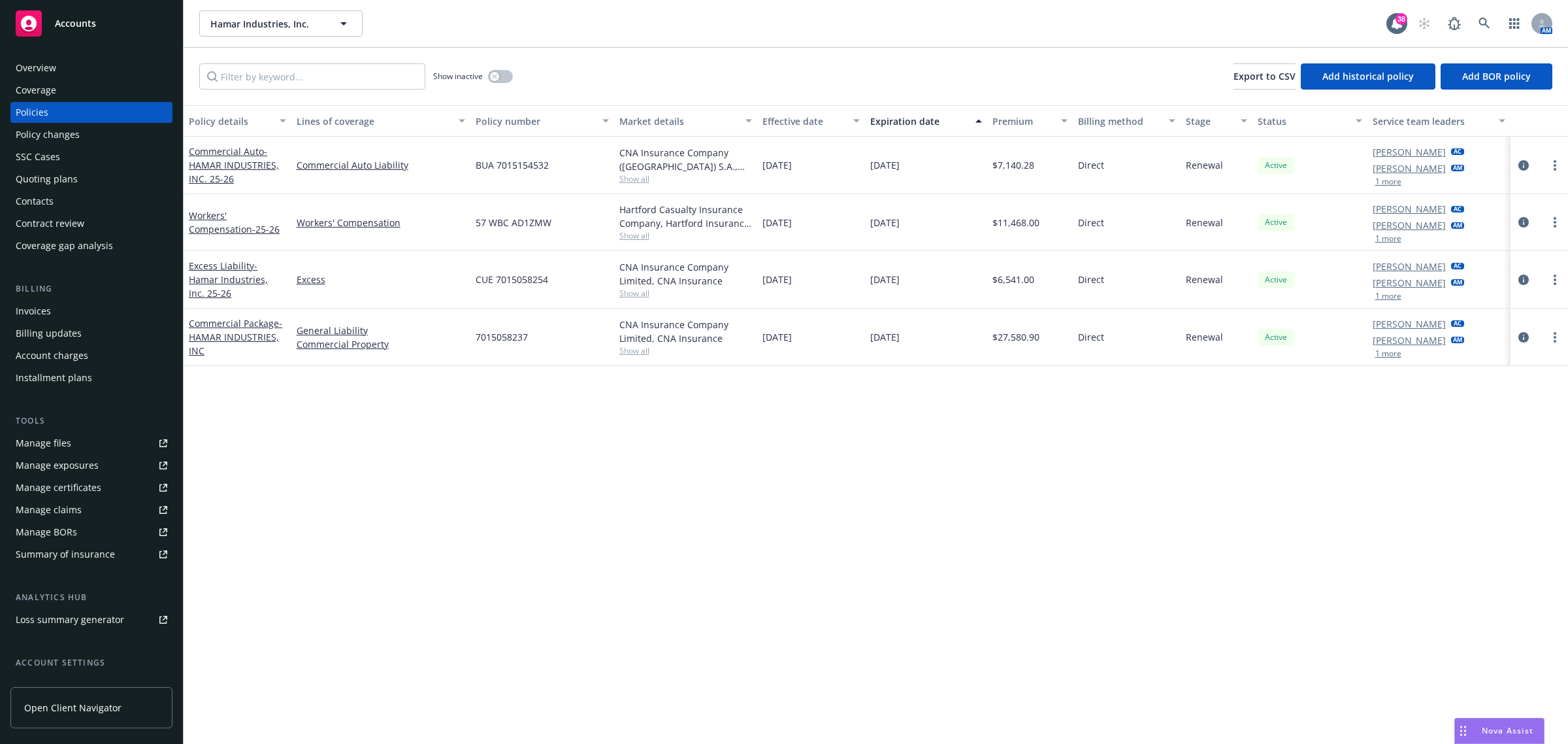
click at [1468, 22] on div "AM" at bounding box center [1481, 23] width 141 height 26
click at [1484, 22] on icon at bounding box center [1484, 23] width 12 height 12
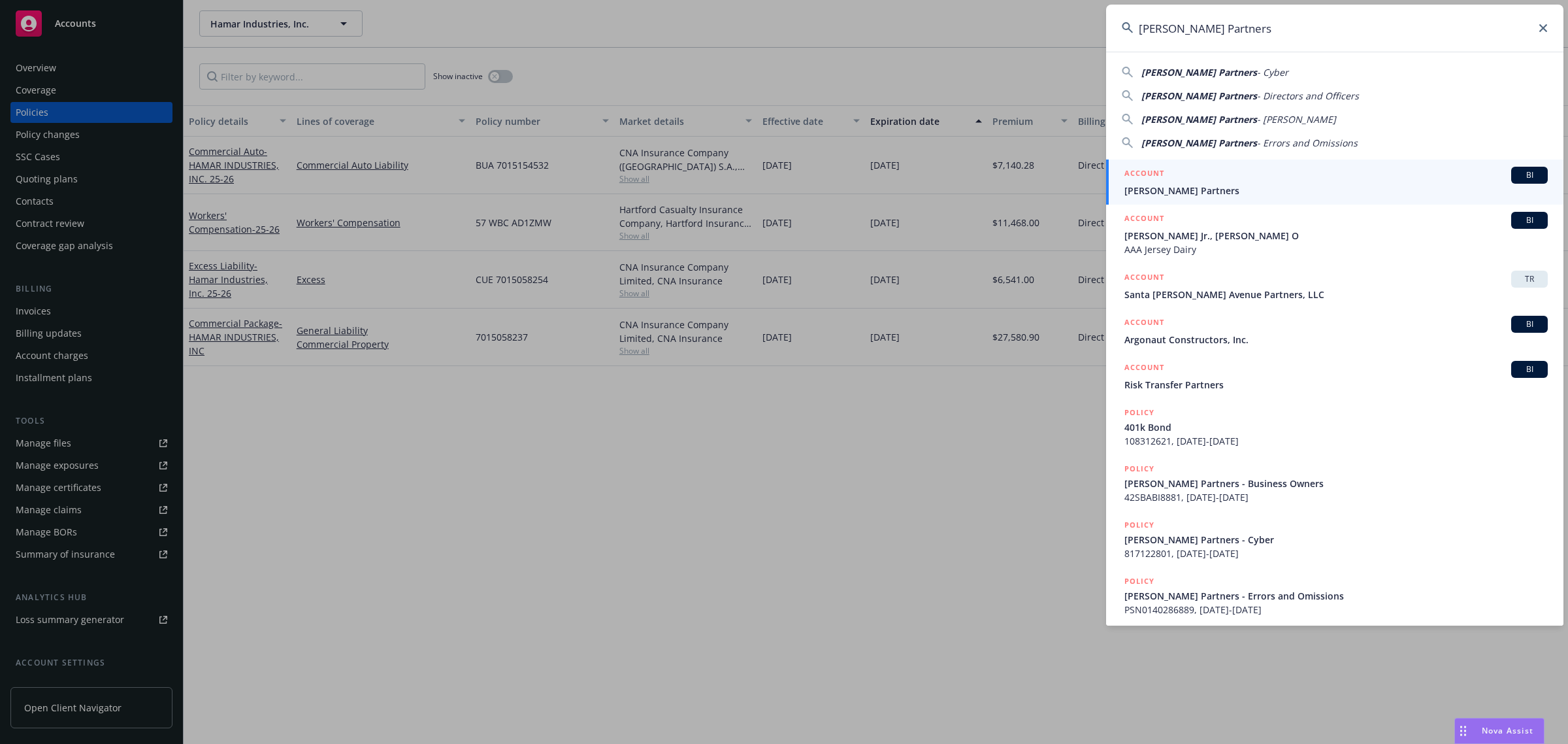
type input "[PERSON_NAME] Partners"
click at [1164, 181] on h5 "ACCOUNT" at bounding box center [1144, 174] width 40 height 15
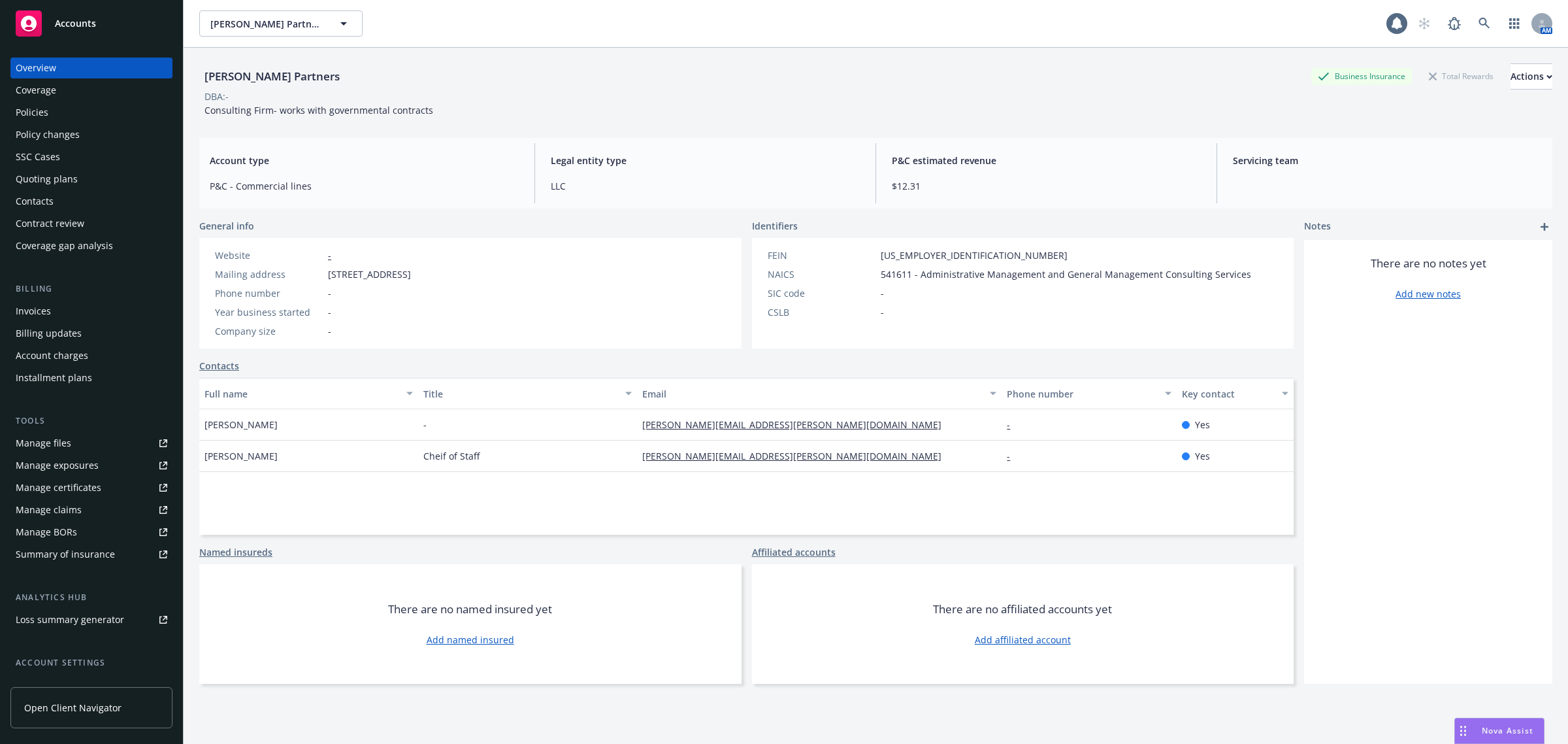
click at [44, 113] on div "Policies" at bounding box center [31, 111] width 32 height 21
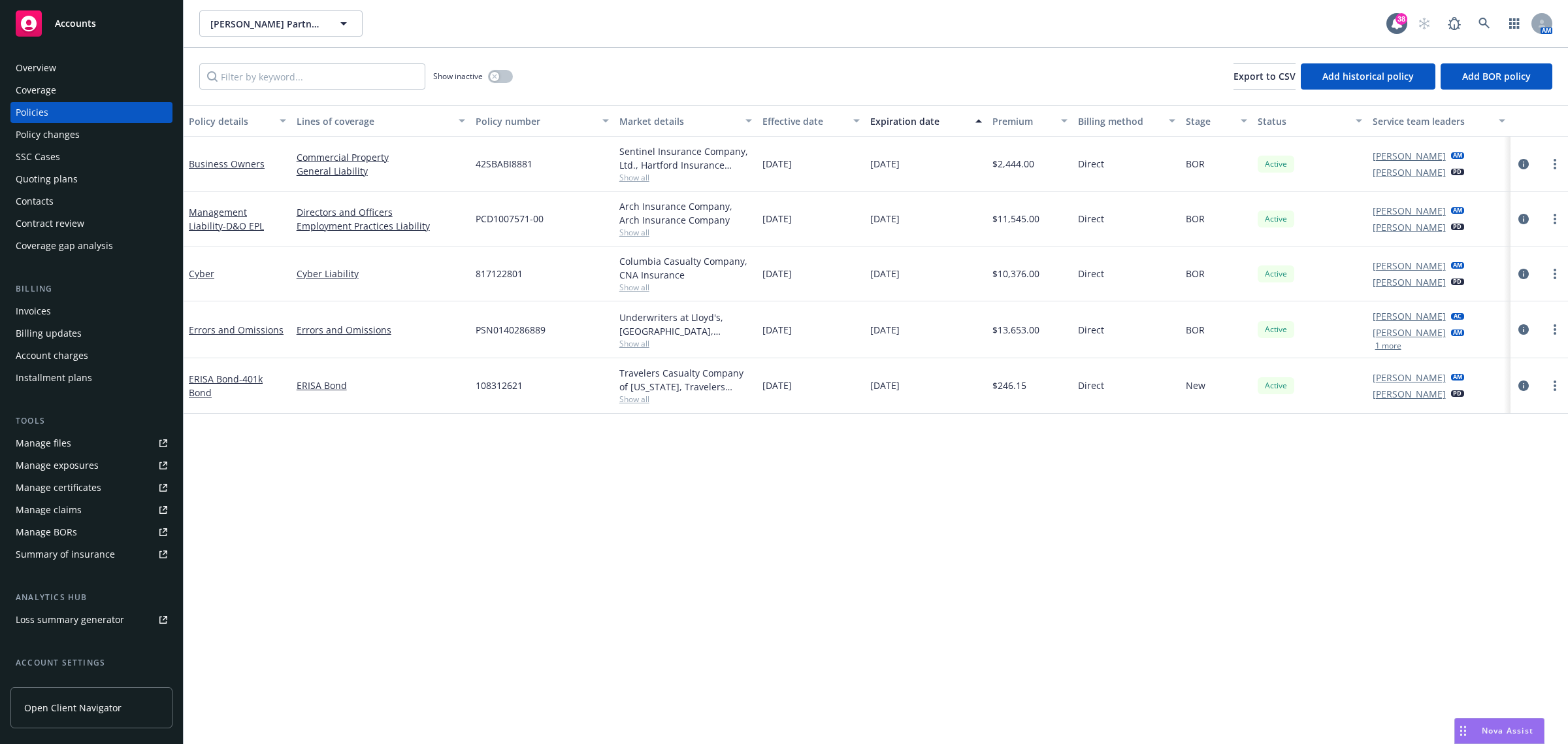
click at [628, 174] on span "Show all" at bounding box center [686, 177] width 133 height 11
drag, startPoint x: 519, startPoint y: 168, endPoint x: 466, endPoint y: 174, distance: 53.3
click at [466, 174] on div "Business Owners Commercial Property General Liability 42SBABI8881 Sentinel Insu…" at bounding box center [876, 164] width 1385 height 55
copy div "42SBABI8881"
click at [1480, 21] on icon at bounding box center [1484, 23] width 11 height 11
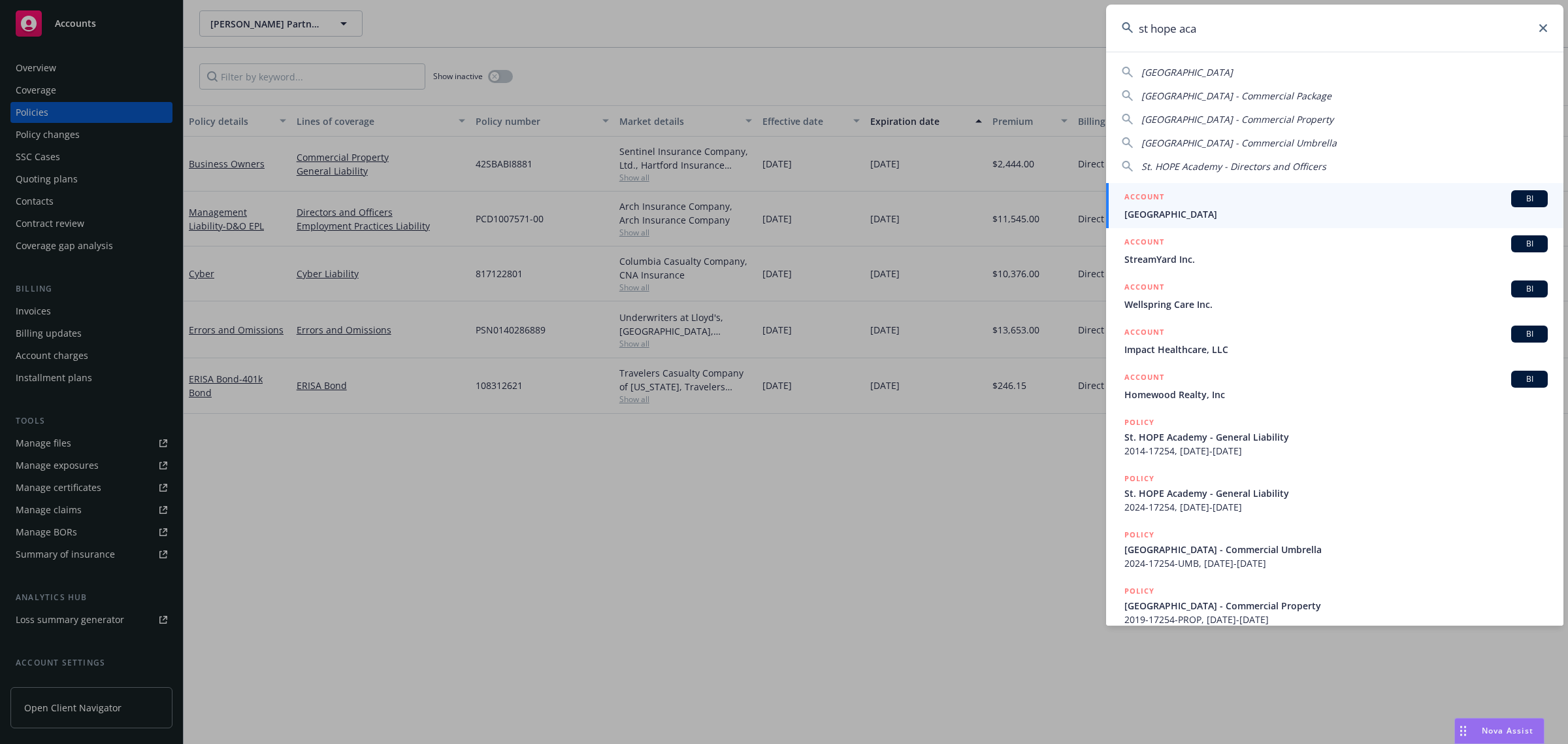
type input "st hope aca"
click at [1195, 208] on span "[GEOGRAPHIC_DATA]" at bounding box center [1335, 214] width 423 height 13
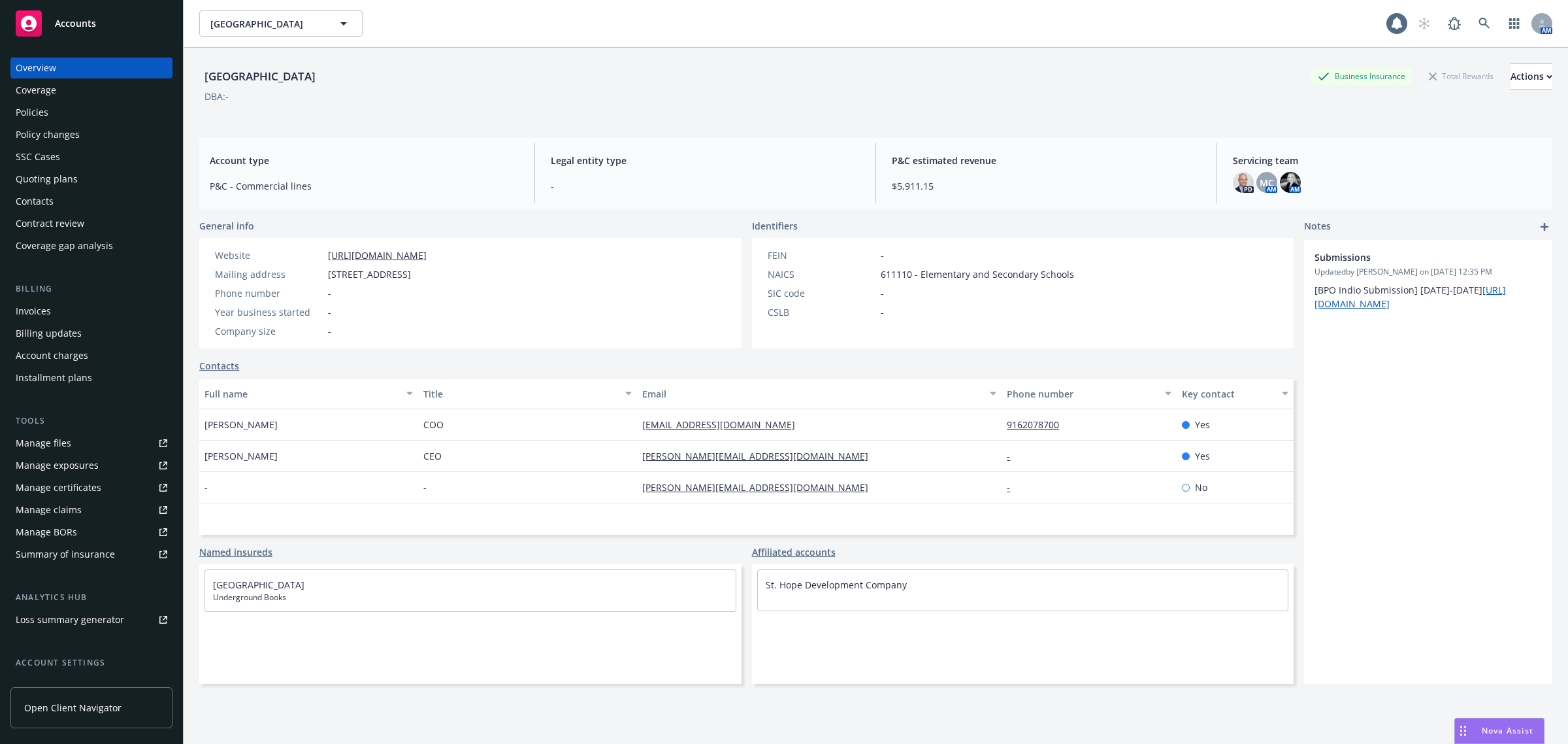
click at [44, 109] on div "Policies" at bounding box center [31, 111] width 32 height 21
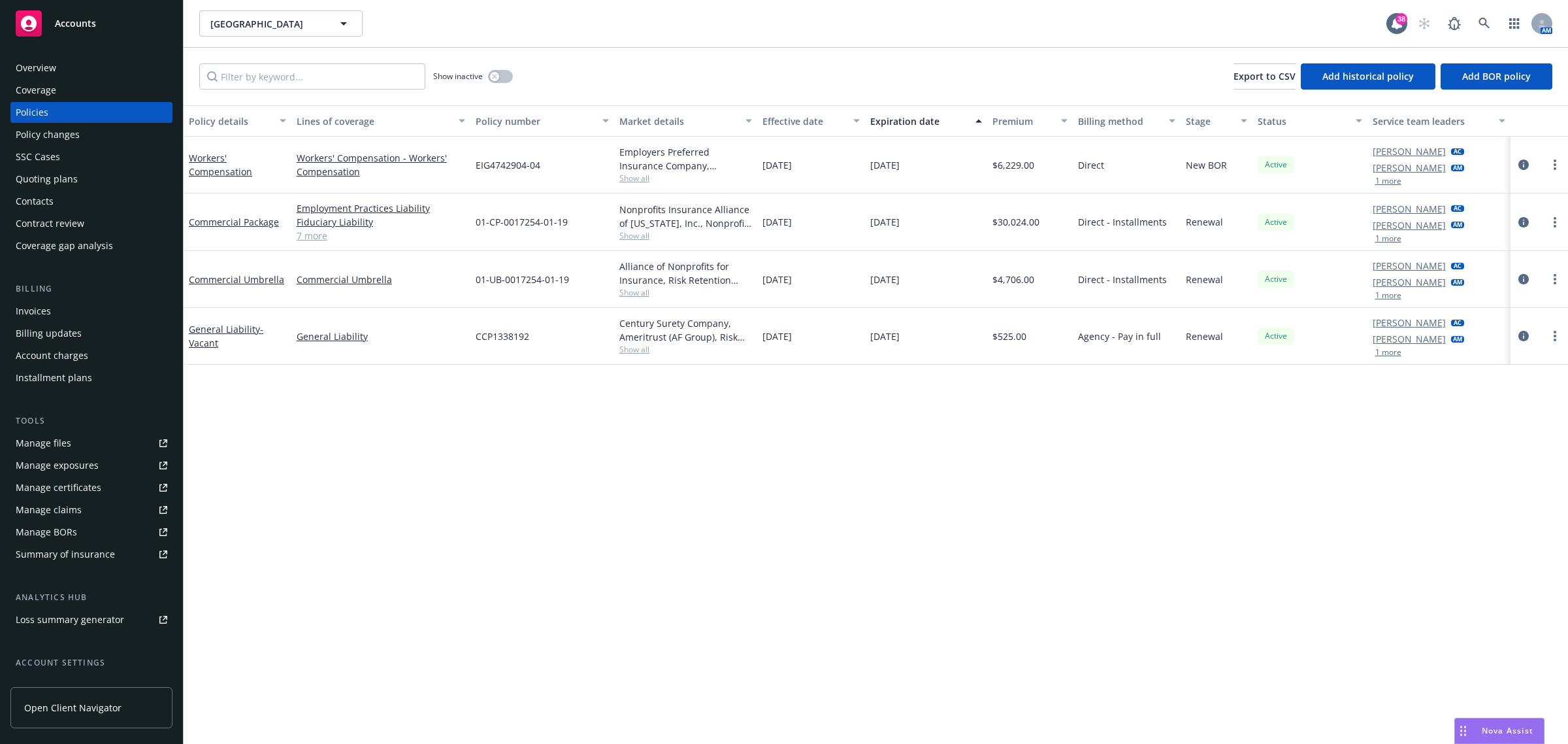
click at [1528, 328] on div at bounding box center [1539, 335] width 47 height 15
click at [1523, 329] on link "circleInformation" at bounding box center [1523, 335] width 15 height 15
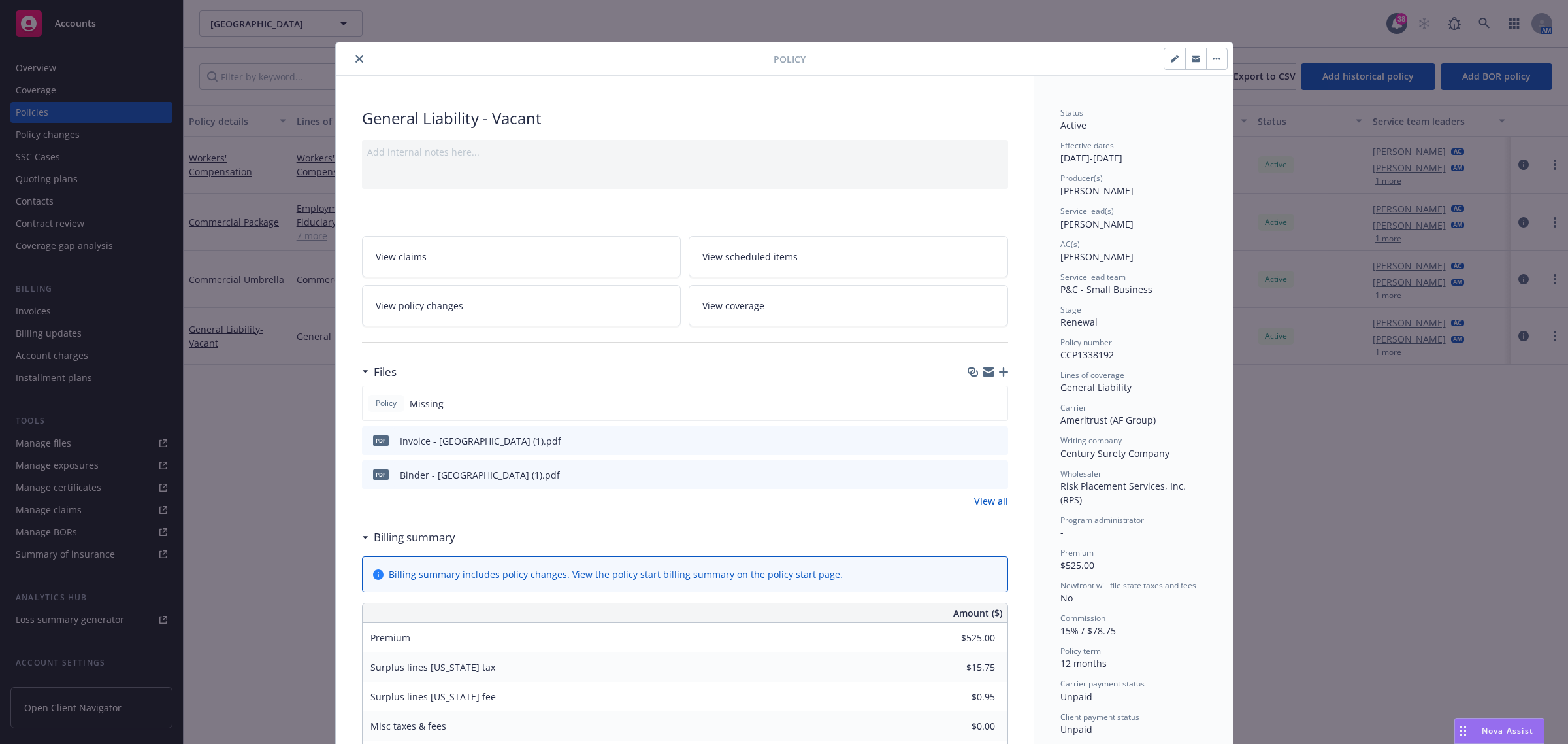
click at [999, 369] on icon "button" at bounding box center [1003, 372] width 9 height 9
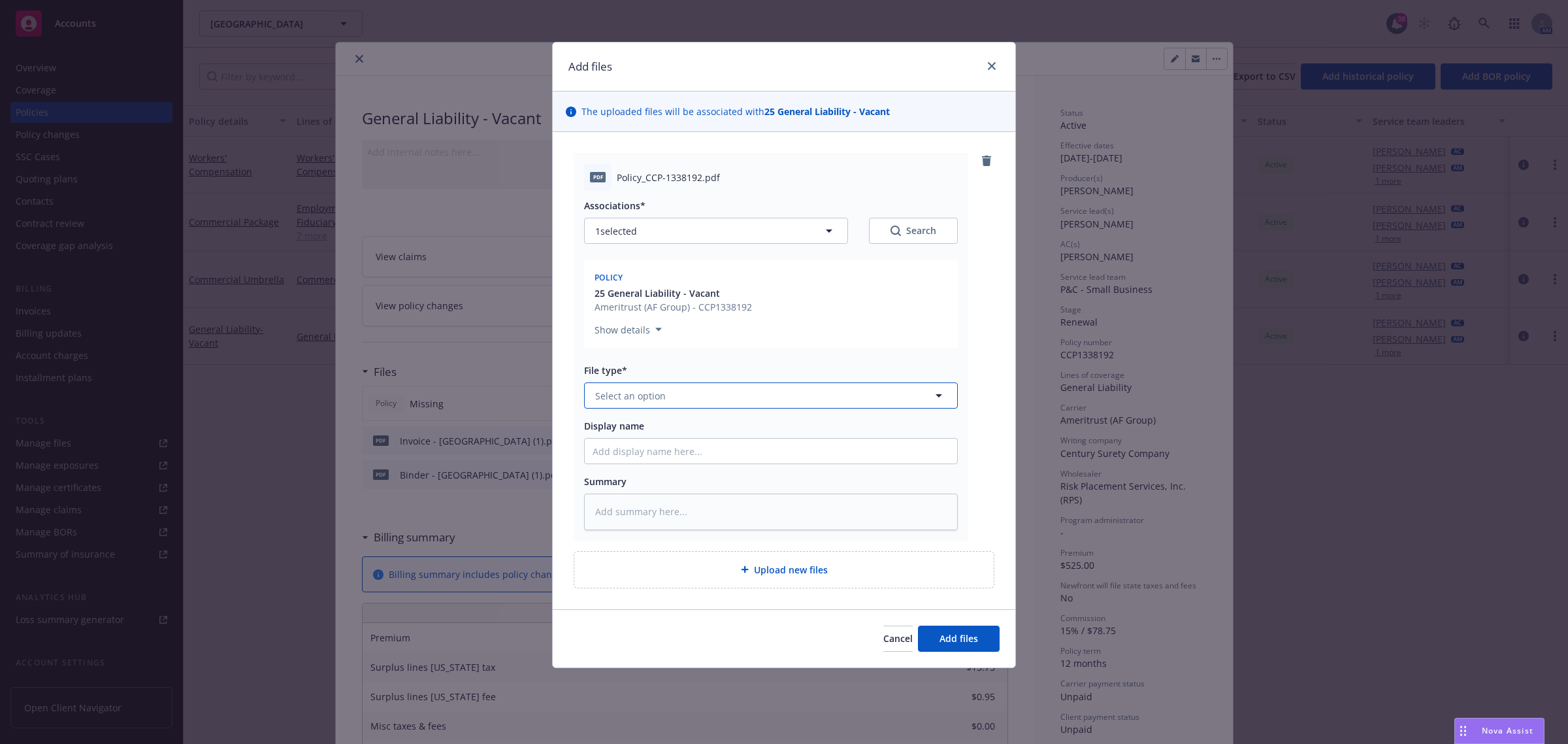
click at [684, 409] on button "Select an option" at bounding box center [771, 395] width 374 height 26
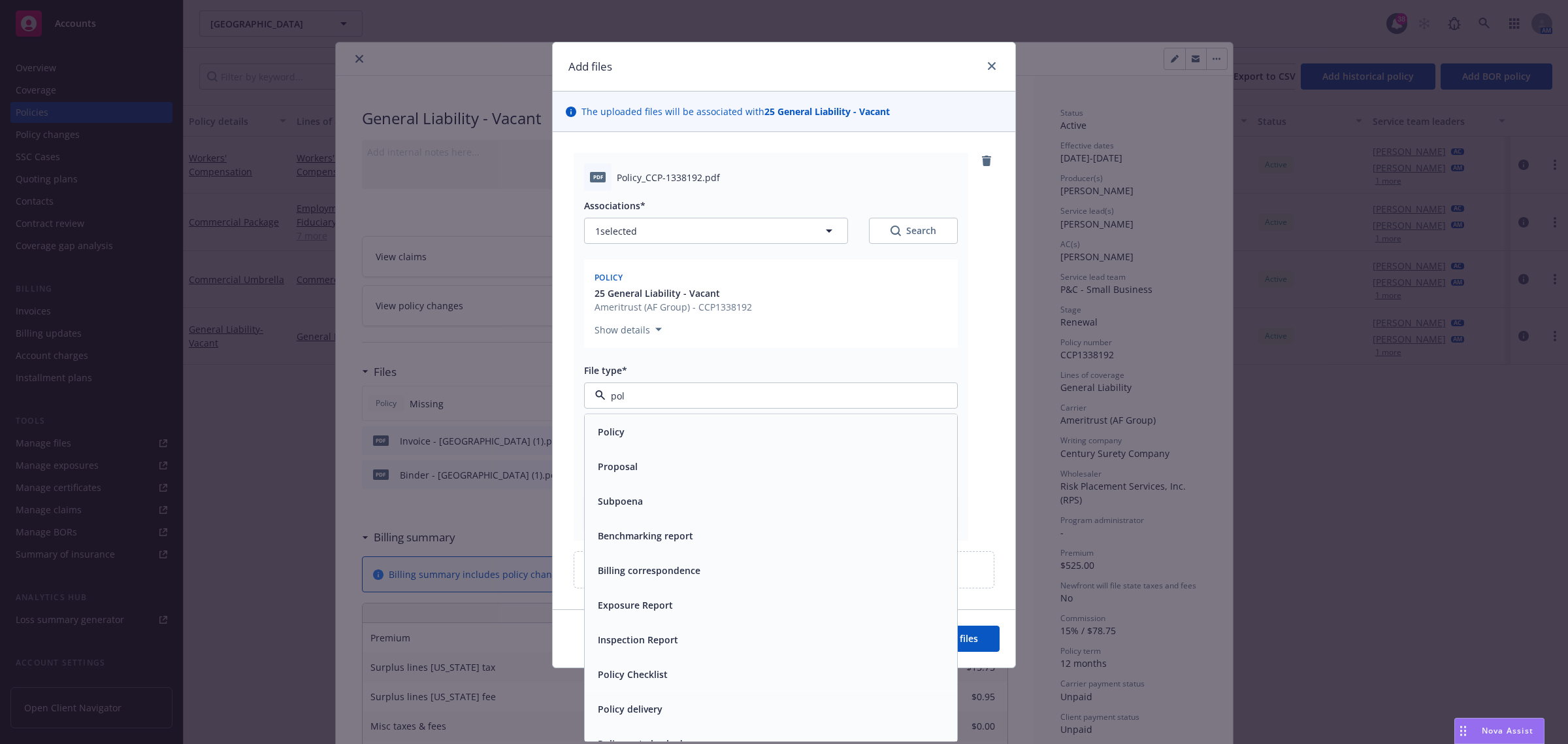
type input "poli"
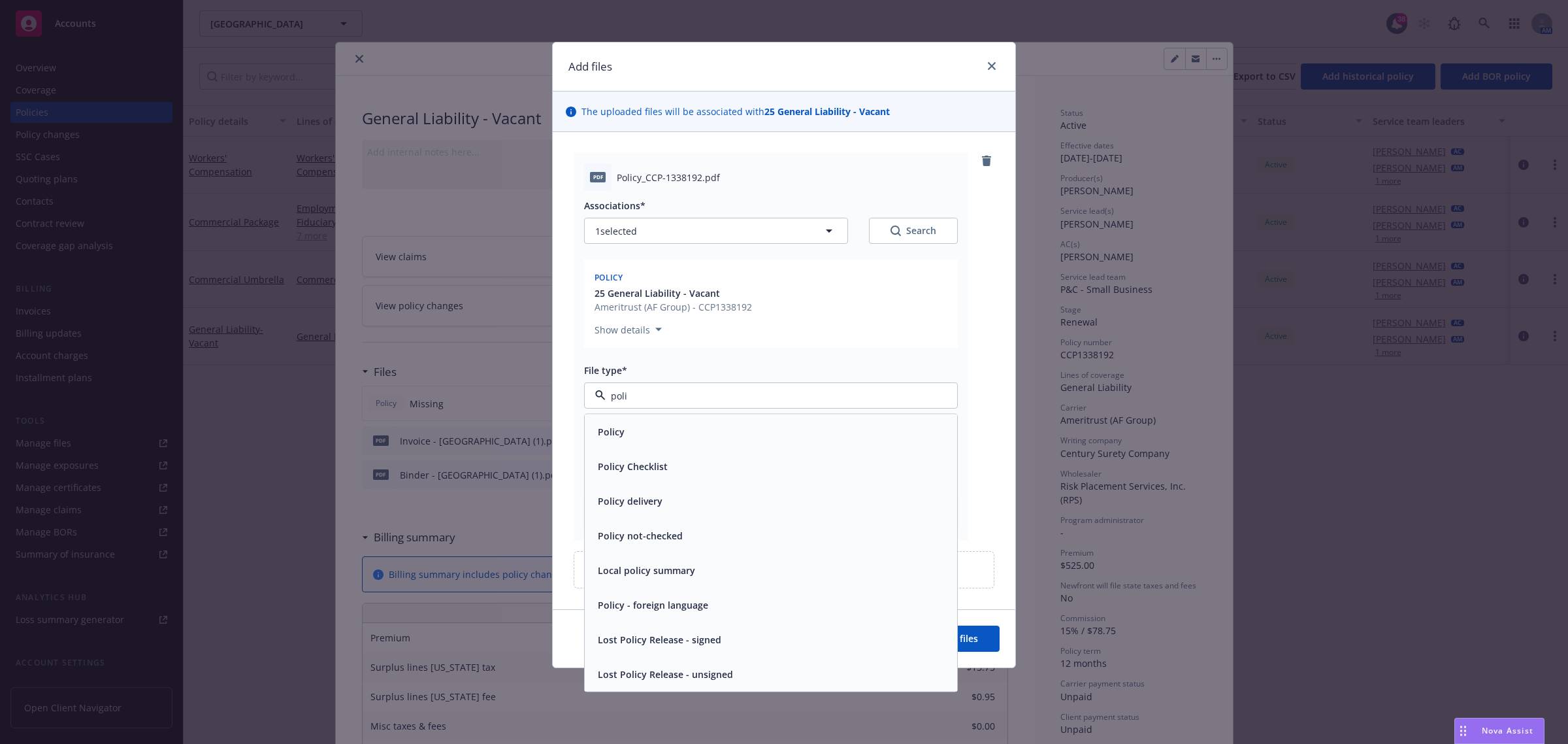
click at [733, 435] on div "Policy" at bounding box center [771, 431] width 357 height 19
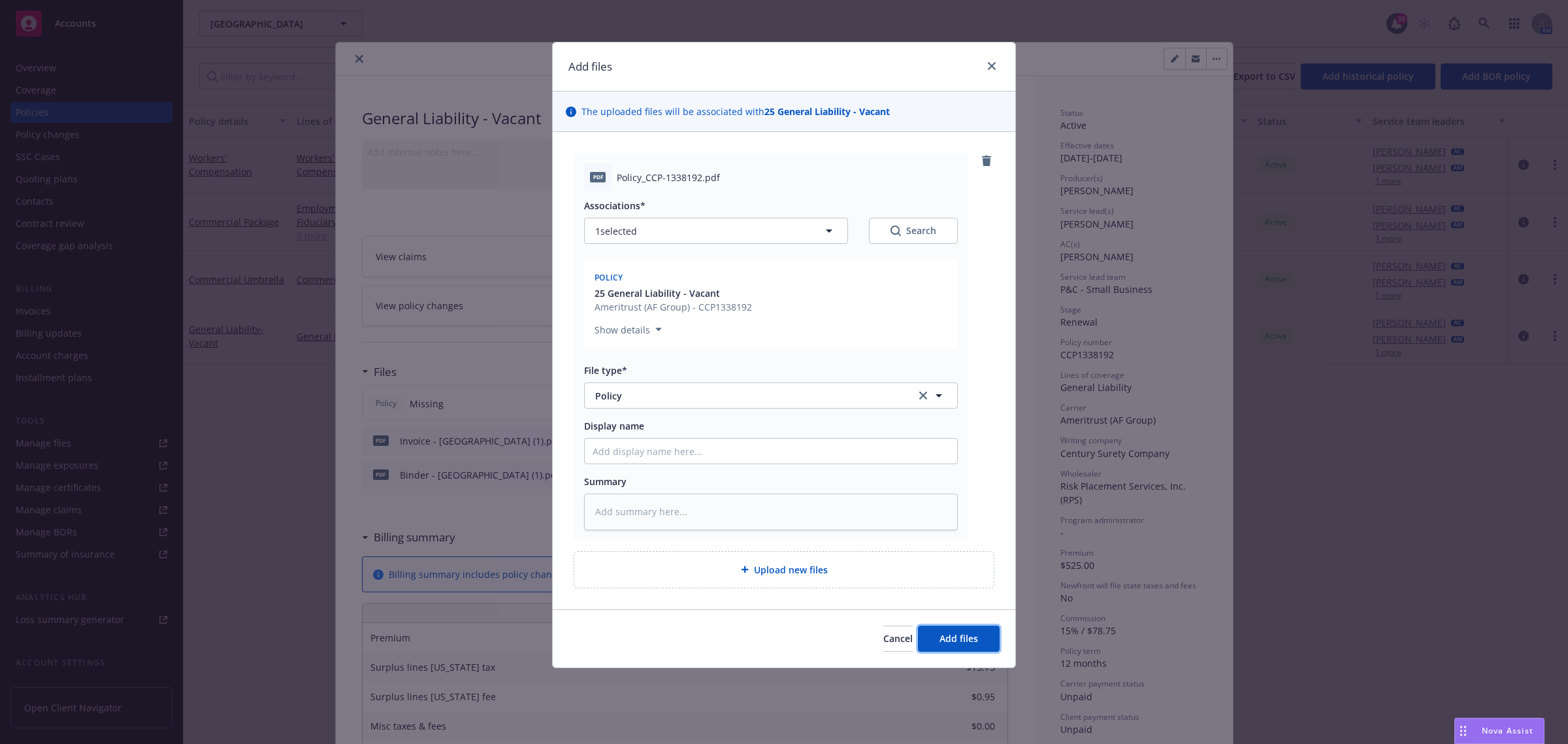
click at [951, 632] on span "Add files" at bounding box center [958, 638] width 39 height 13
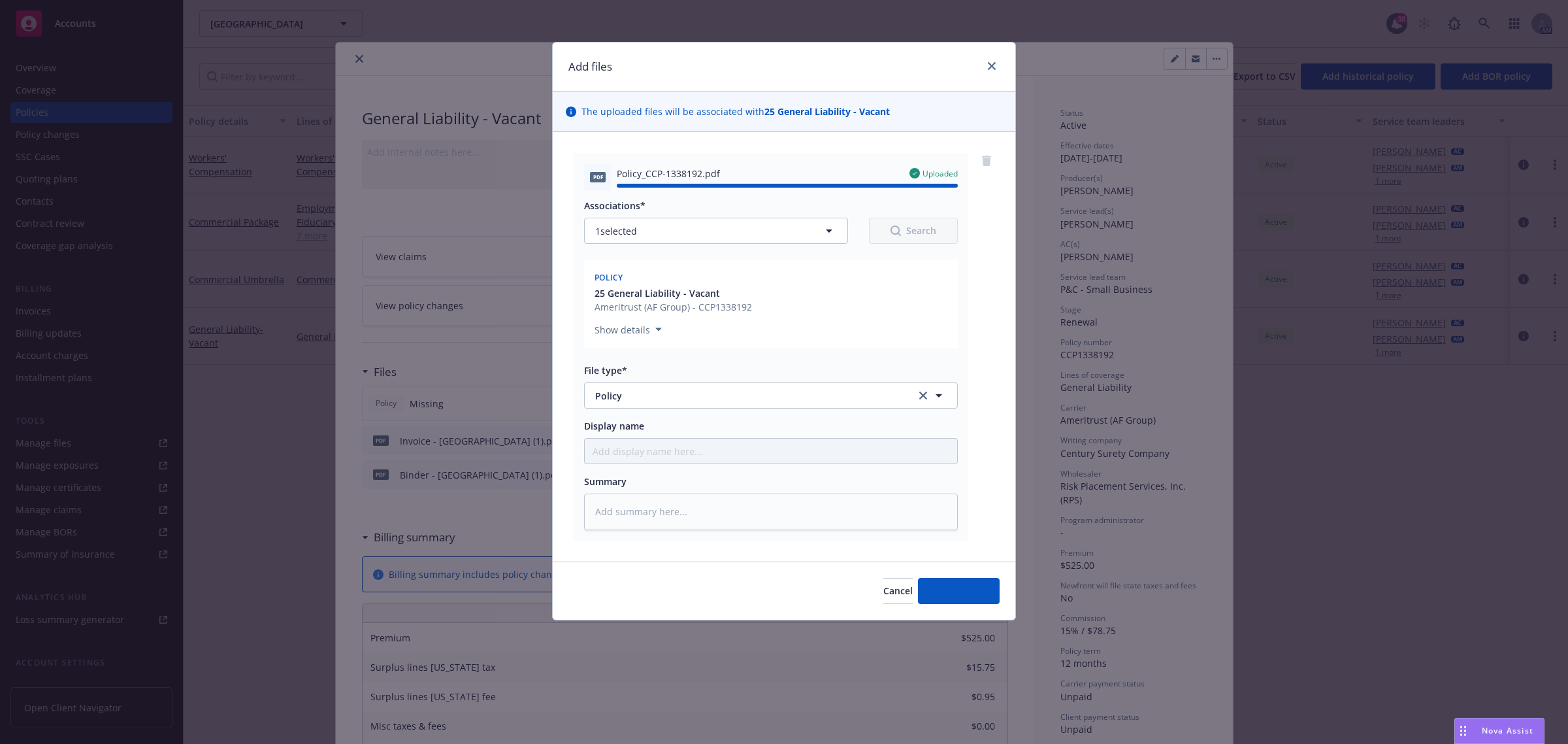
type textarea "x"
